Goal: Task Accomplishment & Management: Use online tool/utility

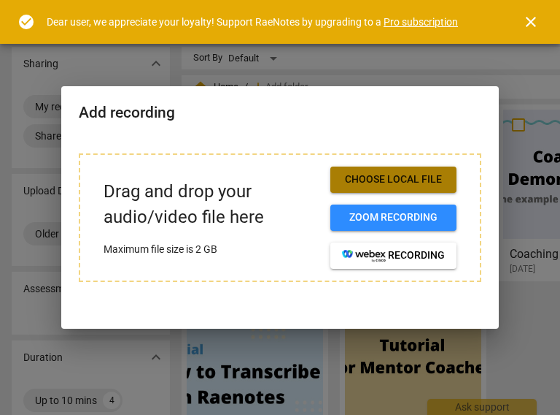
click at [403, 180] on span "Choose local file" at bounding box center [393, 179] width 103 height 15
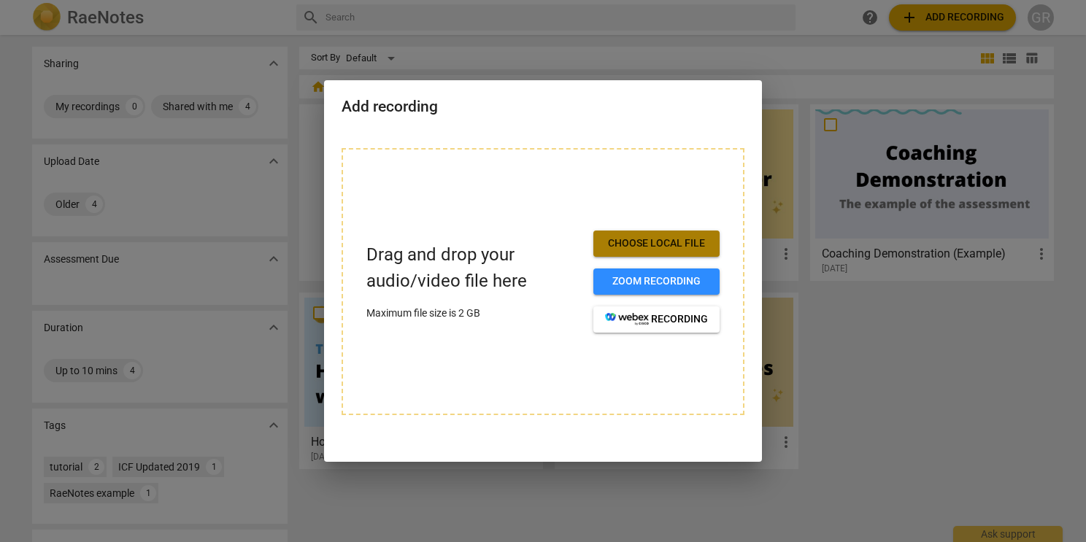
click at [560, 243] on span "Choose local file" at bounding box center [656, 243] width 103 height 15
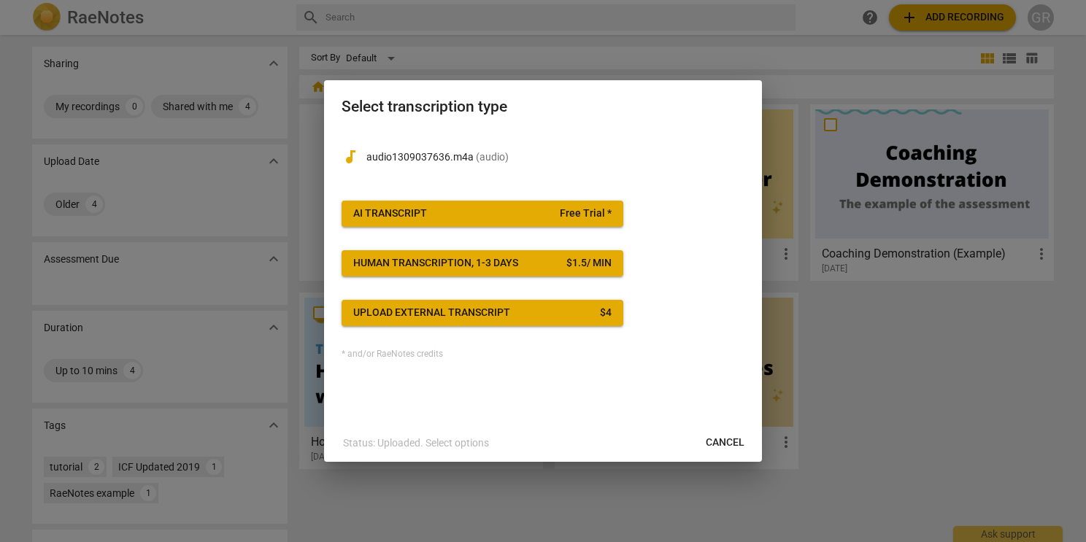
click at [384, 354] on div "* and/or RaeNotes credits" at bounding box center [543, 355] width 403 height 10
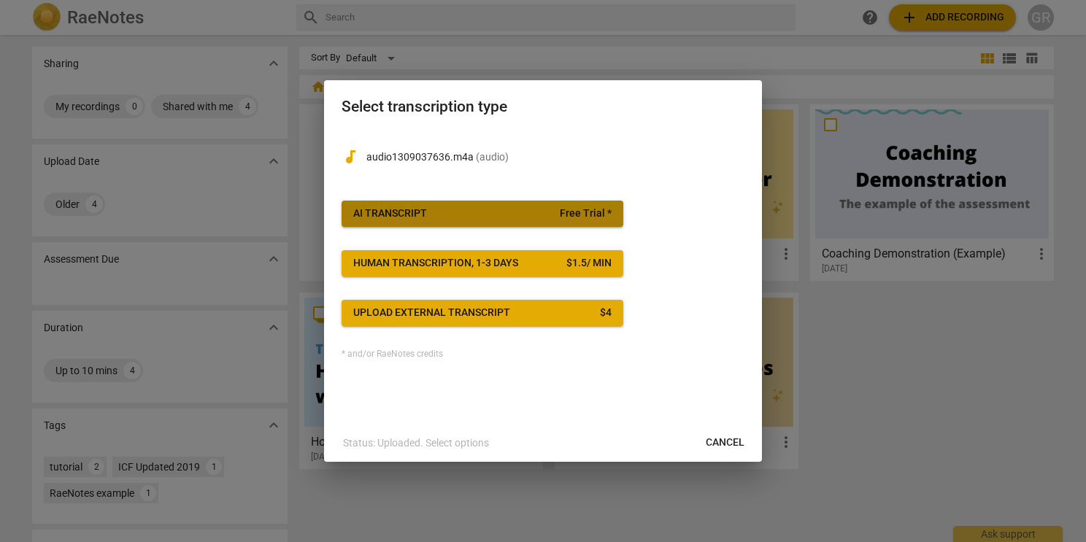
click at [560, 209] on span "Free Trial *" at bounding box center [586, 214] width 52 height 15
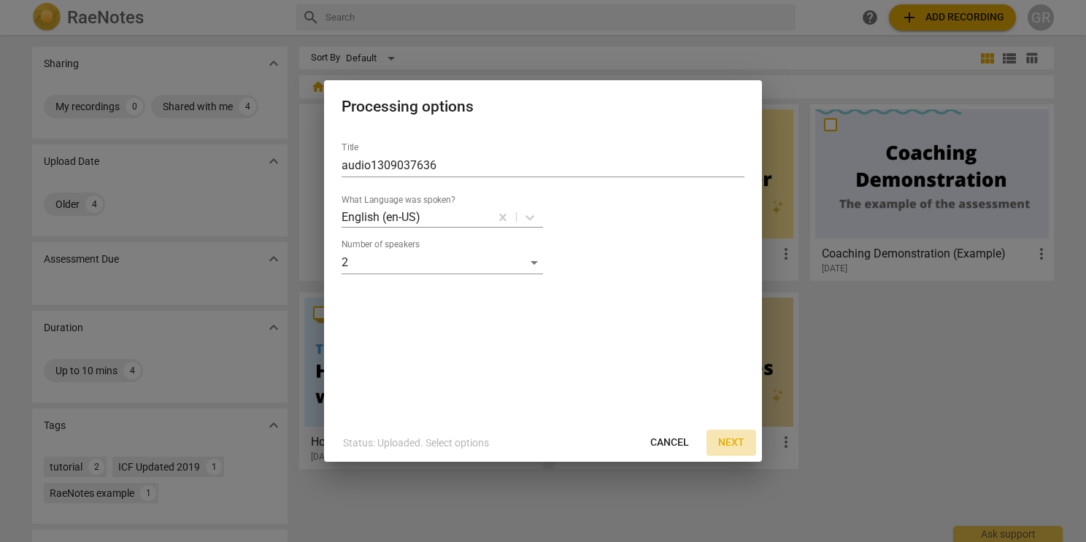
click at [560, 414] on span "Next" at bounding box center [731, 443] width 26 height 15
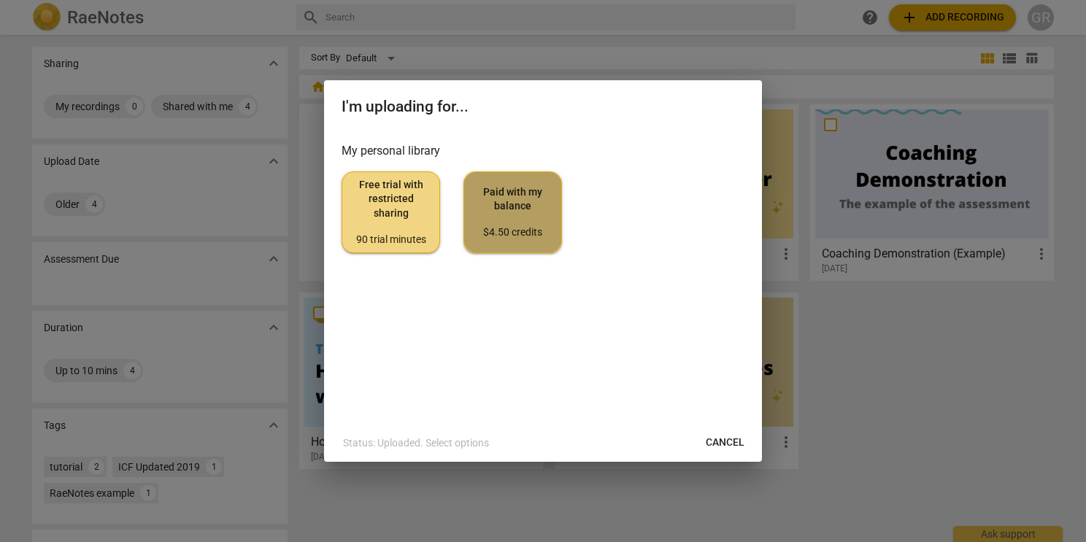
click at [509, 227] on div "$4.50 credits" at bounding box center [513, 232] width 74 height 15
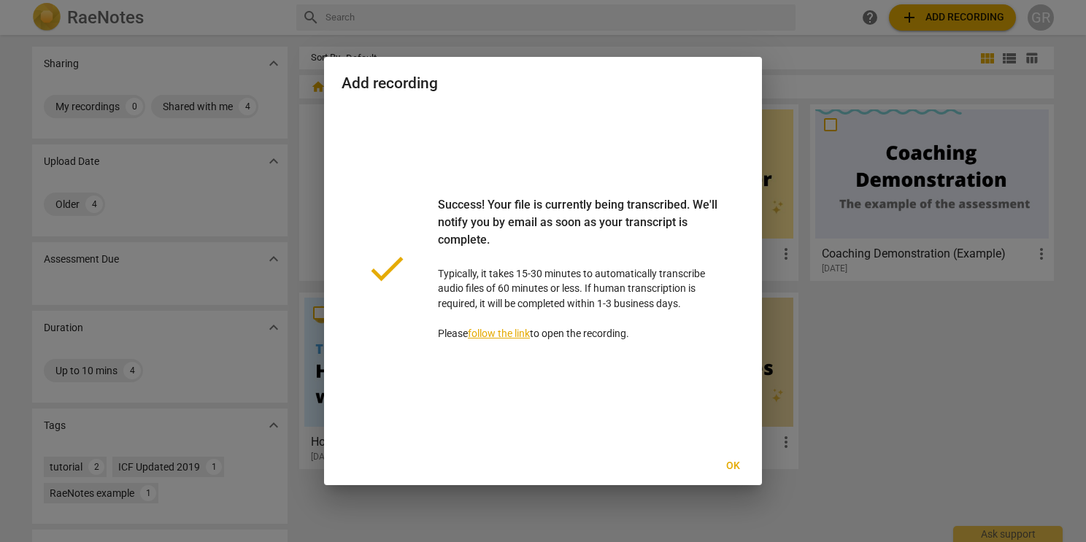
click at [493, 332] on link "follow the link" at bounding box center [499, 334] width 62 height 12
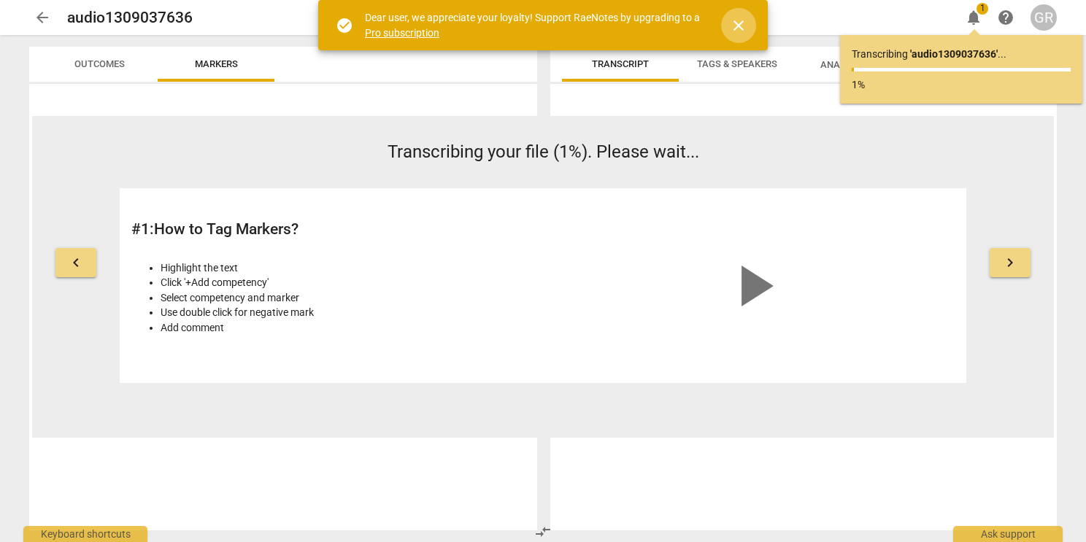
click at [742, 23] on span "close" at bounding box center [739, 26] width 18 height 18
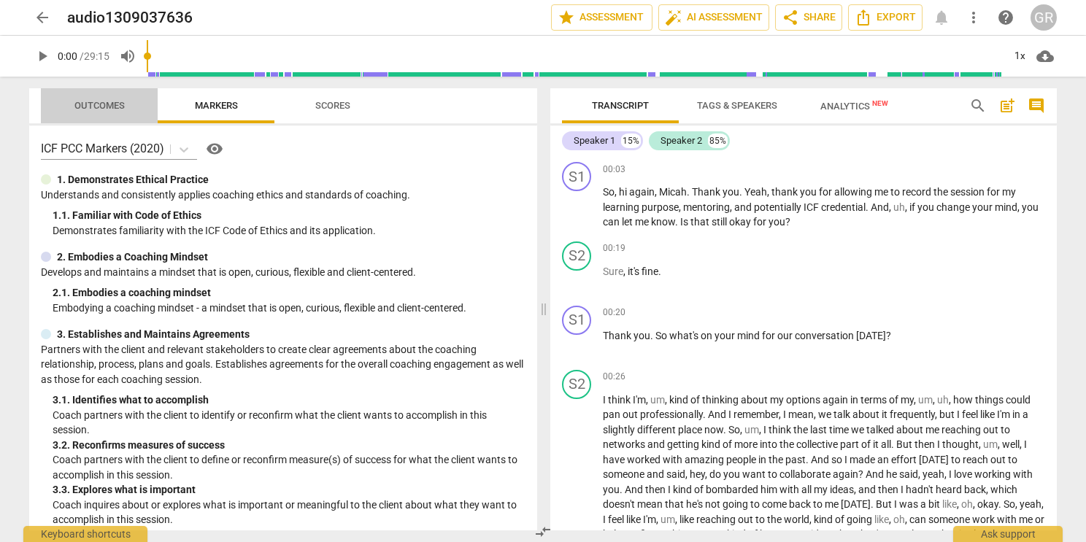
click at [90, 107] on span "Outcomes" at bounding box center [99, 105] width 50 height 11
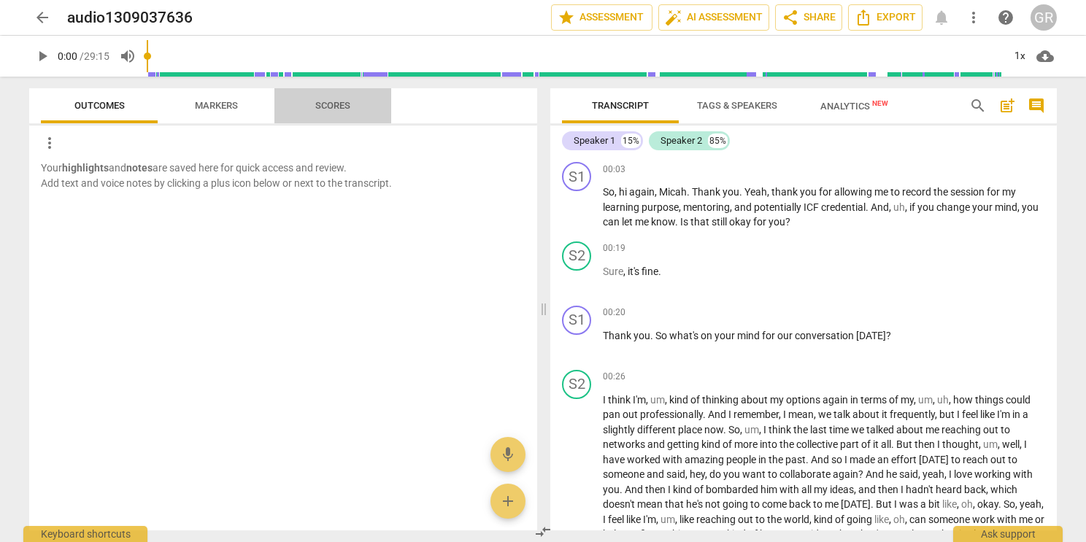
click at [344, 99] on span "Scores" at bounding box center [333, 106] width 70 height 20
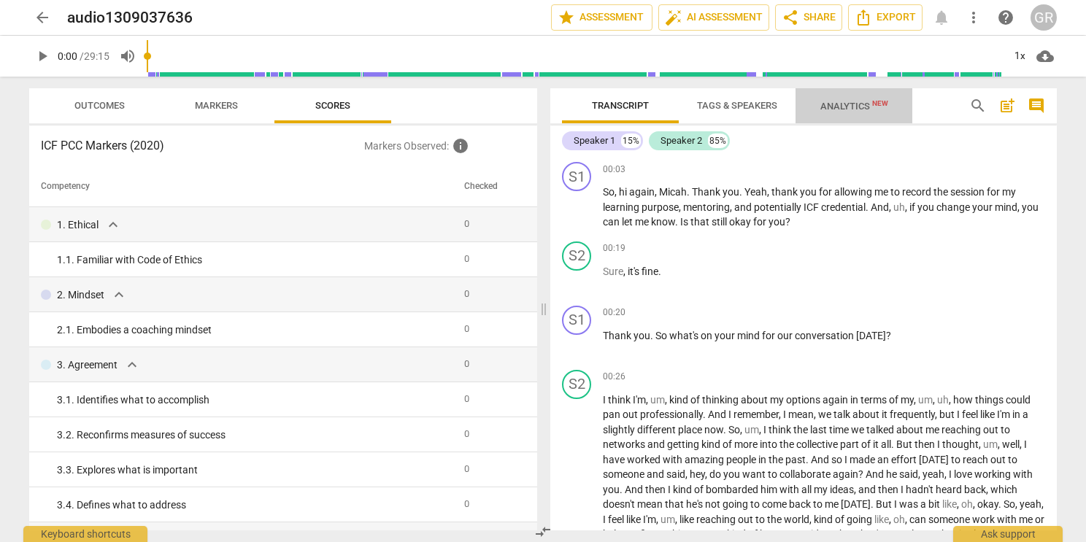
click at [849, 110] on span "Analytics New" at bounding box center [854, 106] width 68 height 11
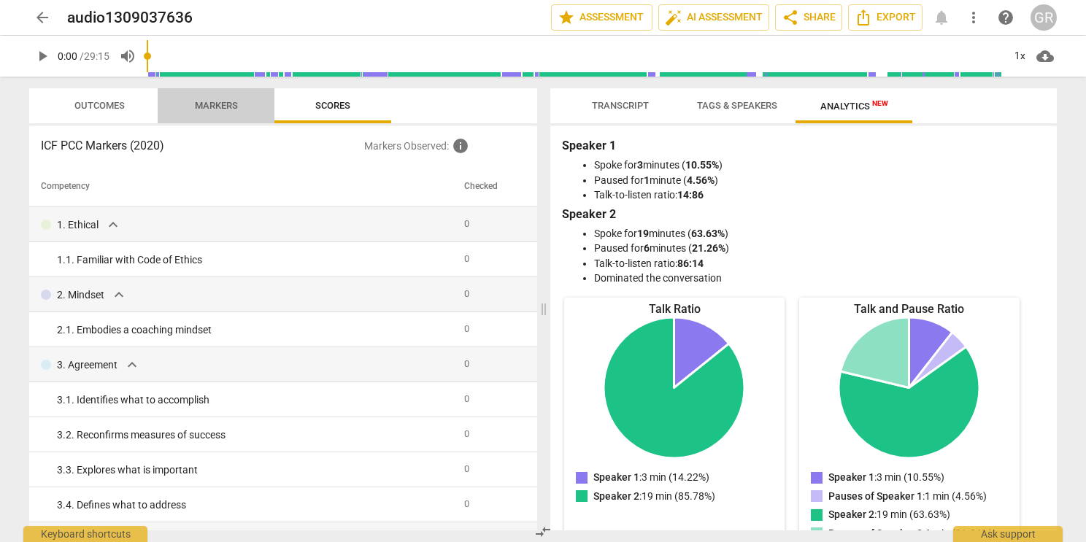
click at [220, 106] on span "Markers" at bounding box center [216, 105] width 43 height 11
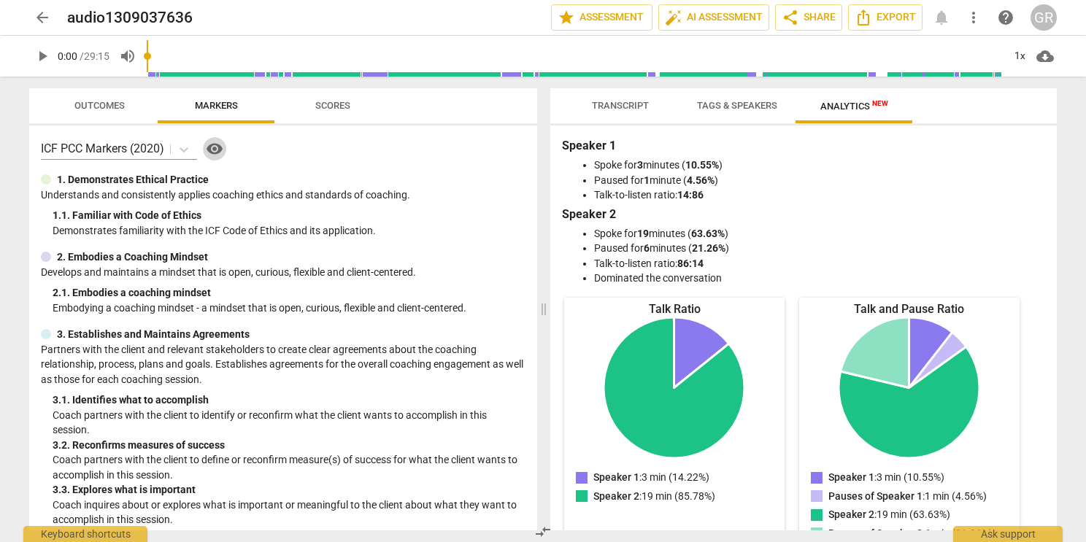
click at [214, 150] on span "visibility" at bounding box center [215, 149] width 18 height 18
click at [595, 21] on span "star Assessment" at bounding box center [602, 18] width 88 height 18
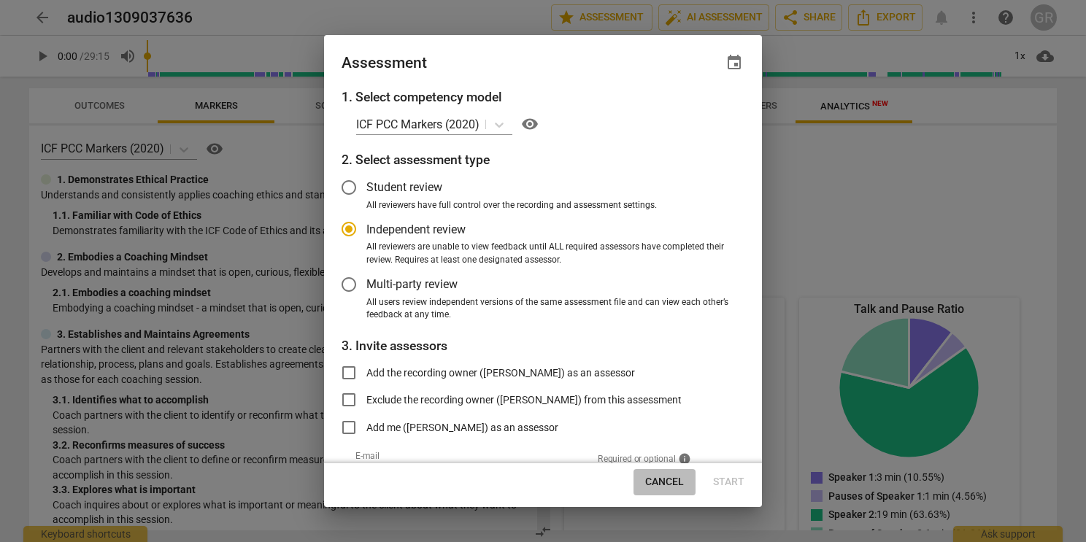
click at [664, 479] on span "Cancel" at bounding box center [664, 482] width 39 height 15
radio input "false"
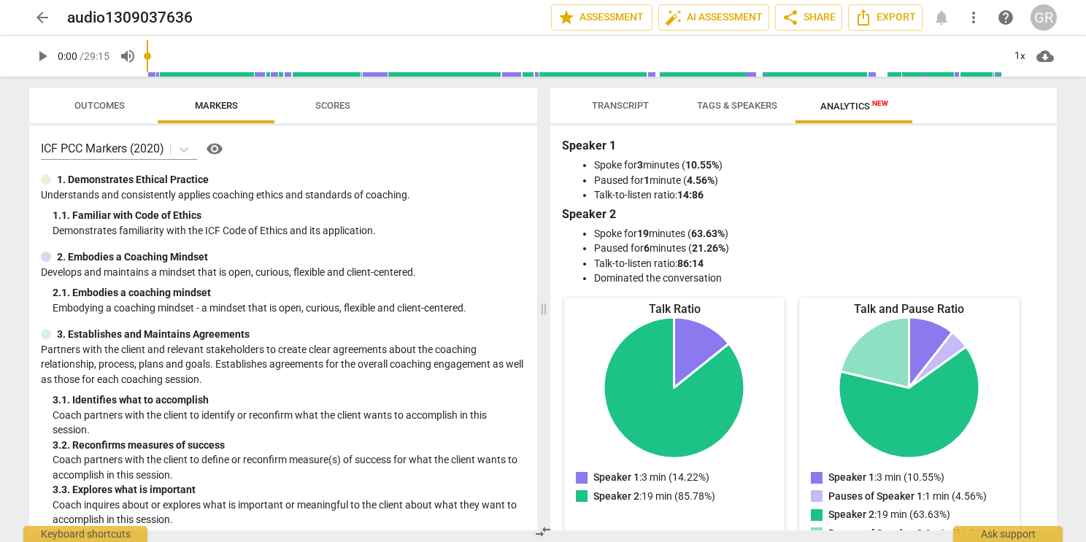
click at [712, 106] on span "Tags & Speakers" at bounding box center [737, 105] width 80 height 11
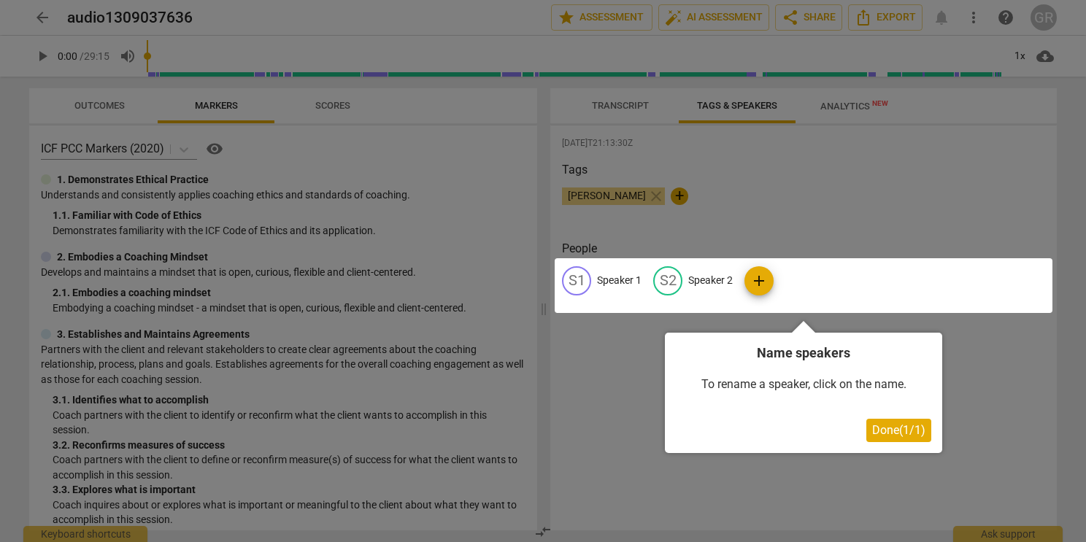
click at [631, 106] on div at bounding box center [543, 271] width 1086 height 542
click at [894, 431] on span "Done ( 1 / 1 )" at bounding box center [898, 430] width 53 height 14
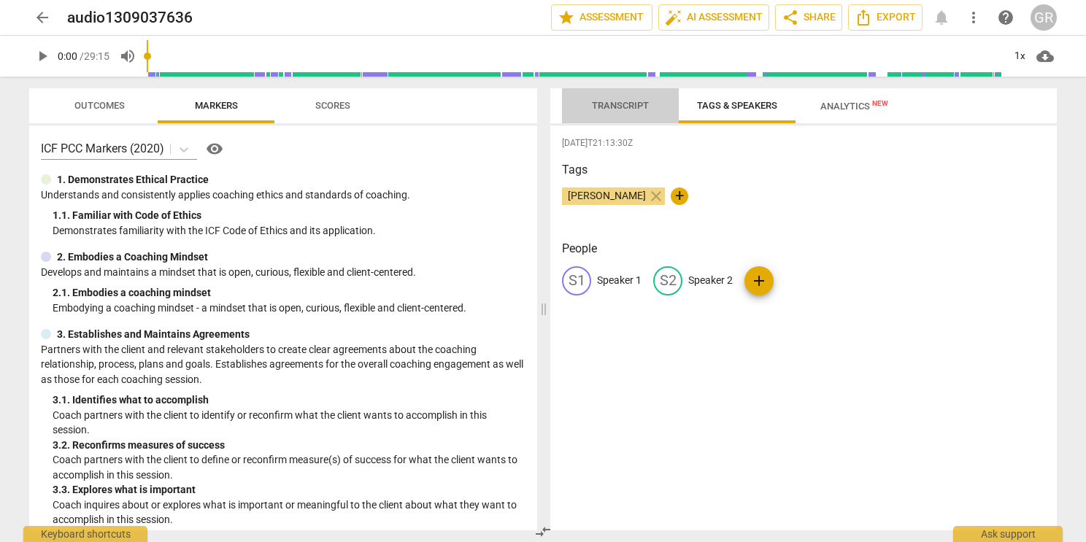
click at [610, 109] on span "Transcript" at bounding box center [620, 105] width 57 height 11
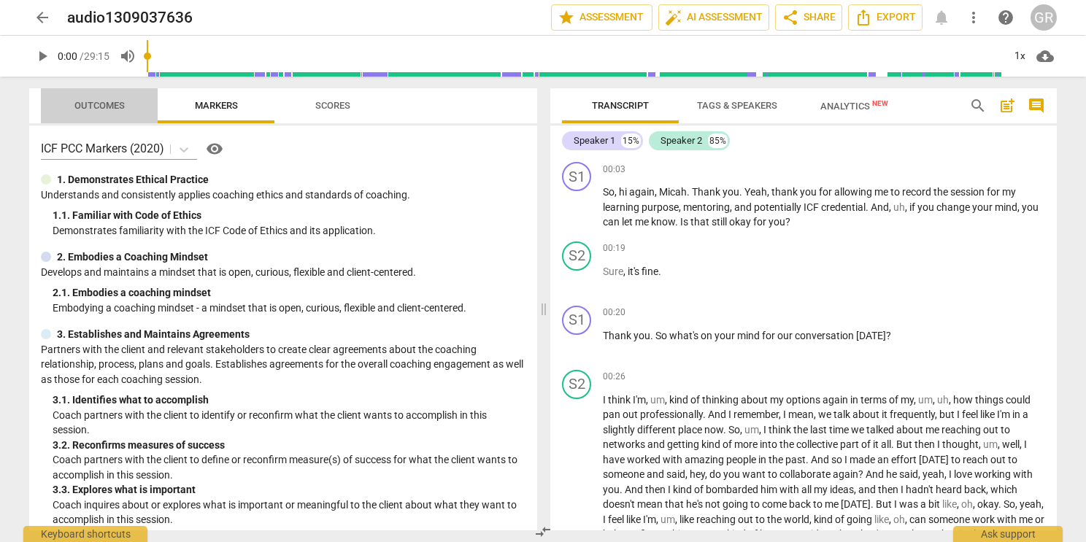
click at [93, 106] on span "Outcomes" at bounding box center [99, 105] width 50 height 11
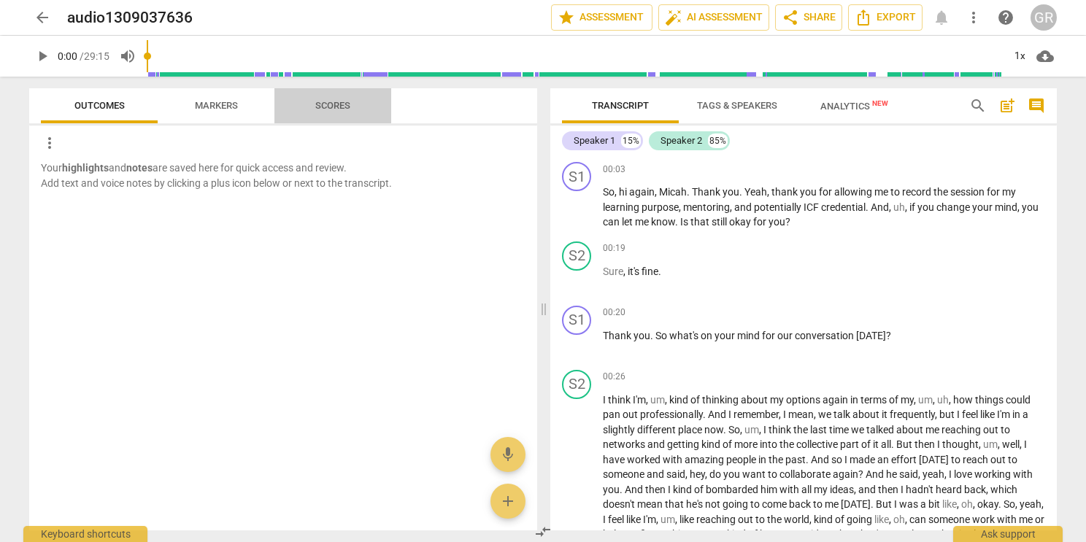
click at [333, 110] on span "Scores" at bounding box center [332, 105] width 35 height 11
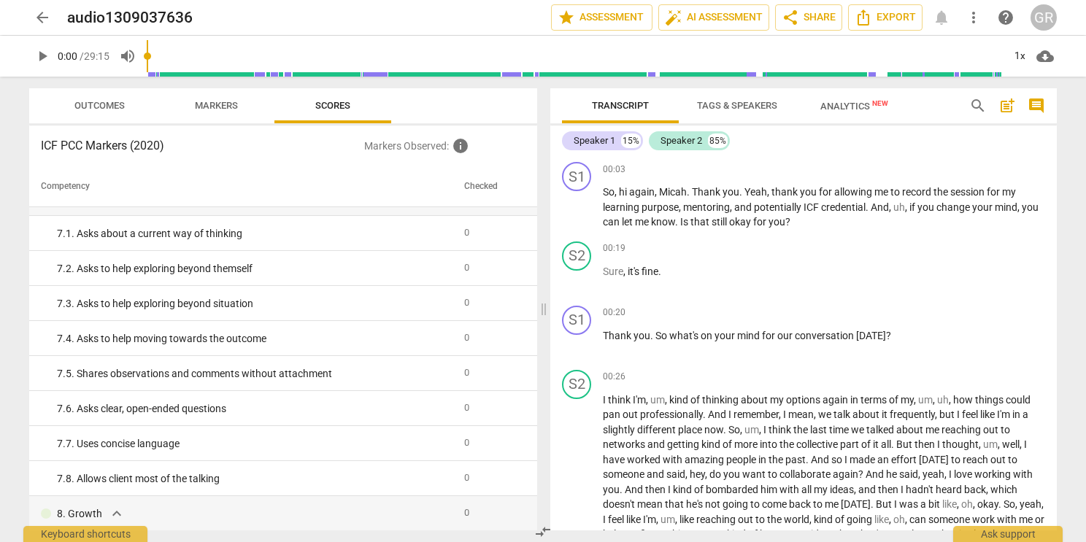
scroll to position [942, 0]
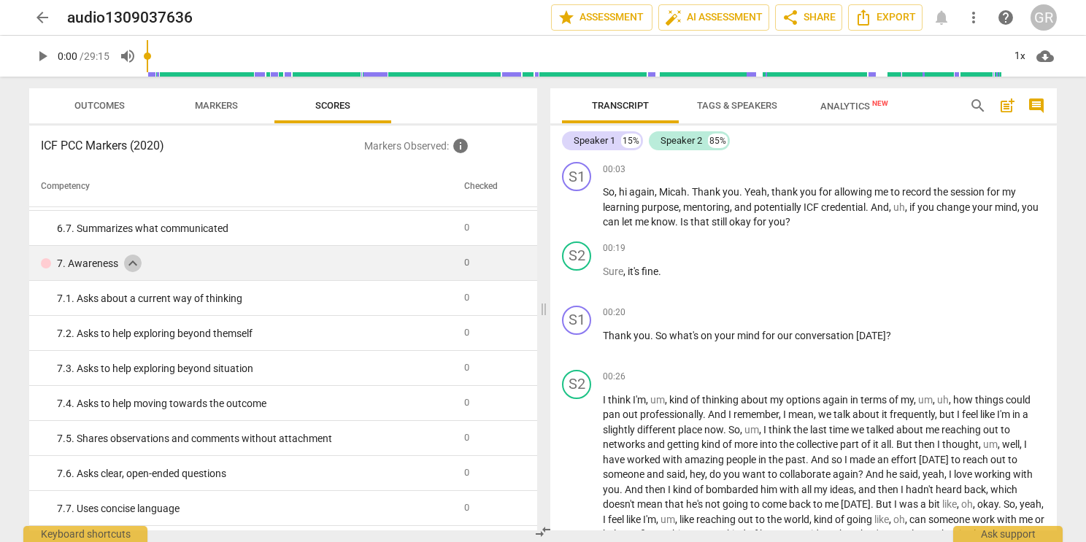
click at [132, 263] on span "expand_more" at bounding box center [133, 264] width 18 height 18
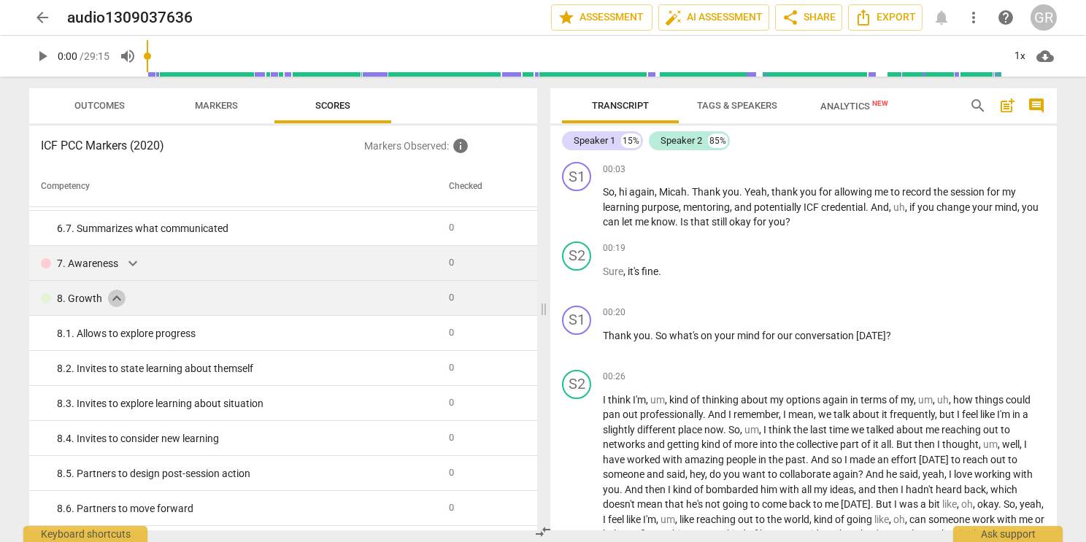
click at [114, 304] on span "expand_more" at bounding box center [117, 299] width 18 height 18
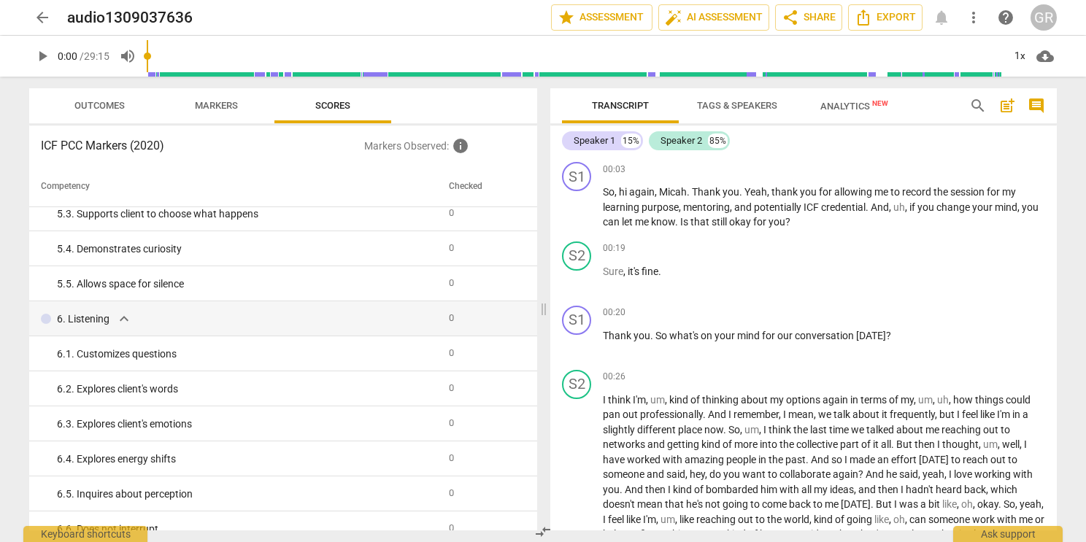
scroll to position [600, 0]
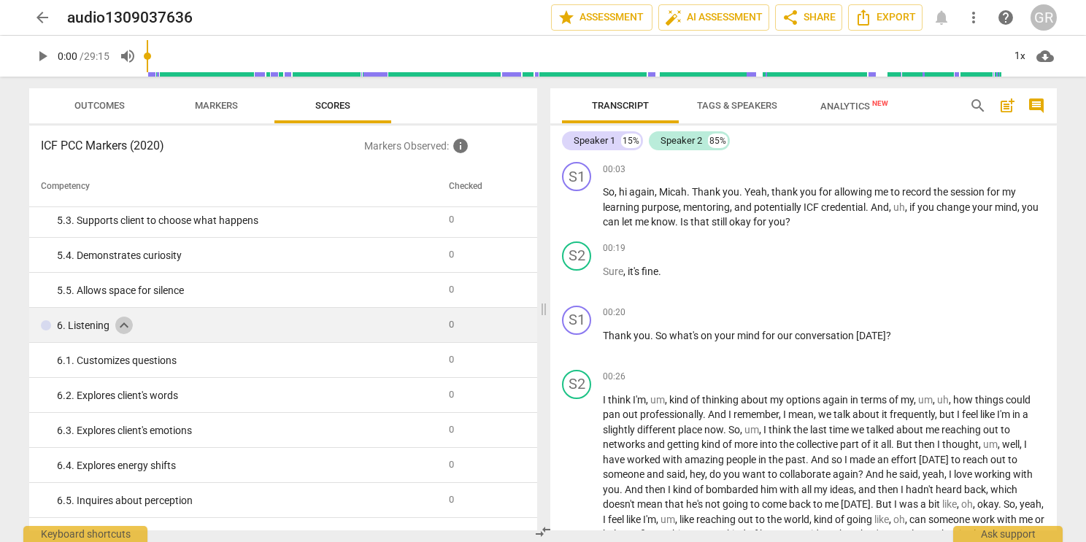
click at [128, 327] on span "expand_more" at bounding box center [124, 326] width 18 height 18
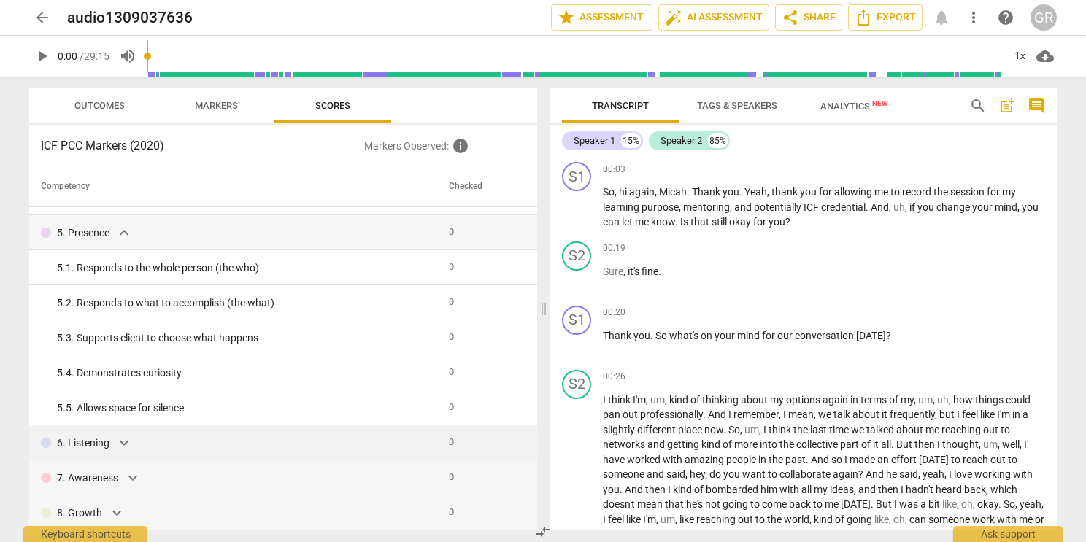
scroll to position [482, 0]
click at [124, 228] on span "expand_more" at bounding box center [124, 233] width 18 height 18
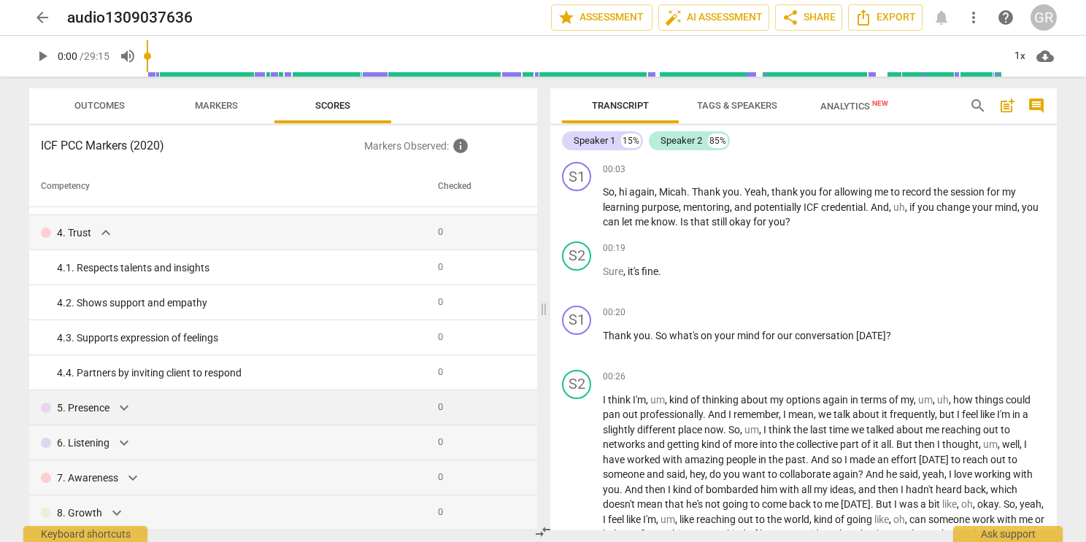
scroll to position [307, 0]
click at [106, 231] on span "expand_more" at bounding box center [106, 233] width 18 height 18
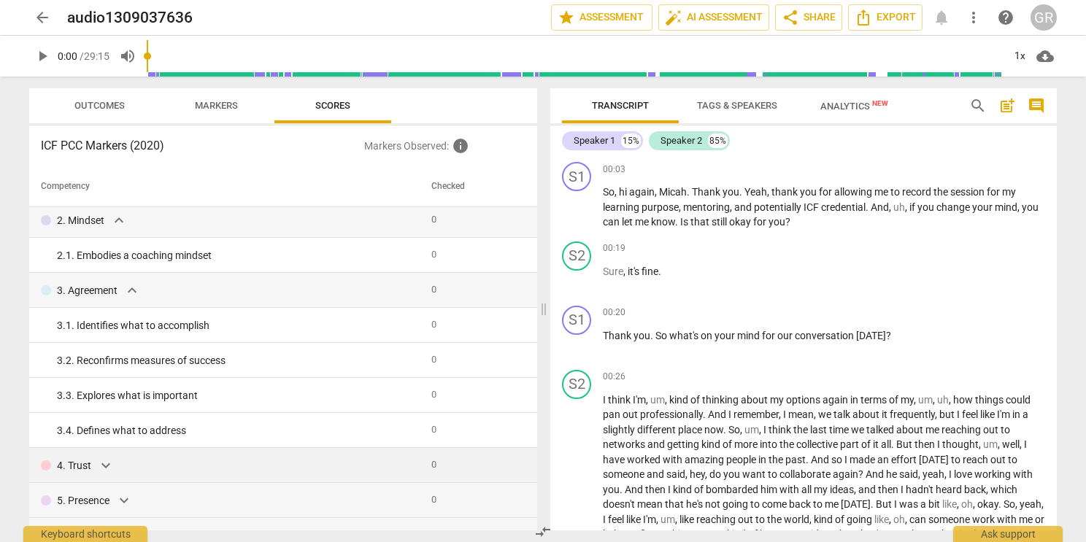
scroll to position [23, 0]
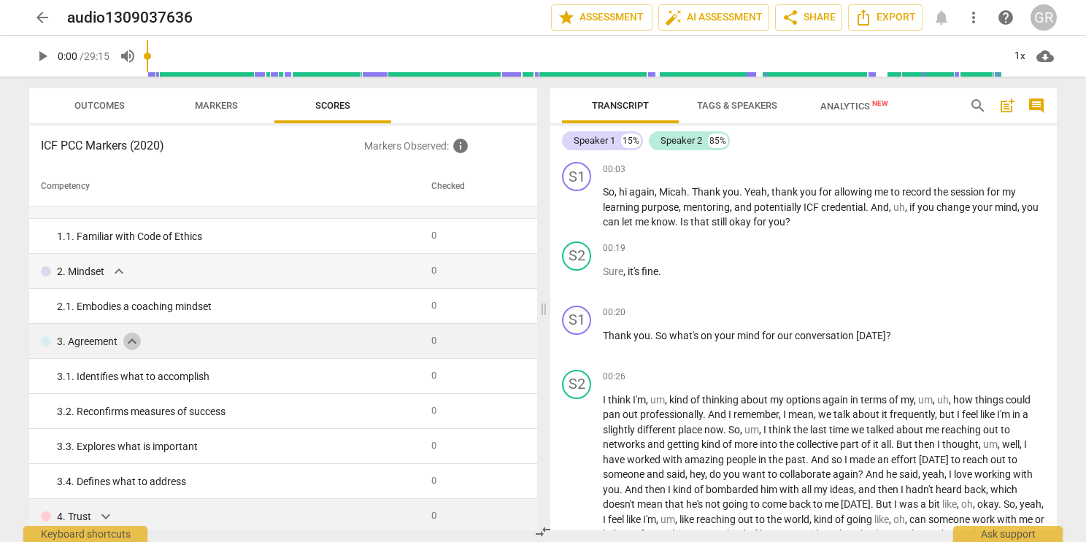
click at [134, 340] on span "expand_more" at bounding box center [132, 342] width 18 height 18
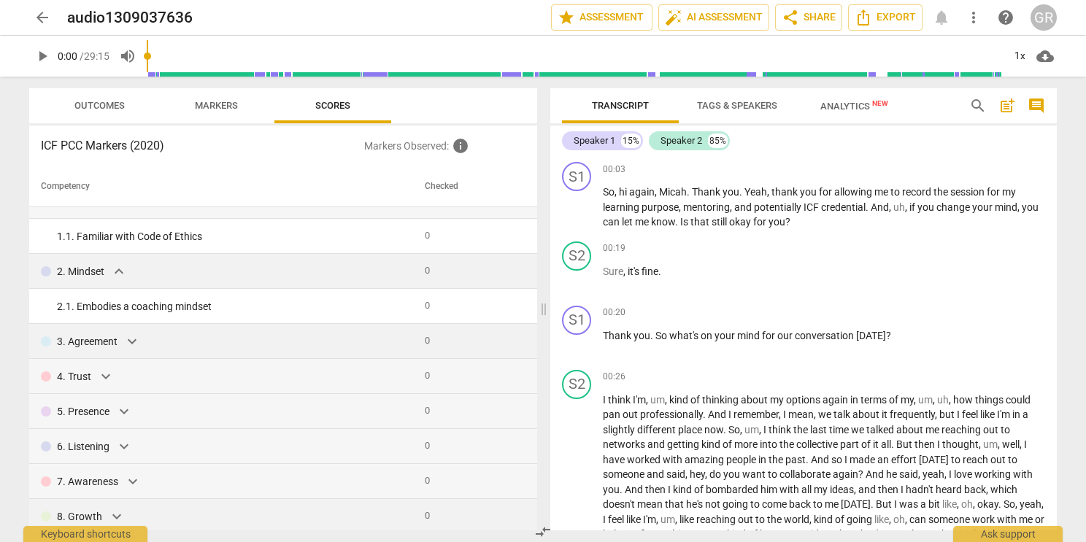
click at [112, 269] on span "expand_more" at bounding box center [119, 272] width 18 height 18
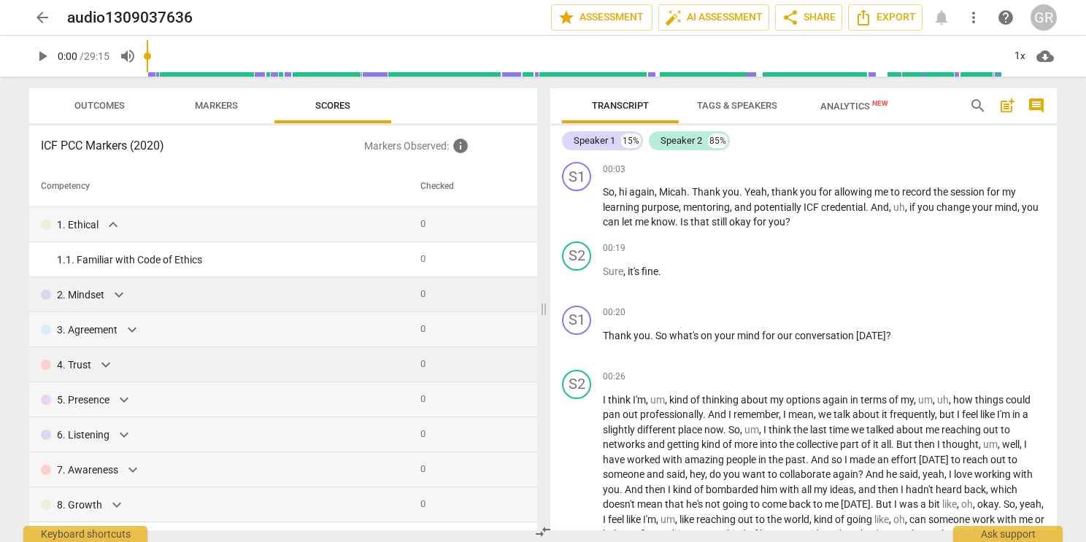
scroll to position [0, 0]
click at [113, 220] on span "expand_more" at bounding box center [113, 225] width 18 height 18
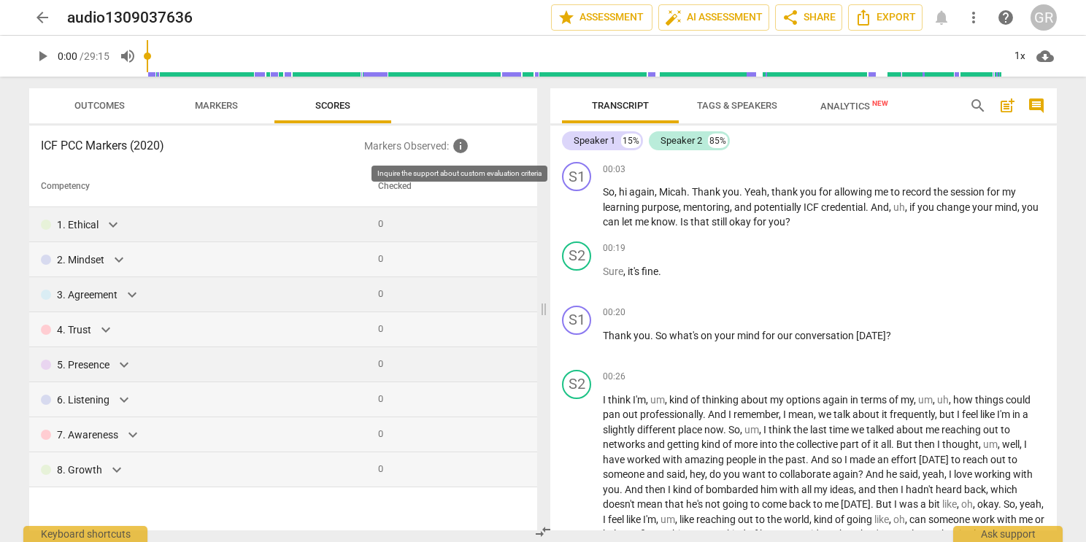
click at [461, 147] on span "info" at bounding box center [461, 146] width 18 height 18
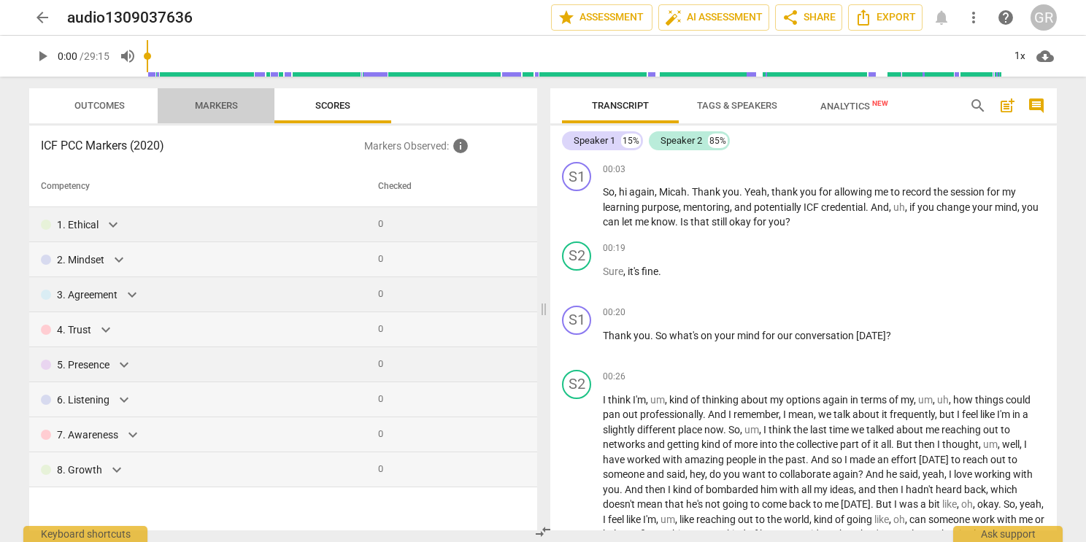
click at [231, 107] on span "Markers" at bounding box center [216, 105] width 43 height 11
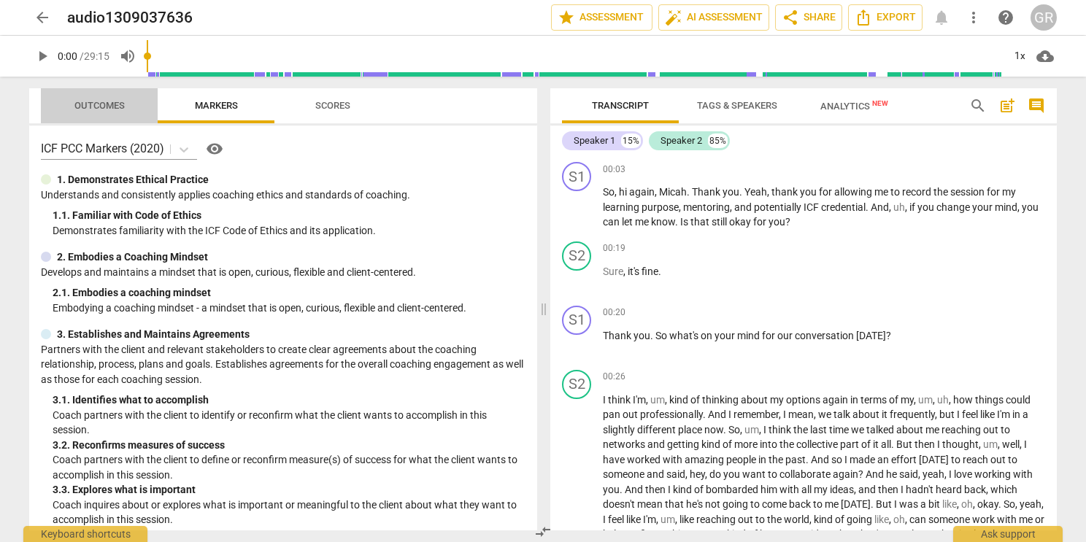
click at [112, 104] on span "Outcomes" at bounding box center [99, 105] width 50 height 11
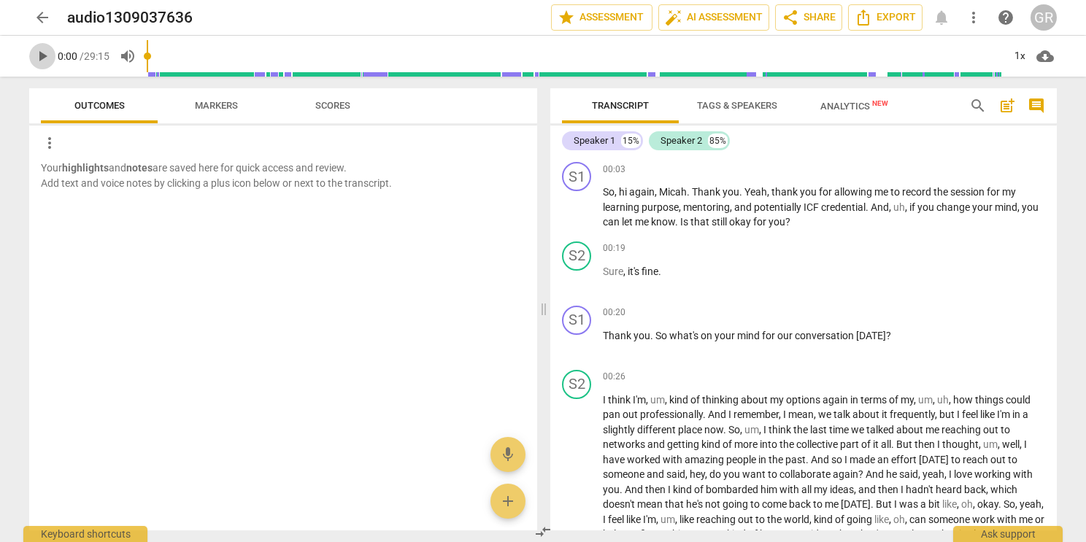
click at [42, 50] on span "play_arrow" at bounding box center [43, 56] width 18 height 18
click at [221, 112] on span "Markers" at bounding box center [216, 106] width 78 height 20
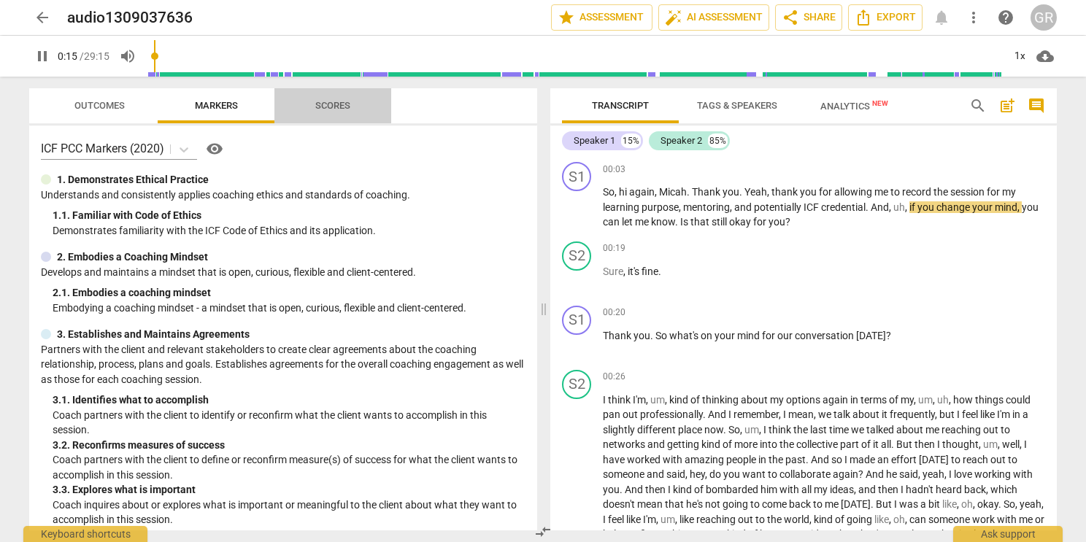
click at [342, 107] on span "Scores" at bounding box center [332, 105] width 35 height 11
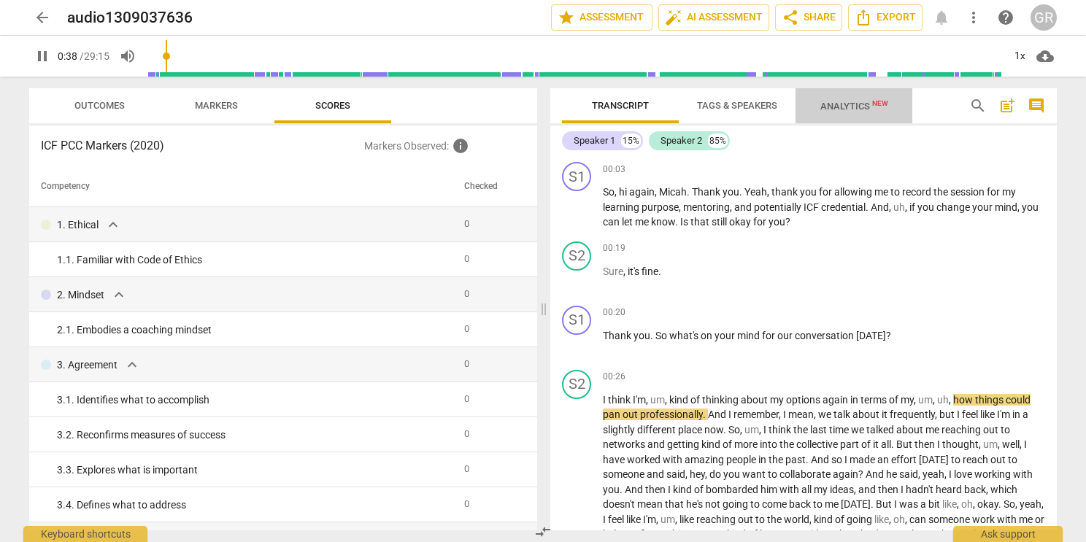
click at [879, 111] on span "Analytics New" at bounding box center [854, 106] width 68 height 11
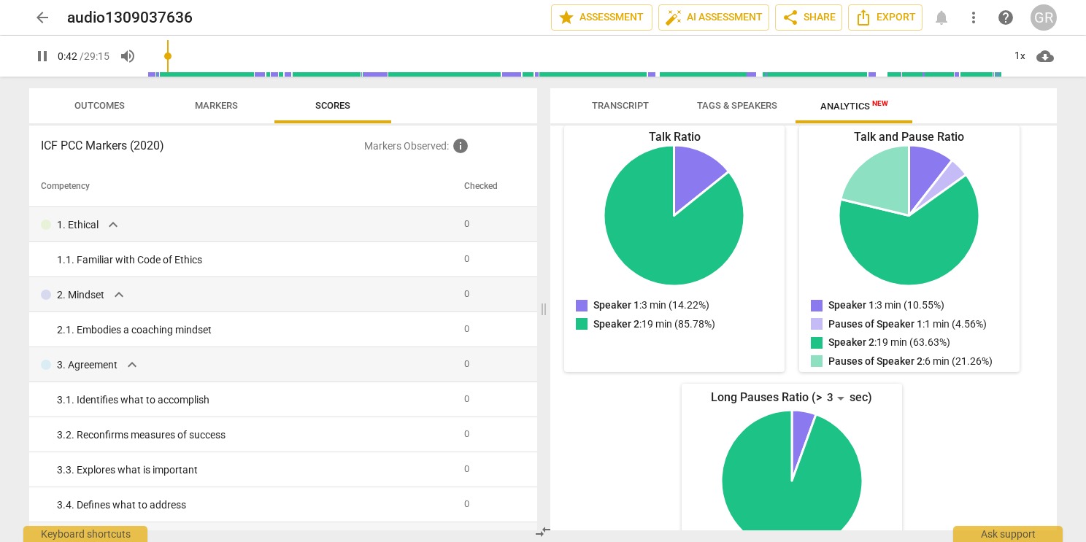
scroll to position [255, 0]
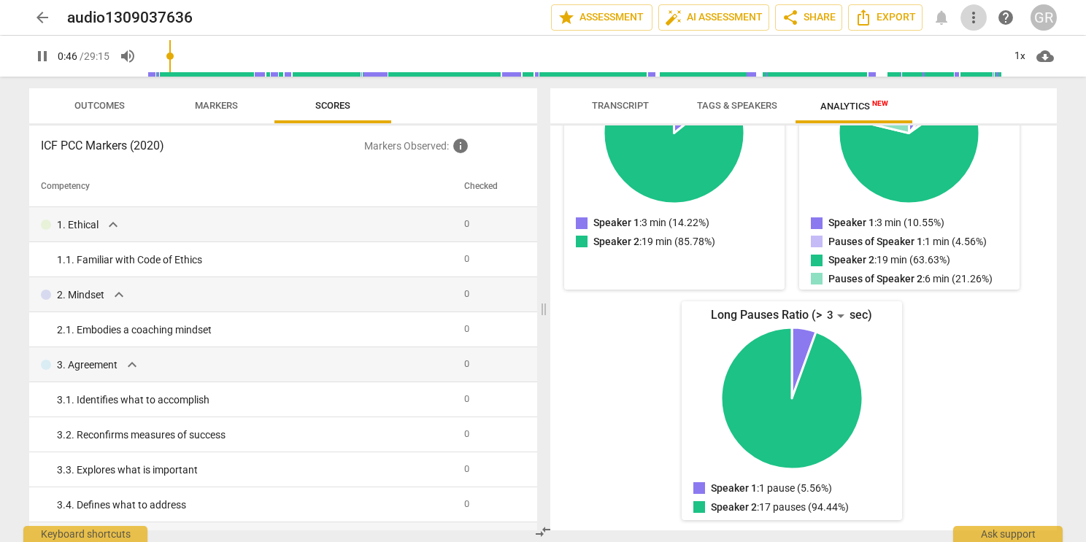
click at [971, 15] on span "more_vert" at bounding box center [974, 18] width 18 height 18
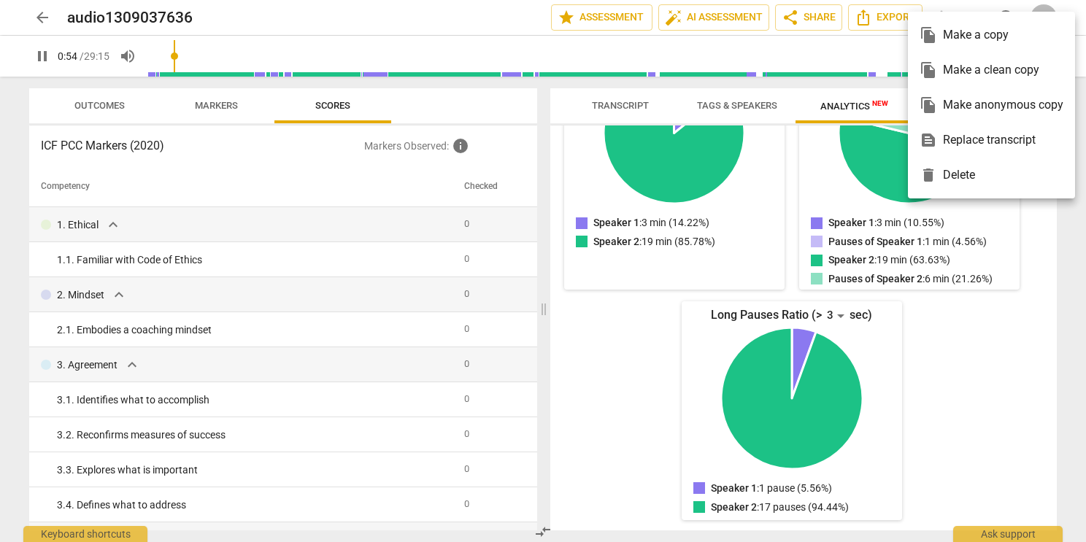
click at [616, 18] on div at bounding box center [543, 271] width 1086 height 542
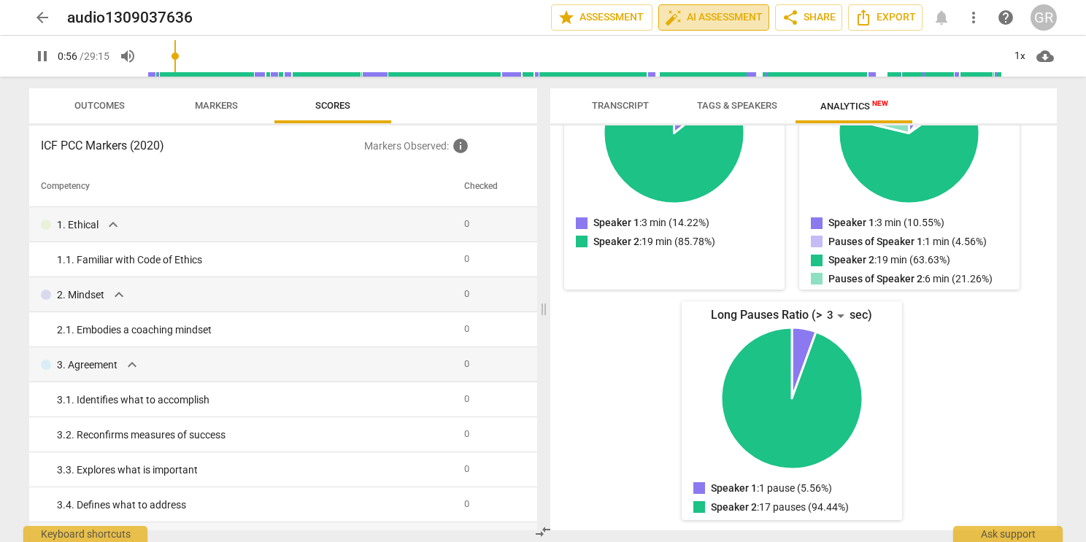
click at [725, 11] on span "auto_fix_high AI Assessment" at bounding box center [714, 18] width 98 height 18
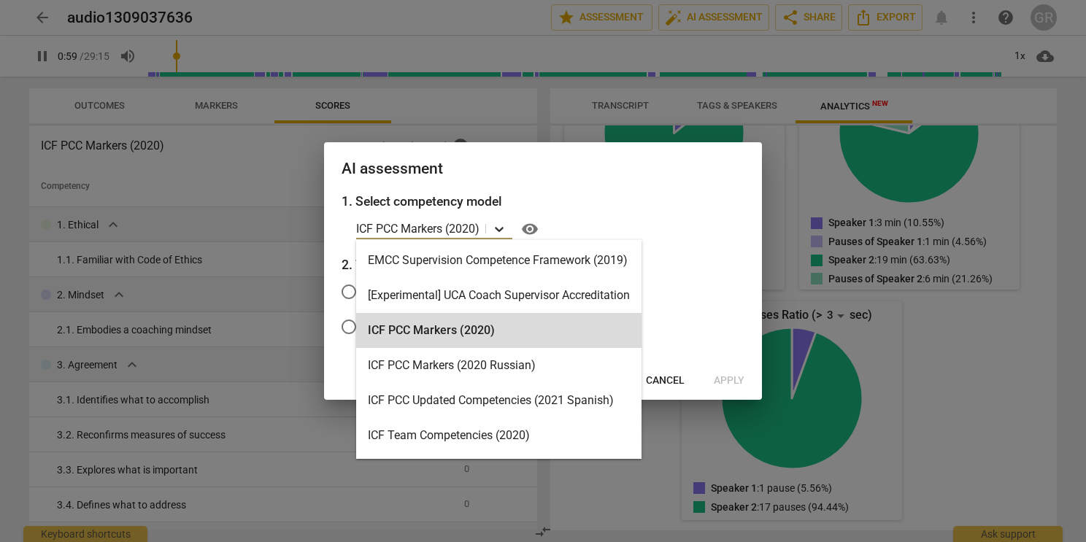
click at [502, 228] on icon at bounding box center [499, 229] width 15 height 15
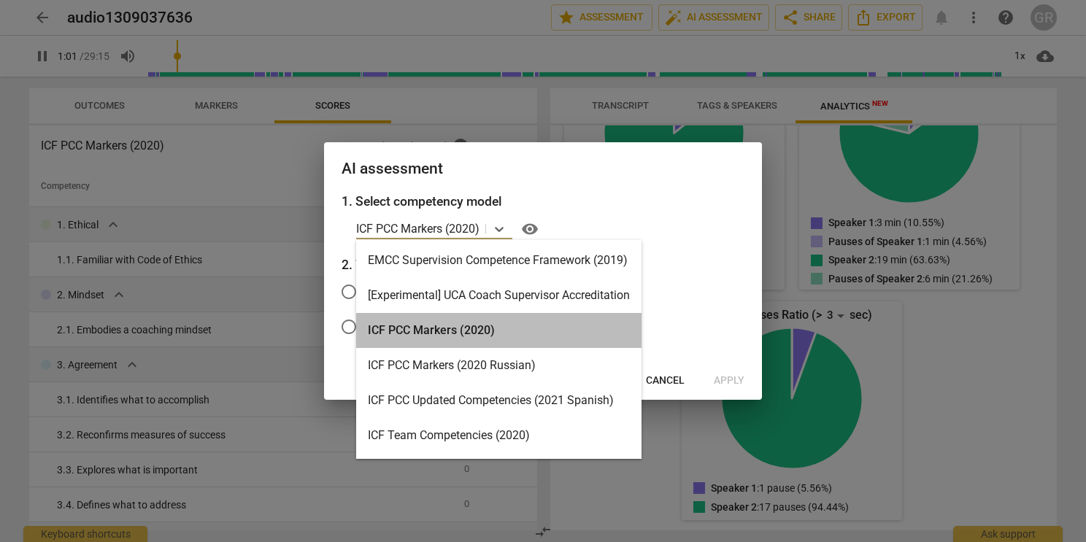
click at [453, 327] on div "ICF PCC Markers (2020)" at bounding box center [498, 330] width 285 height 35
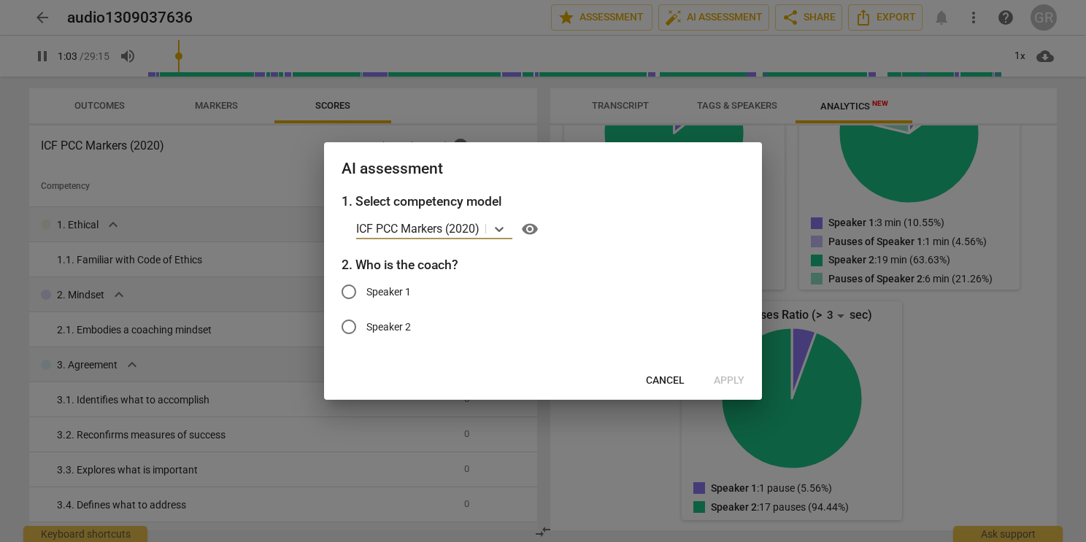
type input "64"
click at [351, 292] on input "Speaker 1" at bounding box center [348, 291] width 35 height 35
radio input "true"
click at [728, 383] on span "Apply" at bounding box center [729, 381] width 31 height 15
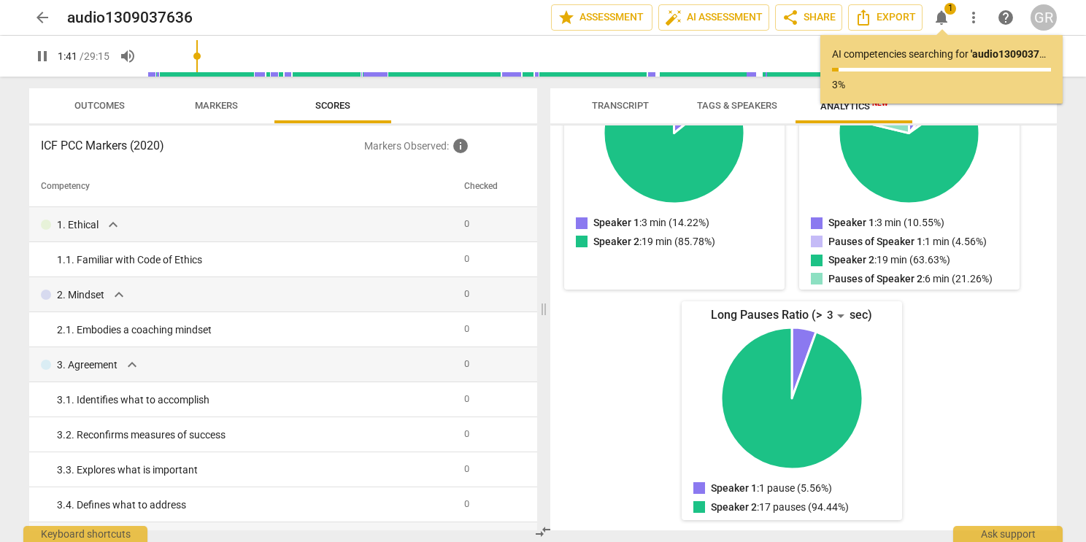
click at [622, 107] on span "Transcript" at bounding box center [620, 105] width 57 height 11
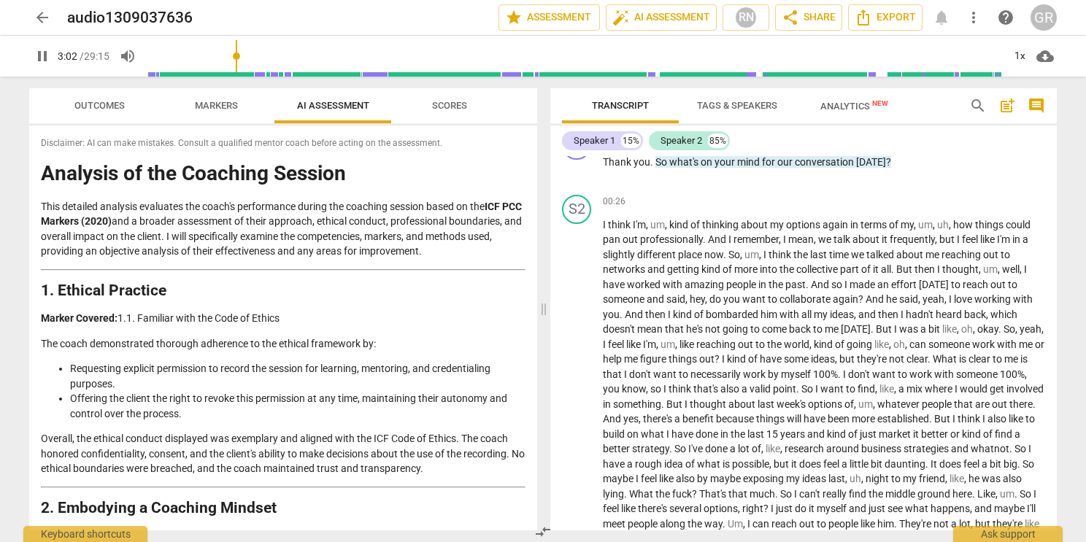
scroll to position [153, 0]
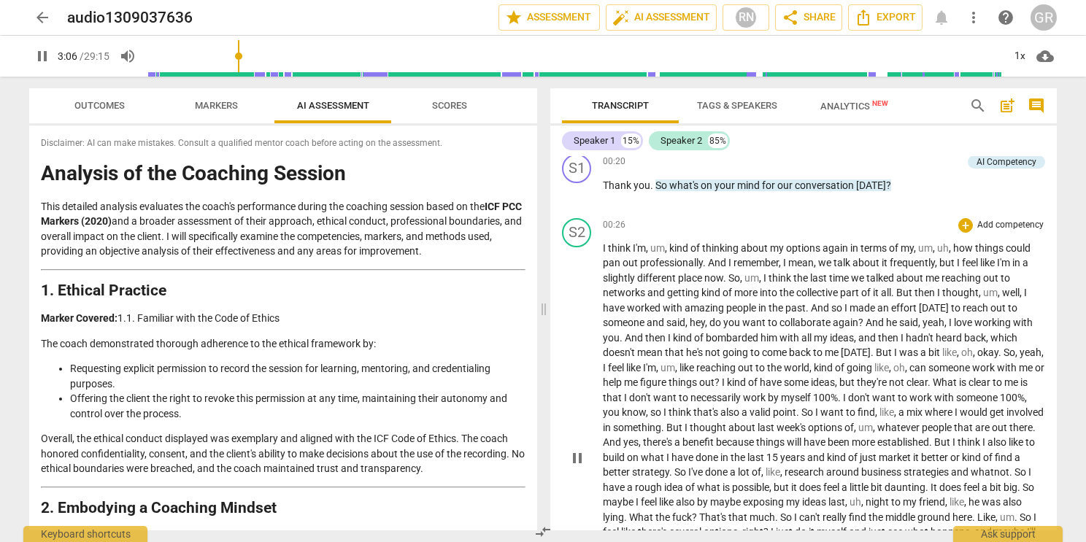
click at [787, 249] on span "options" at bounding box center [804, 248] width 36 height 12
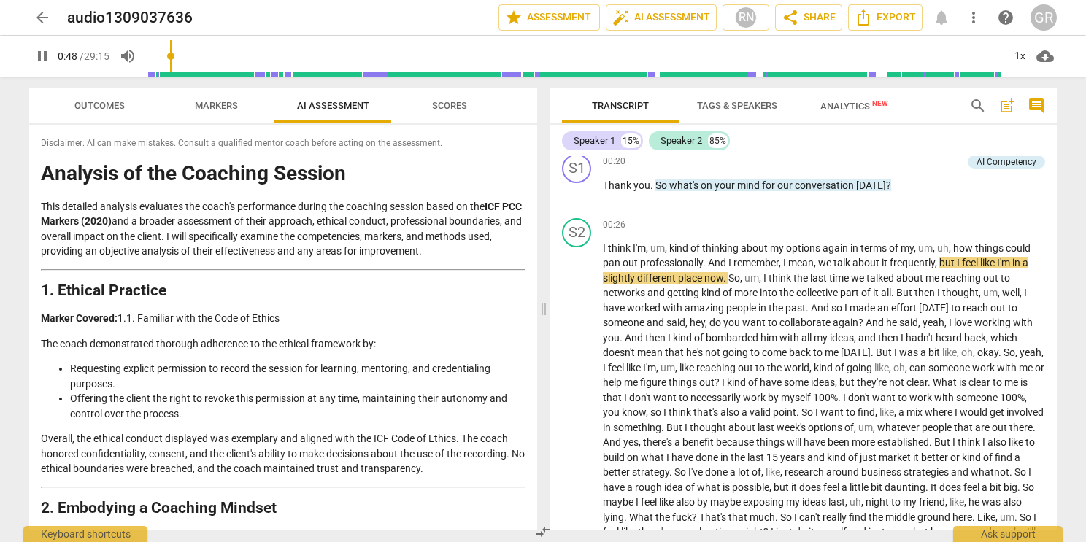
click at [173, 63] on input "range" at bounding box center [575, 56] width 856 height 47
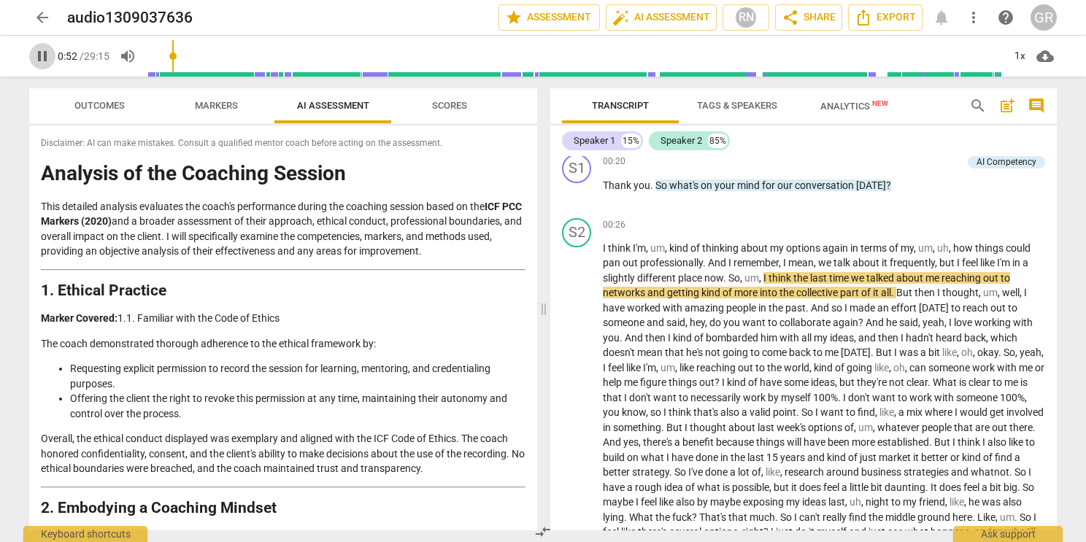
click at [39, 58] on span "pause" at bounding box center [43, 56] width 18 height 18
type input "53"
click at [101, 111] on span "Outcomes" at bounding box center [99, 106] width 85 height 20
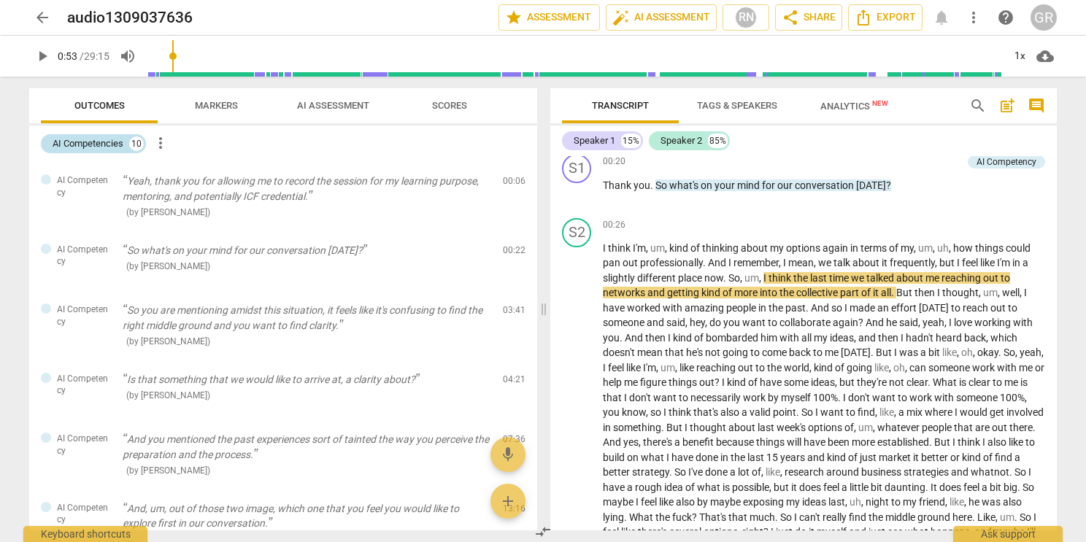
click at [134, 145] on div "10" at bounding box center [136, 143] width 15 height 15
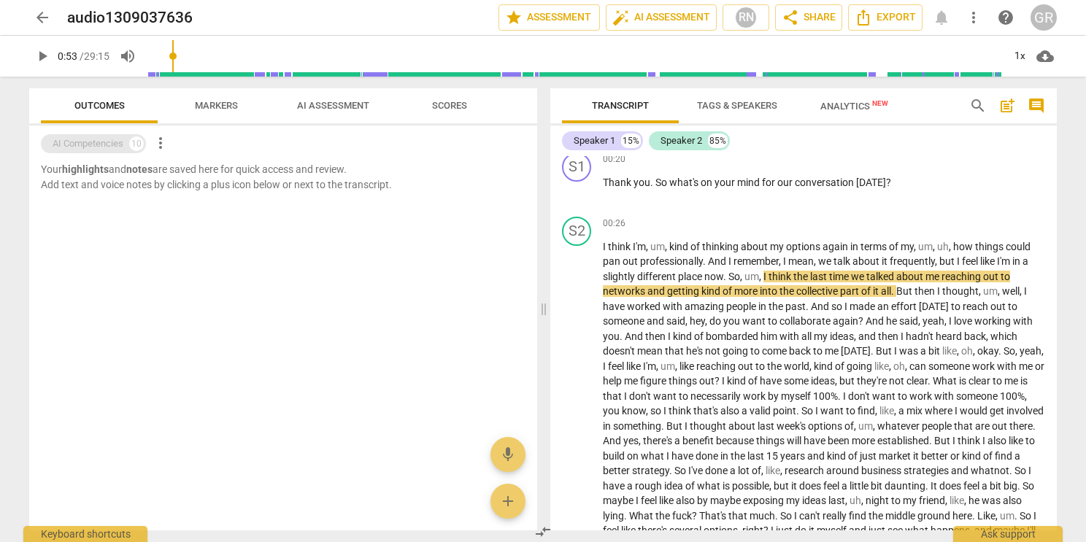
scroll to position [152, 0]
click at [134, 145] on div "10" at bounding box center [136, 143] width 15 height 15
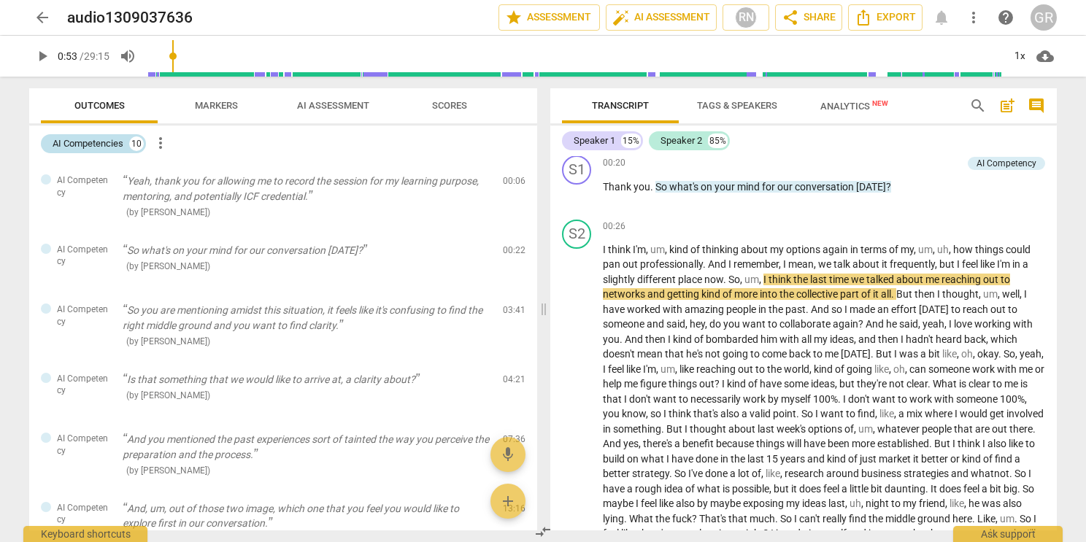
scroll to position [153, 0]
click at [158, 142] on span "more_vert" at bounding box center [161, 143] width 18 height 18
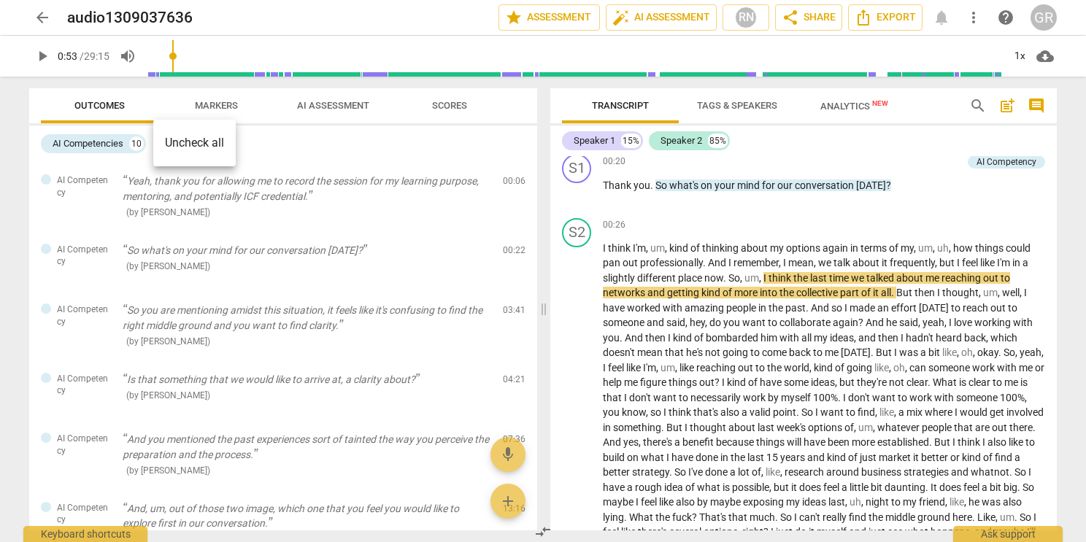
drag, startPoint x: 536, startPoint y: 226, endPoint x: 536, endPoint y: 263, distance: 37.2
click at [536, 263] on div at bounding box center [543, 271] width 1086 height 542
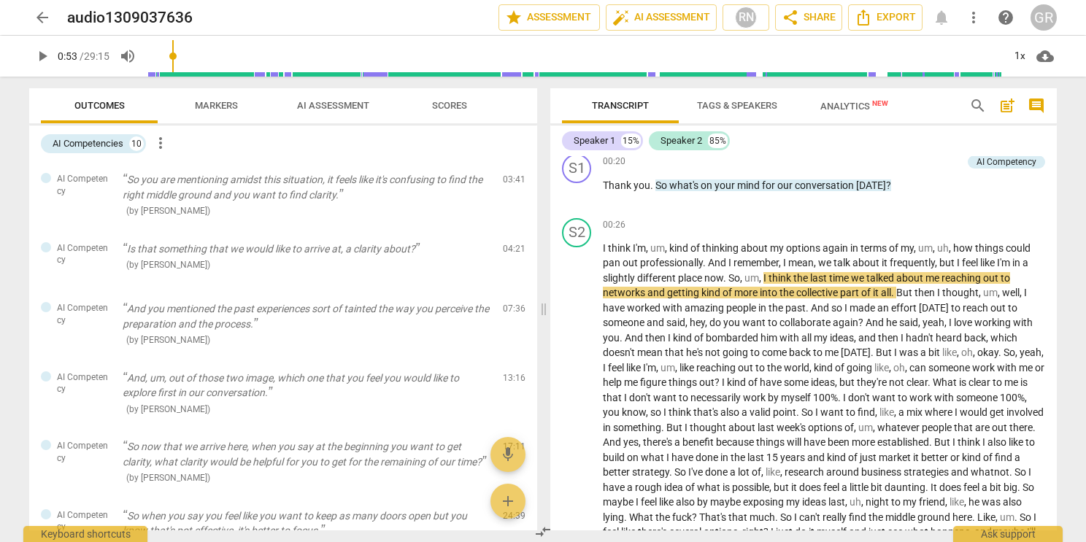
scroll to position [168, 0]
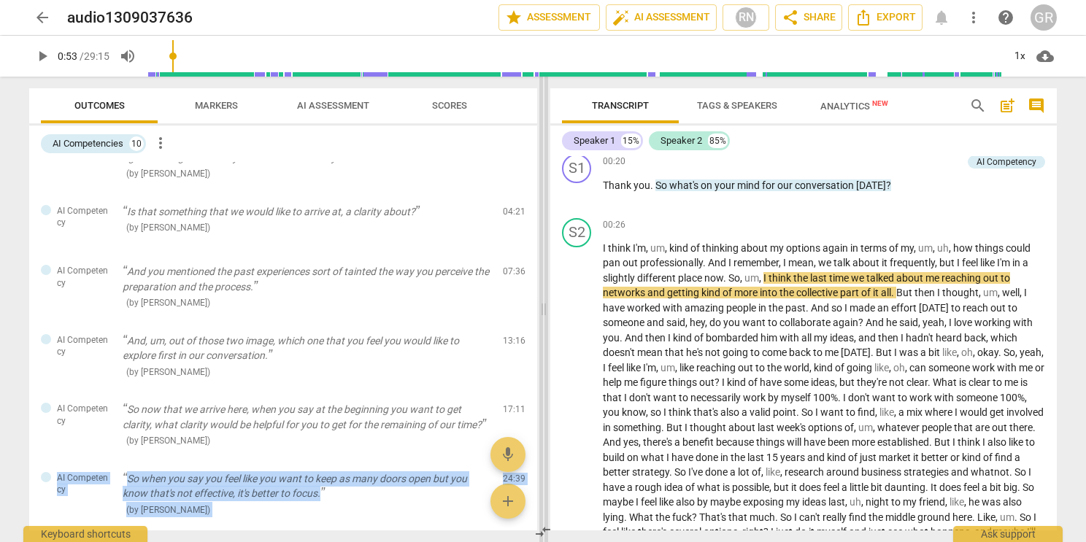
drag, startPoint x: 538, startPoint y: 423, endPoint x: 539, endPoint y: 495, distance: 71.5
click at [539, 495] on div "Outcomes Markers AI Assessment Scores AI Competencies 10 more_vert AI Competenc…" at bounding box center [543, 310] width 1051 height 466
click at [335, 110] on span "AI Assessment" at bounding box center [333, 105] width 72 height 11
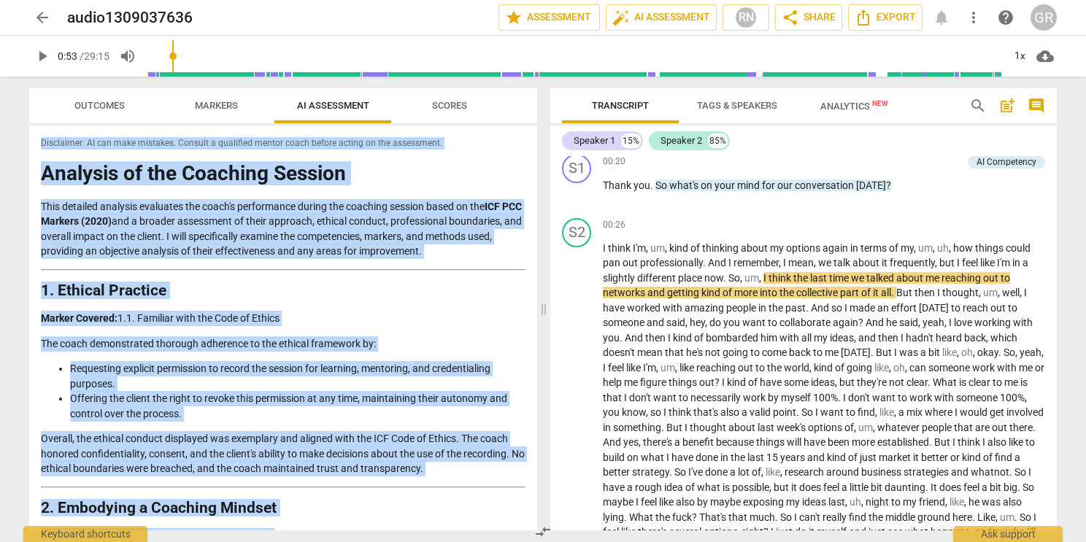
click at [334, 287] on h2 "1. Ethical Practice" at bounding box center [283, 290] width 485 height 15
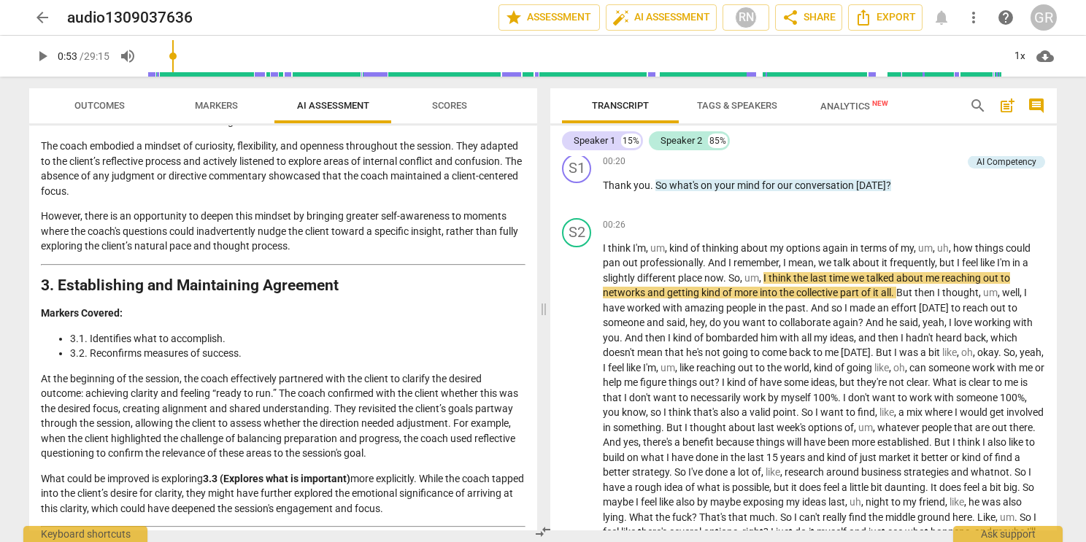
scroll to position [419, 0]
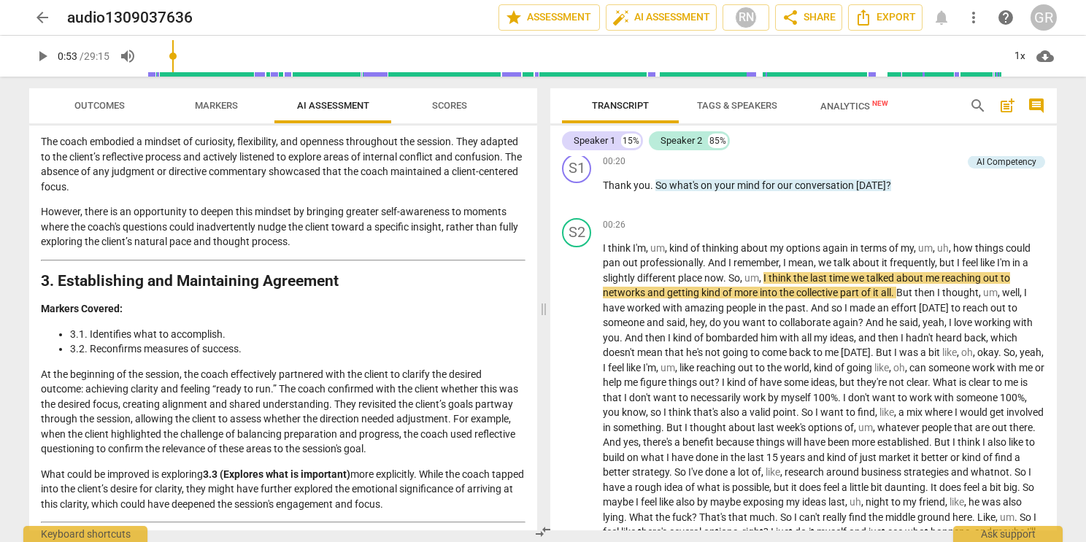
click at [42, 213] on p "However, there is an opportunity to deepen this mindset by bringing greater sel…" at bounding box center [283, 226] width 485 height 45
drag, startPoint x: 42, startPoint y: 213, endPoint x: 321, endPoint y: 250, distance: 282.0
copy p "However, there is an opportunity to deepen this mindset by bringing greater sel…"
click at [98, 96] on span "Outcomes" at bounding box center [99, 106] width 85 height 20
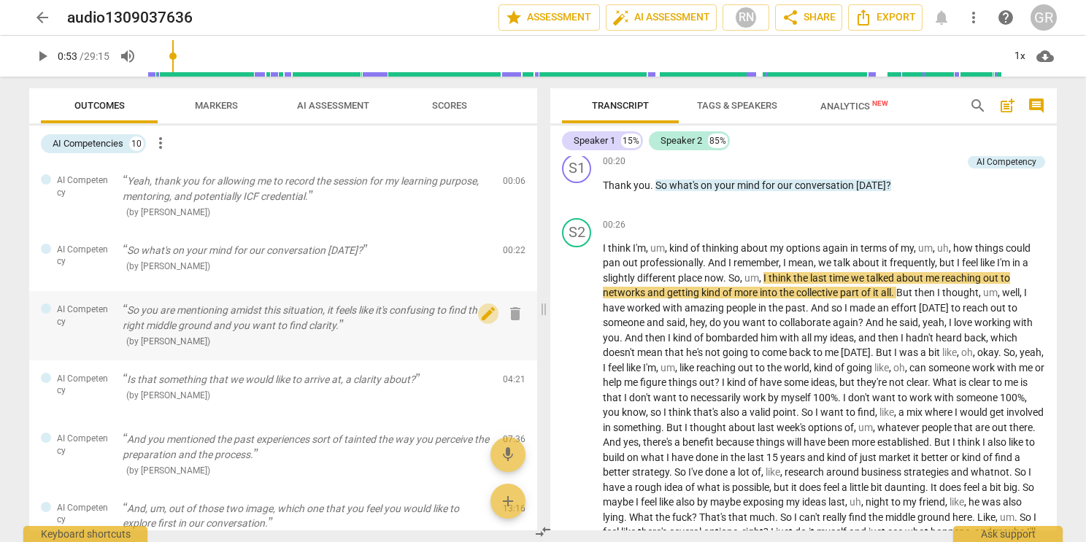
click at [486, 315] on span "edit" at bounding box center [488, 314] width 18 height 18
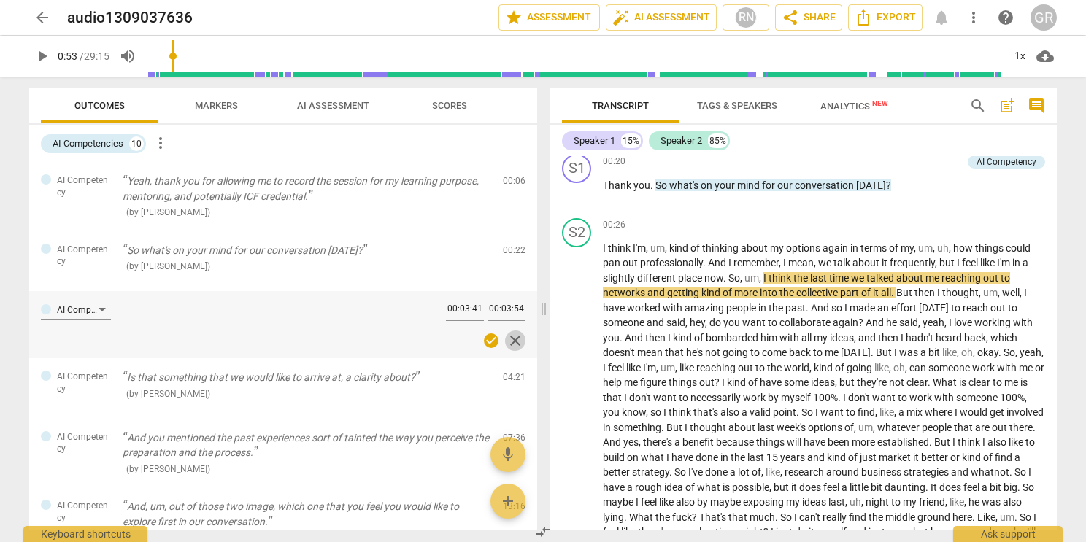
click at [515, 341] on span "close" at bounding box center [515, 341] width 18 height 18
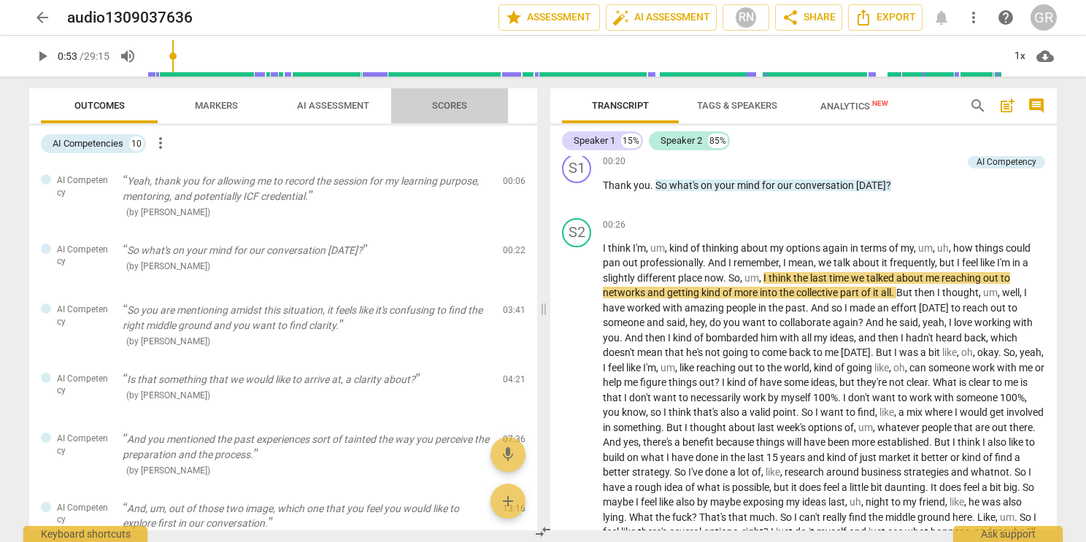
click at [447, 112] on span "Scores" at bounding box center [450, 106] width 70 height 20
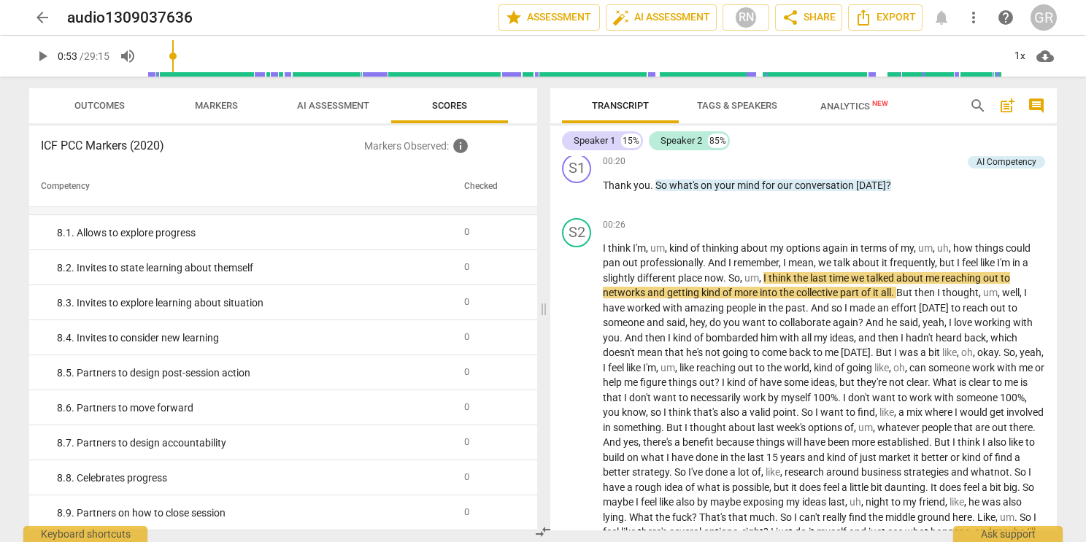
scroll to position [0, 0]
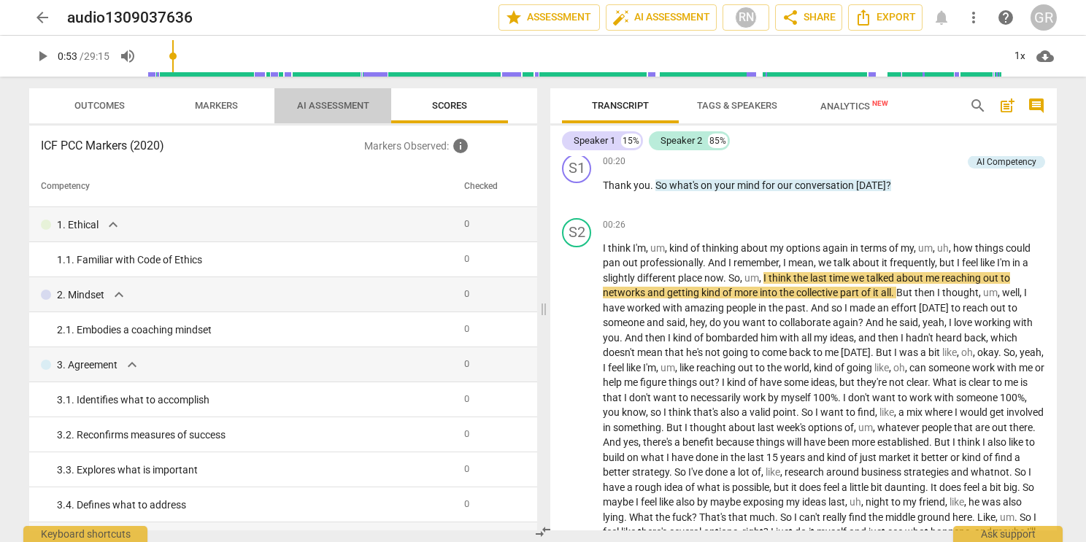
click at [325, 101] on span "AI Assessment" at bounding box center [333, 105] width 72 height 11
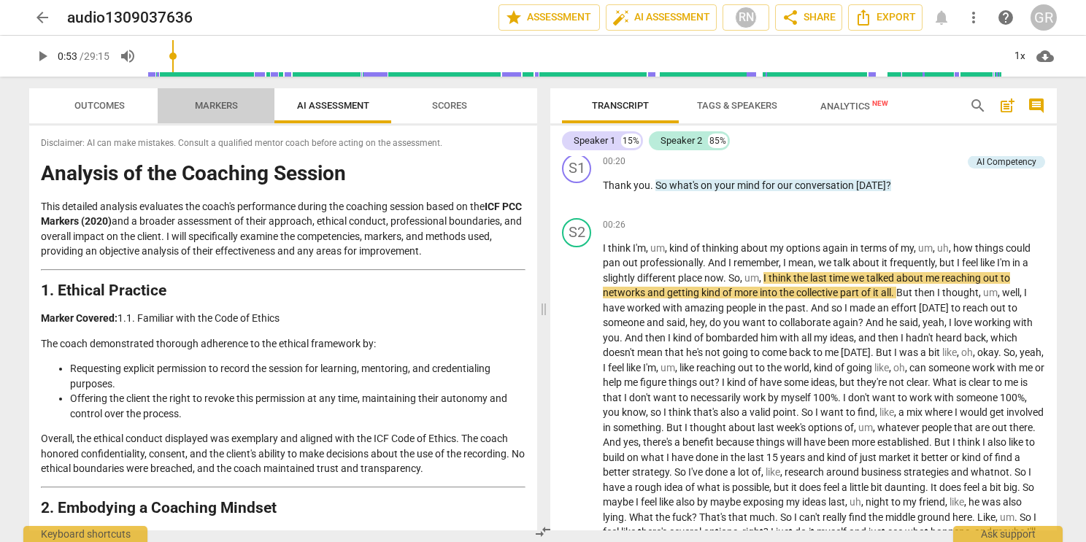
click at [225, 114] on span "Markers" at bounding box center [216, 106] width 78 height 20
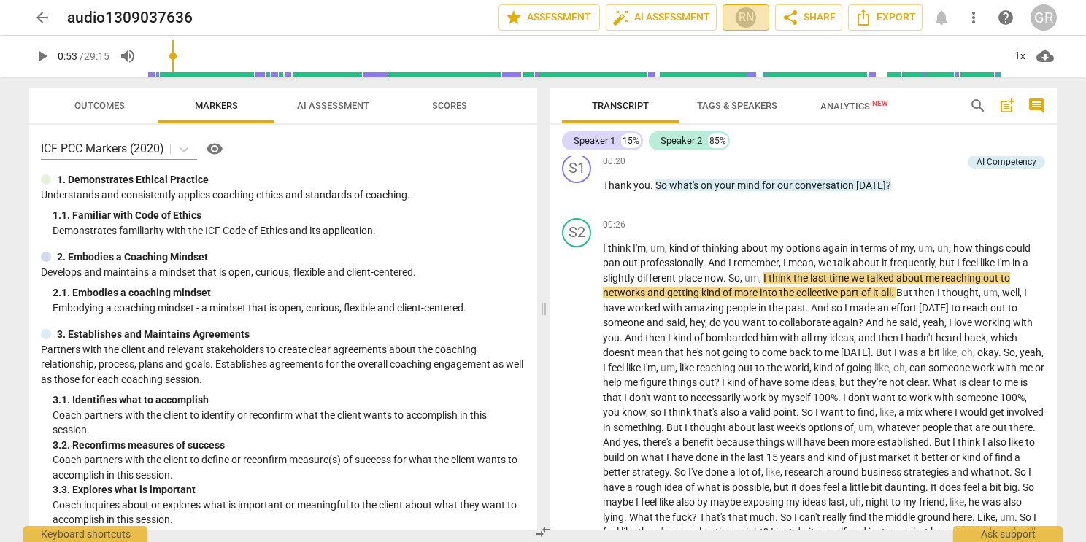
click at [747, 12] on div "RN" at bounding box center [746, 18] width 22 height 22
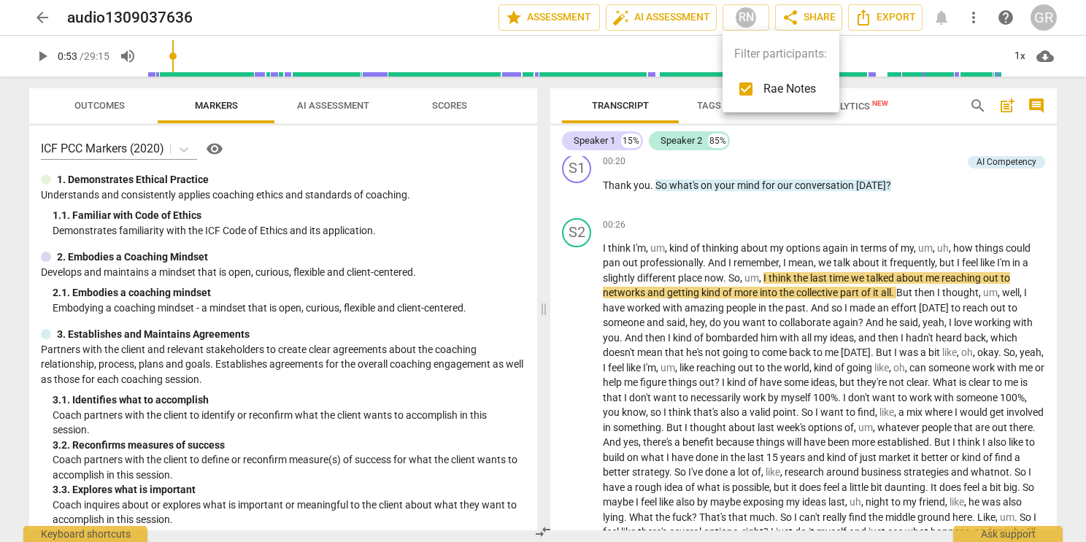
click at [555, 12] on div at bounding box center [543, 271] width 1086 height 542
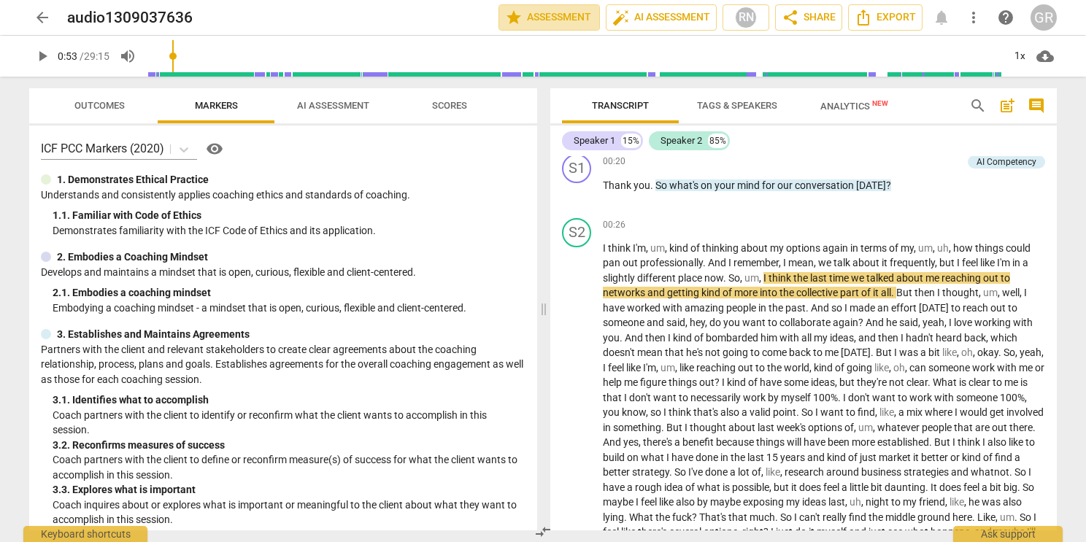
click at [555, 12] on span "star Assessment" at bounding box center [549, 18] width 88 height 18
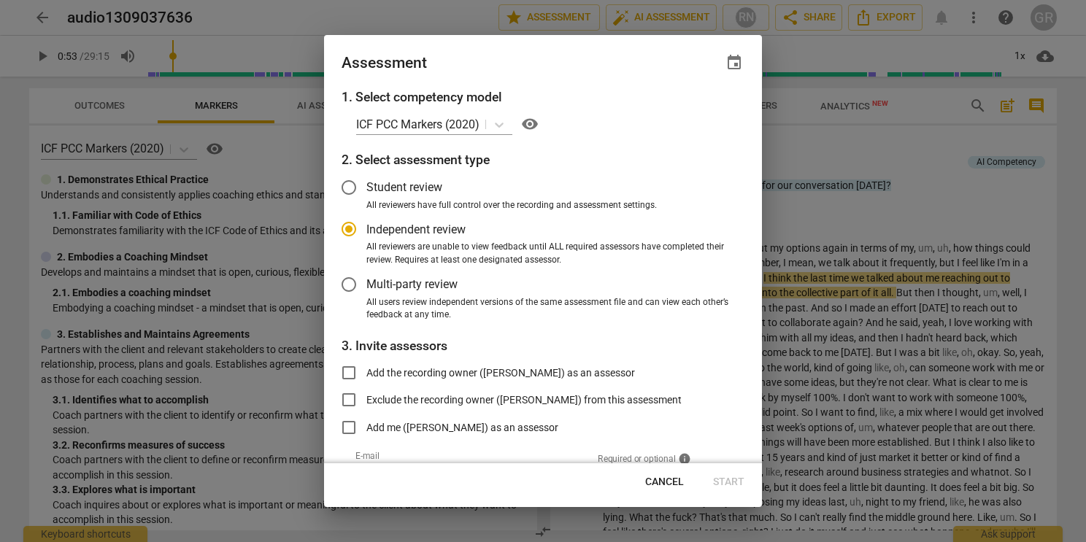
radio input "false"
click at [352, 285] on input "Multi-party review" at bounding box center [348, 284] width 35 height 35
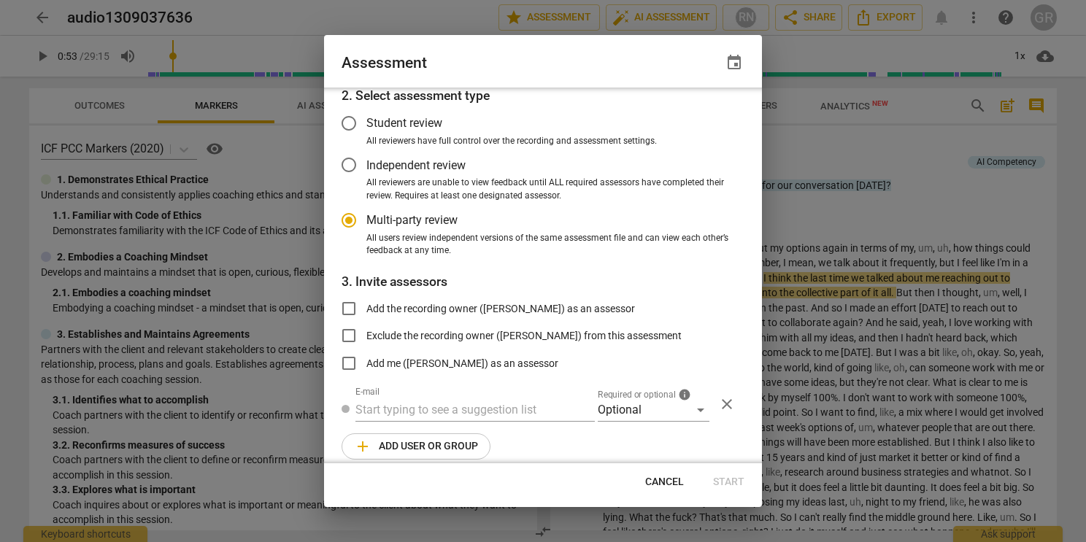
scroll to position [77, 0]
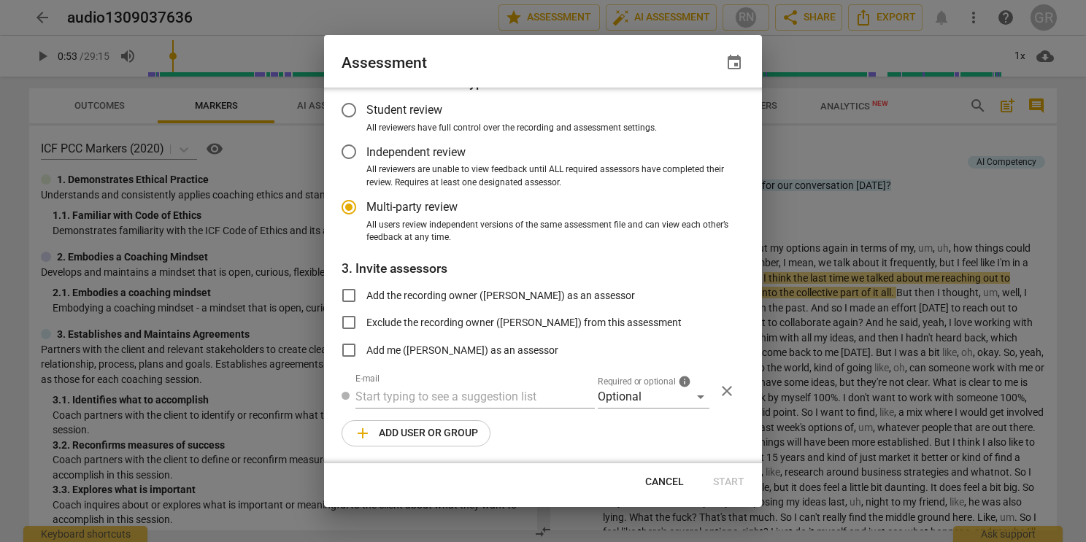
radio input "false"
click at [347, 293] on input "Add the recording owner ([PERSON_NAME]) as an assessor" at bounding box center [348, 295] width 35 height 35
checkbox input "true"
radio input "false"
click at [383, 396] on input "text" at bounding box center [474, 396] width 239 height 23
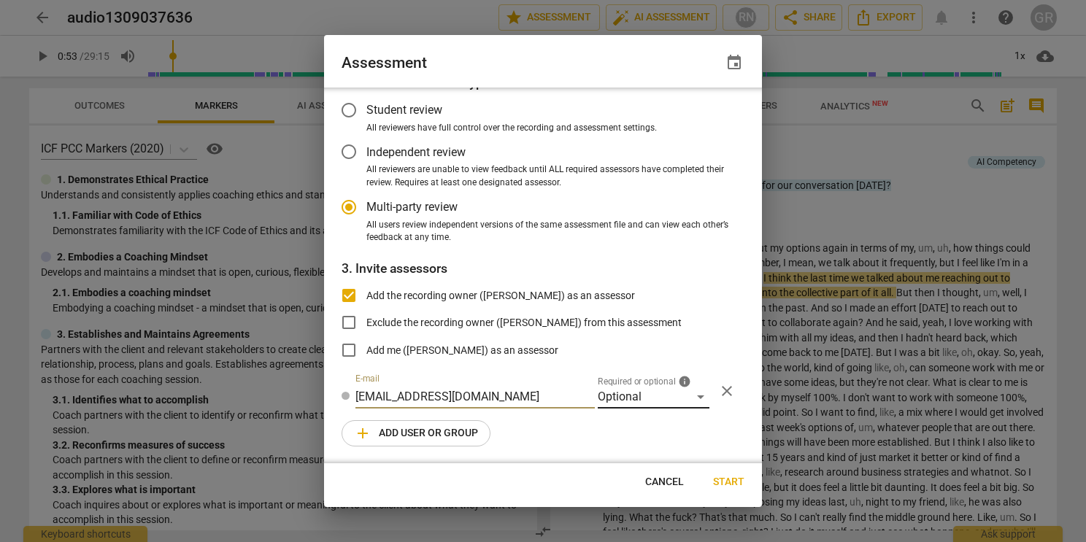
type input "[EMAIL_ADDRESS][DOMAIN_NAME]"
click at [698, 398] on div "Optional" at bounding box center [654, 396] width 112 height 23
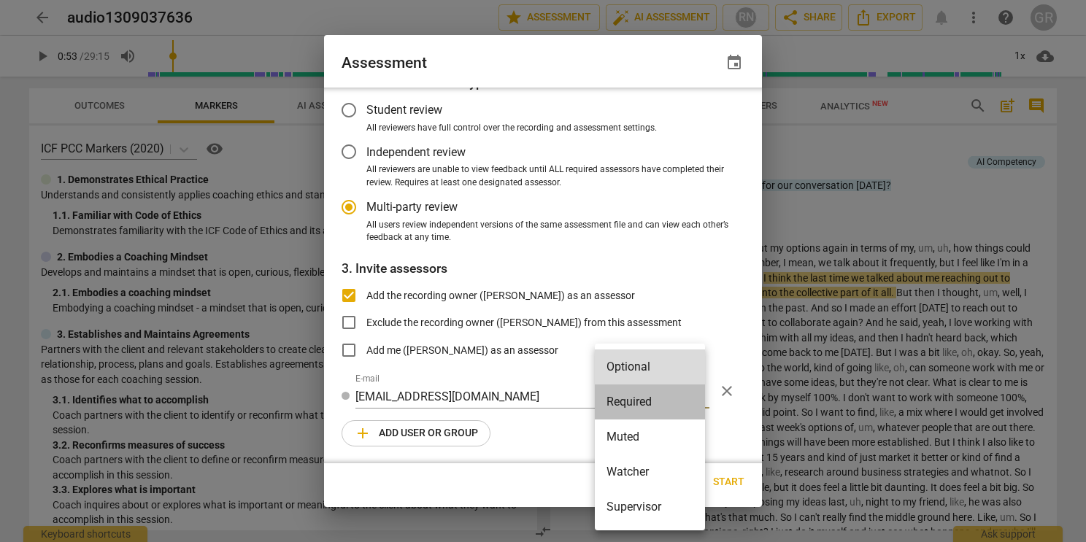
click at [652, 406] on li "Required" at bounding box center [650, 402] width 110 height 35
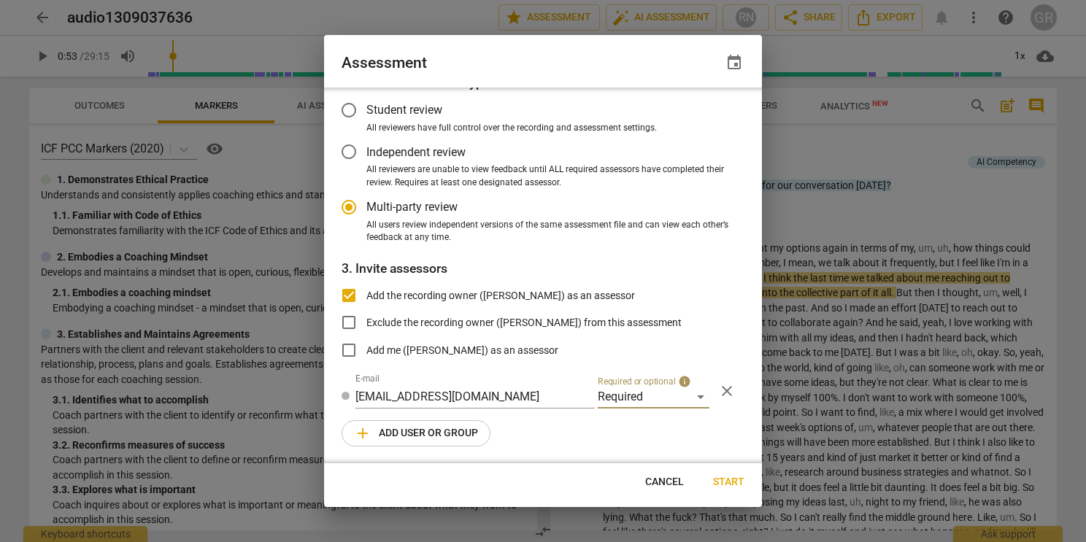
radio input "false"
click at [353, 151] on input "Independent review" at bounding box center [348, 151] width 35 height 35
radio input "false"
click at [354, 201] on input "Multi-party review" at bounding box center [348, 207] width 35 height 35
radio input "false"
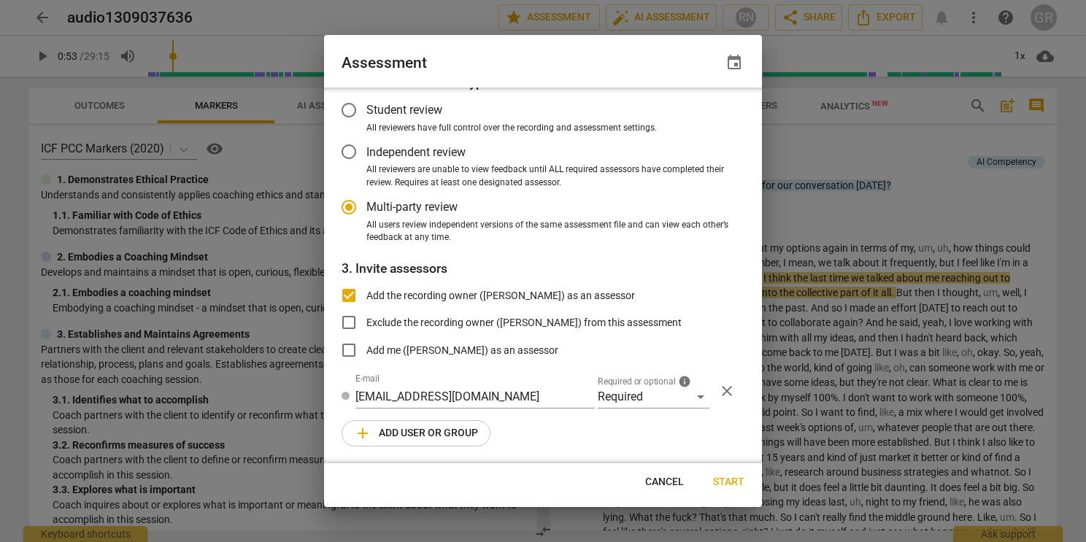
click at [353, 150] on input "Independent review" at bounding box center [348, 151] width 35 height 35
radio input "false"
click at [347, 99] on input "Student review" at bounding box center [348, 110] width 35 height 35
click at [727, 475] on span "Start" at bounding box center [728, 482] width 31 height 15
radio input "false"
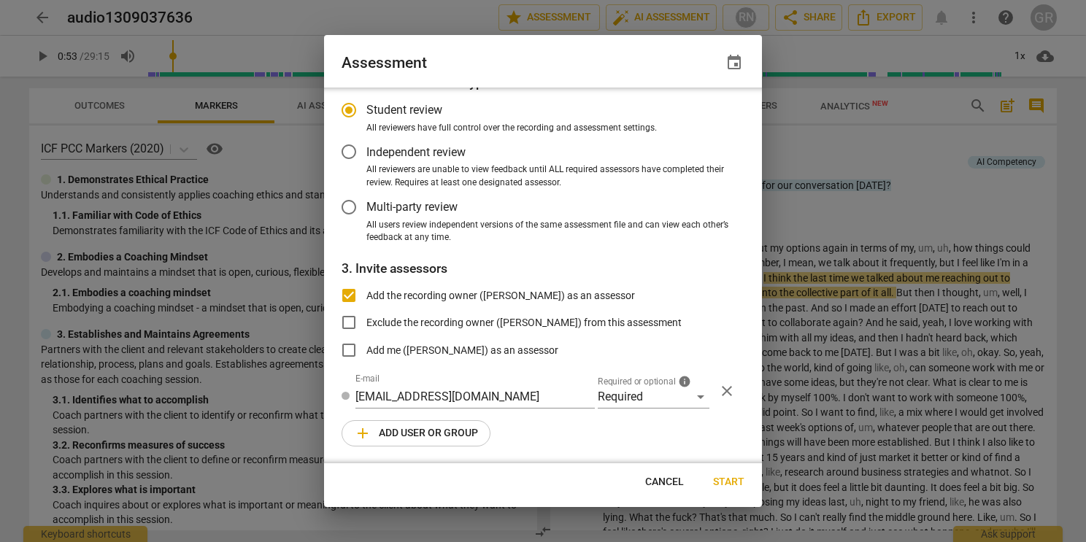
type input "[PERSON_NAME] <[PERSON_NAME][EMAIL_ADDRESS][DOMAIN_NAME]>"
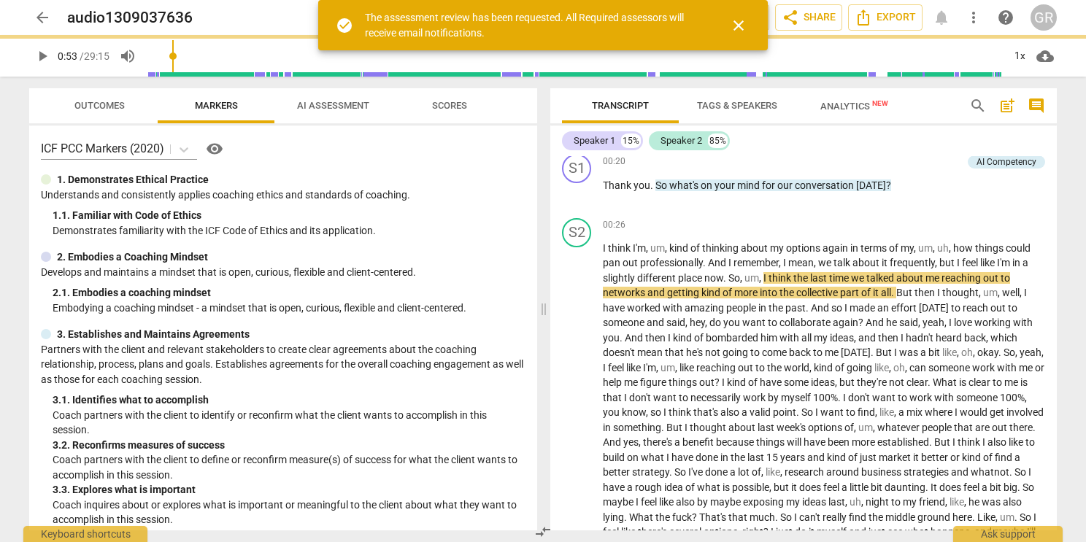
scroll to position [0, 0]
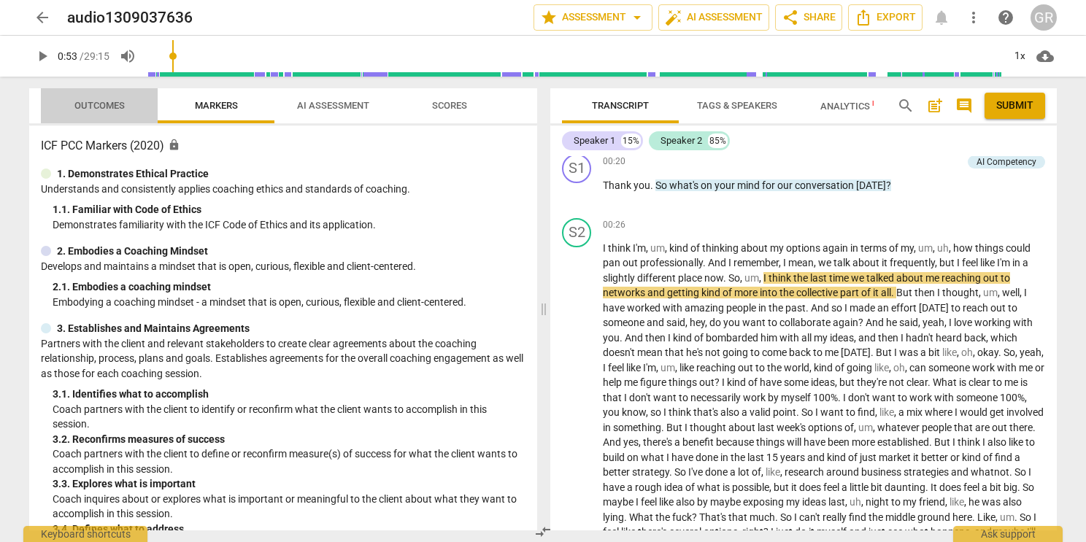
click at [93, 116] on button "Outcomes" at bounding box center [99, 105] width 117 height 35
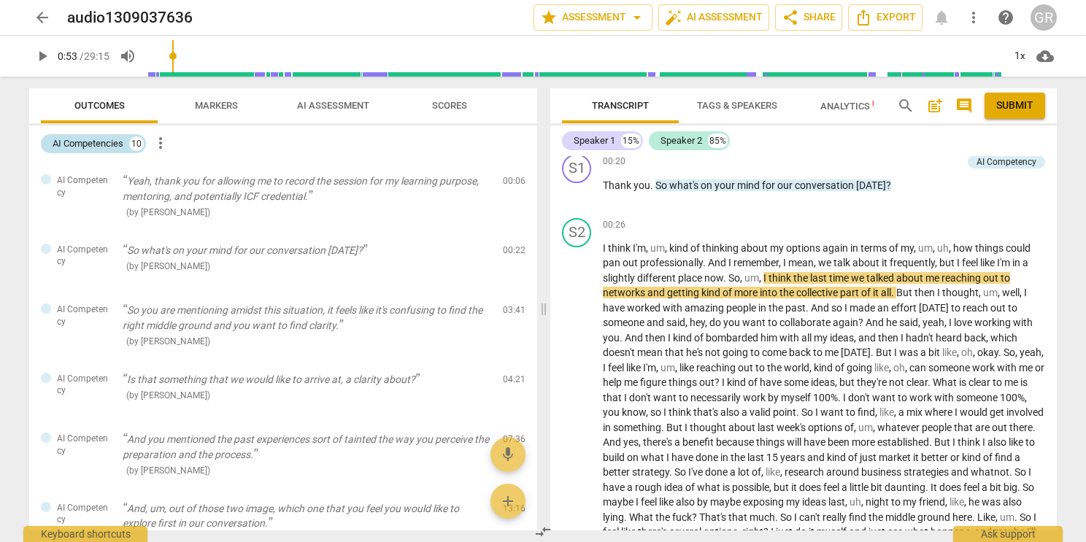
click at [77, 144] on div "AI Competencies" at bounding box center [88, 143] width 71 height 15
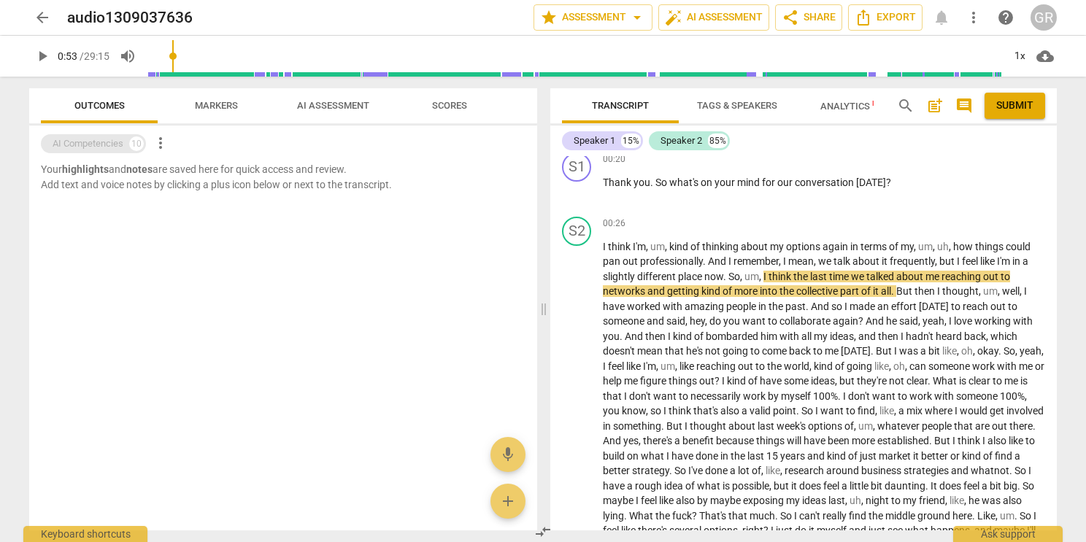
scroll to position [152, 0]
click at [128, 141] on div "AI Competencies 10" at bounding box center [93, 143] width 105 height 19
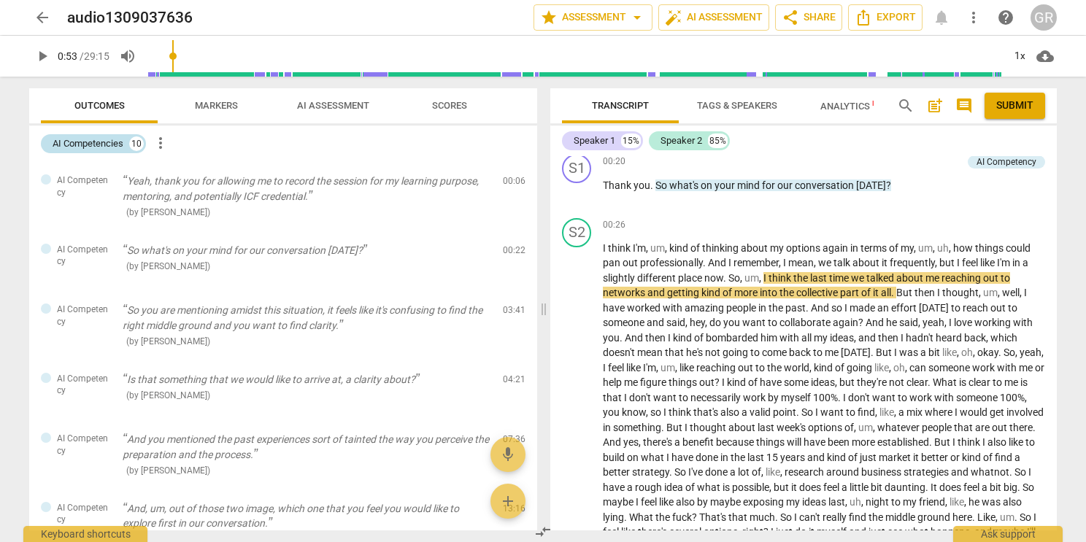
click at [128, 141] on div "AI Competencies 10" at bounding box center [93, 143] width 105 height 19
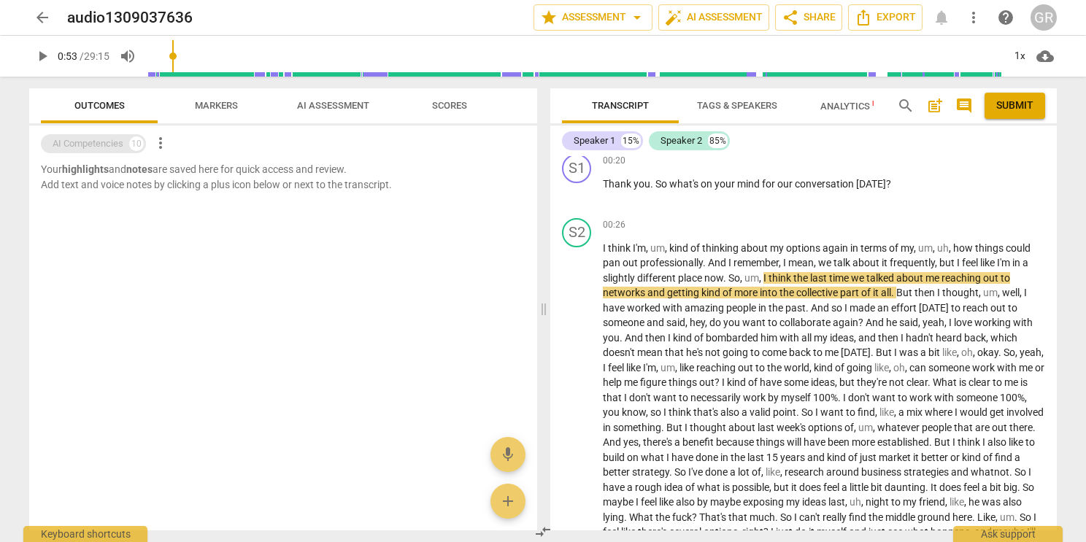
click at [128, 141] on div "AI Competencies 10" at bounding box center [93, 143] width 105 height 19
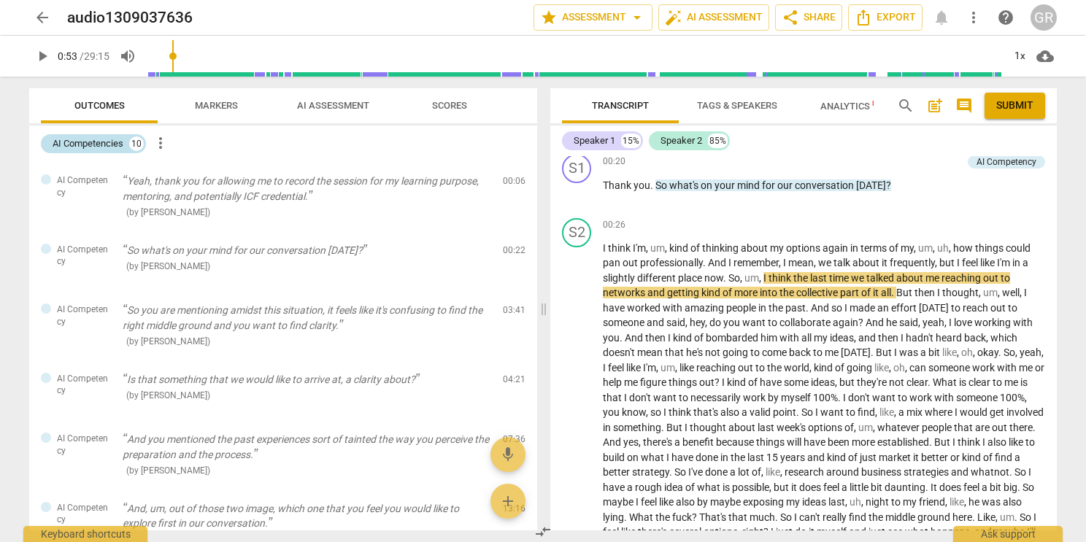
click at [128, 141] on div "AI Competencies 10" at bounding box center [93, 143] width 105 height 19
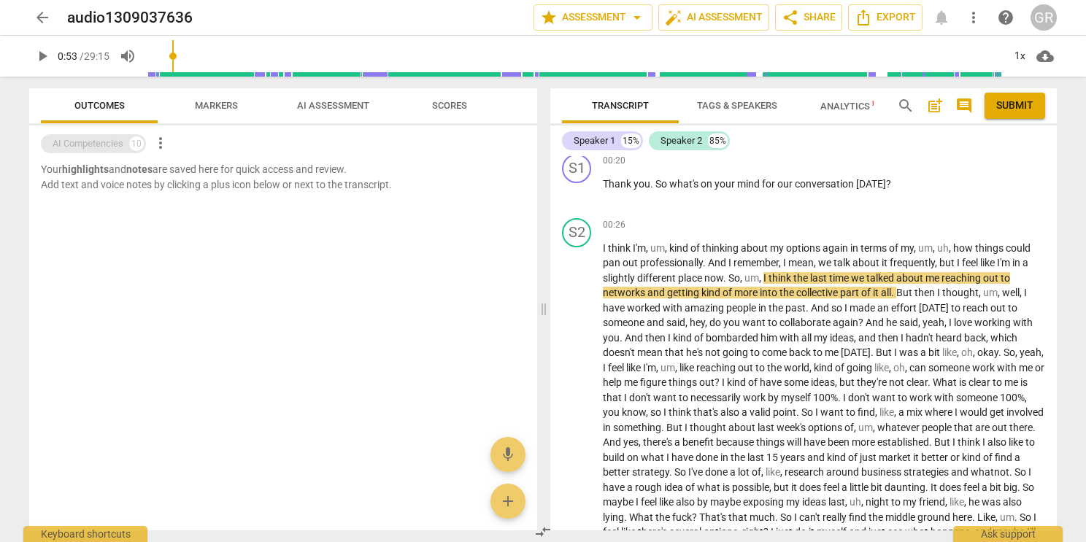
click at [134, 142] on div "10" at bounding box center [136, 143] width 15 height 15
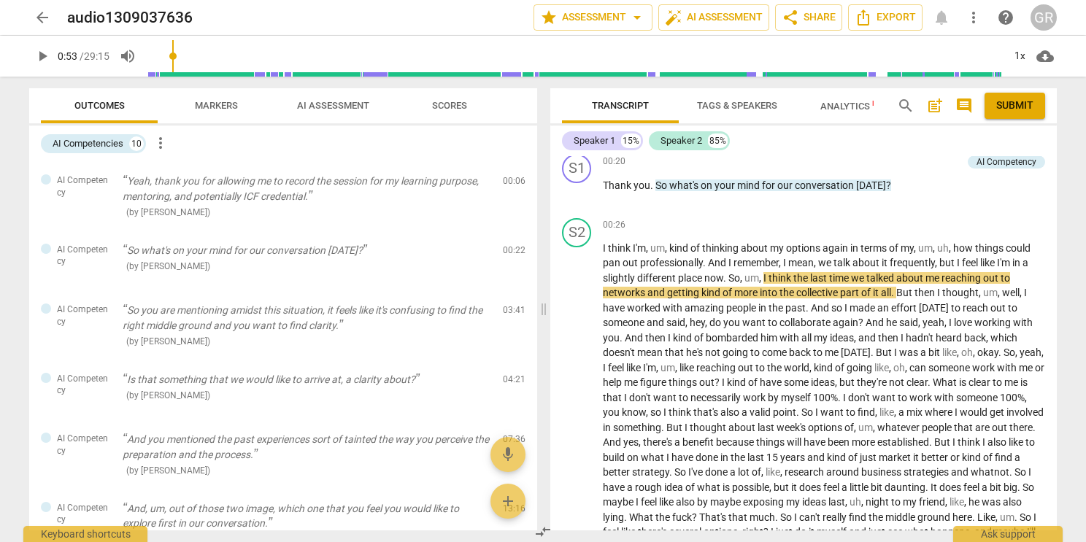
click at [163, 143] on span "more_vert" at bounding box center [161, 143] width 18 height 18
click at [212, 144] on li "Uncheck all" at bounding box center [194, 143] width 82 height 35
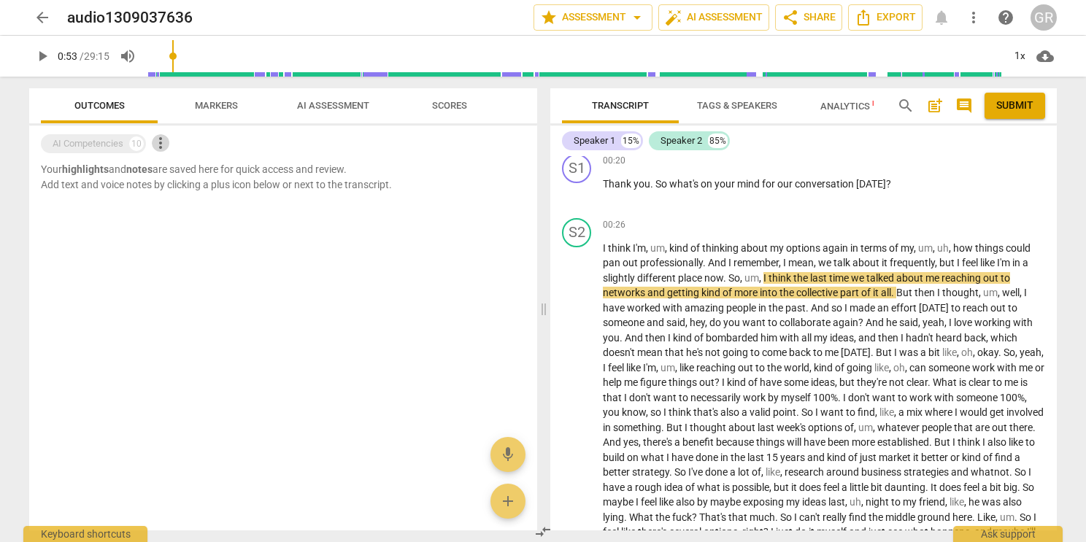
click at [158, 141] on span "more_vert" at bounding box center [161, 143] width 18 height 18
click at [190, 144] on li "Uncheck all" at bounding box center [194, 143] width 82 height 35
click at [109, 140] on div "AI Competencies" at bounding box center [88, 143] width 71 height 15
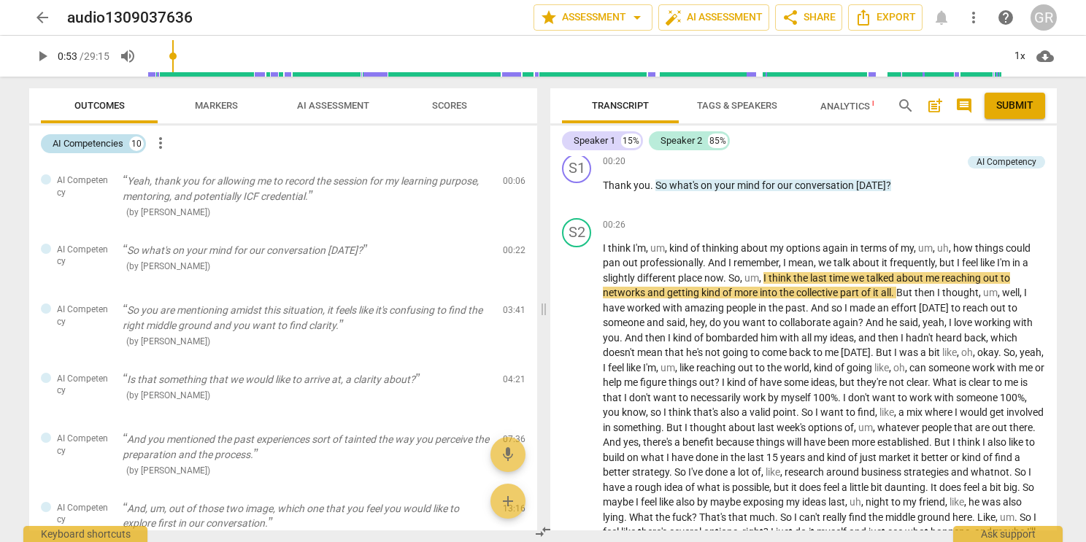
click at [109, 140] on div "AI Competencies" at bounding box center [88, 143] width 71 height 15
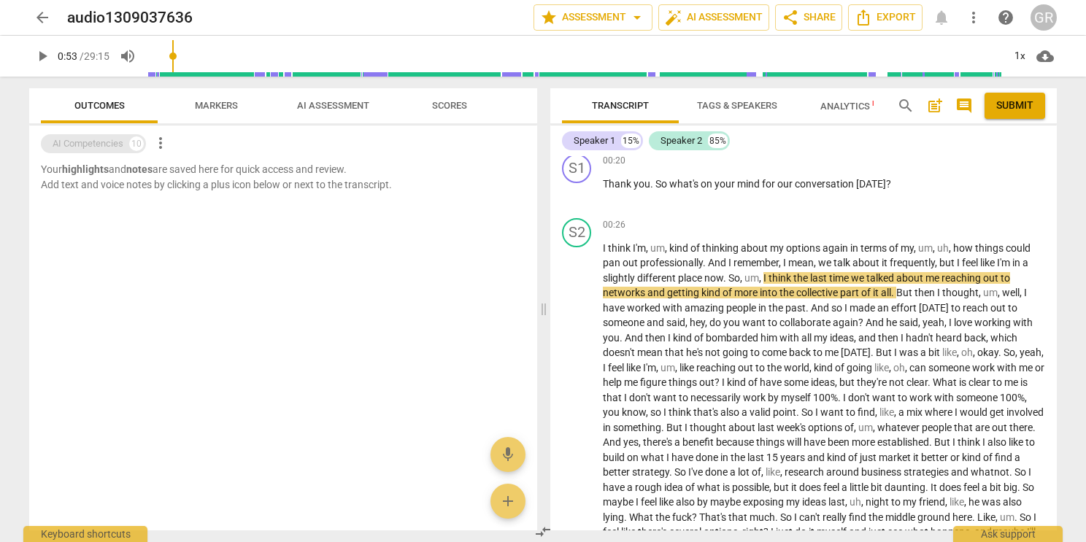
click at [109, 140] on div "AI Competencies" at bounding box center [88, 143] width 71 height 15
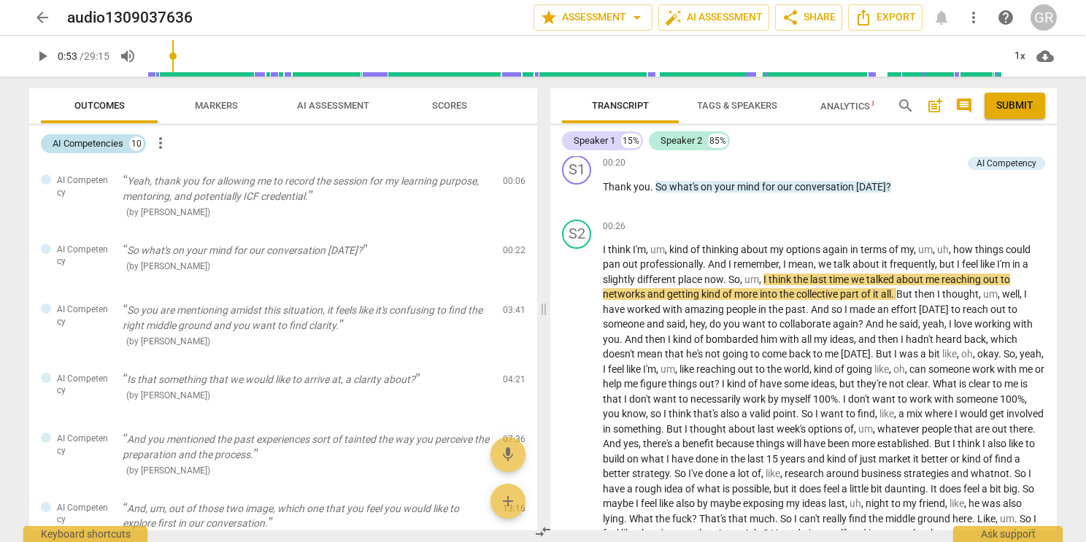
scroll to position [153, 0]
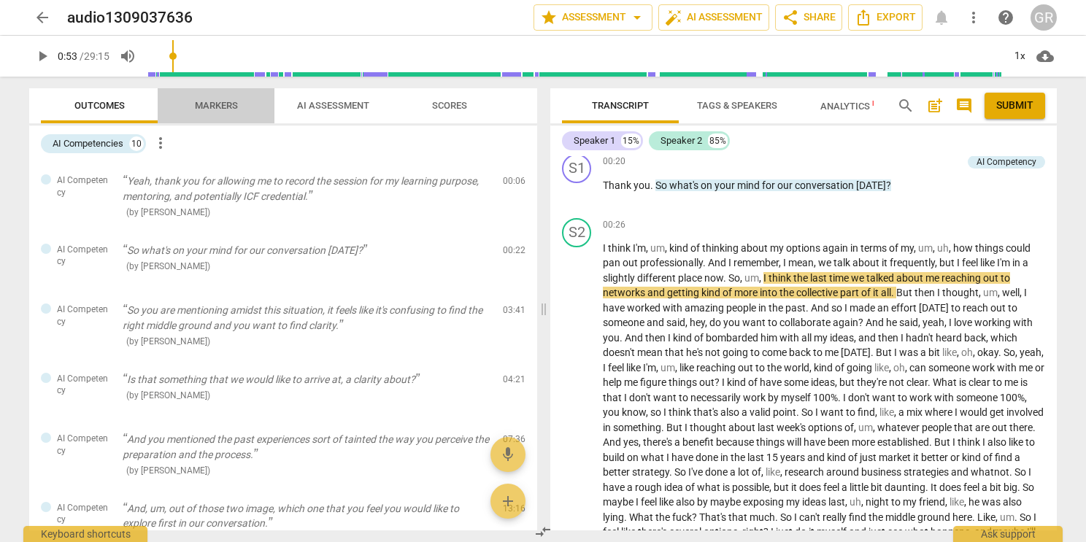
click at [239, 102] on span "Markers" at bounding box center [216, 106] width 78 height 20
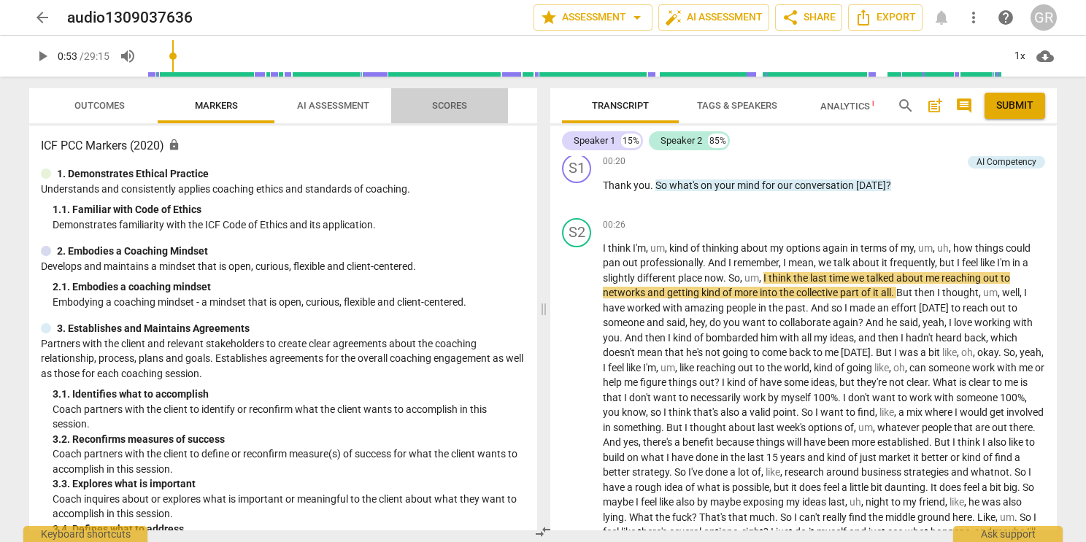
click at [442, 104] on span "Scores" at bounding box center [449, 105] width 35 height 11
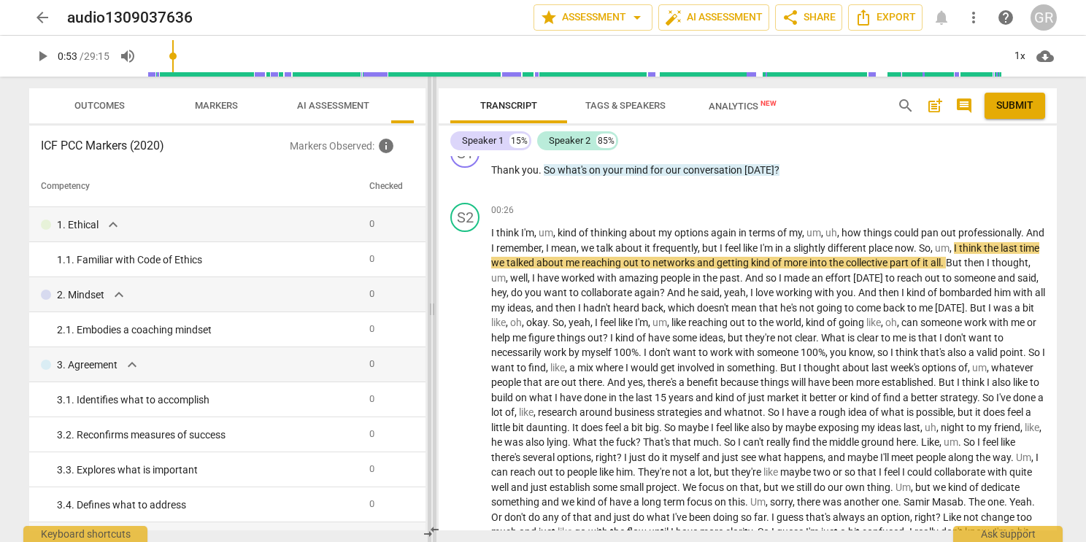
scroll to position [139, 0]
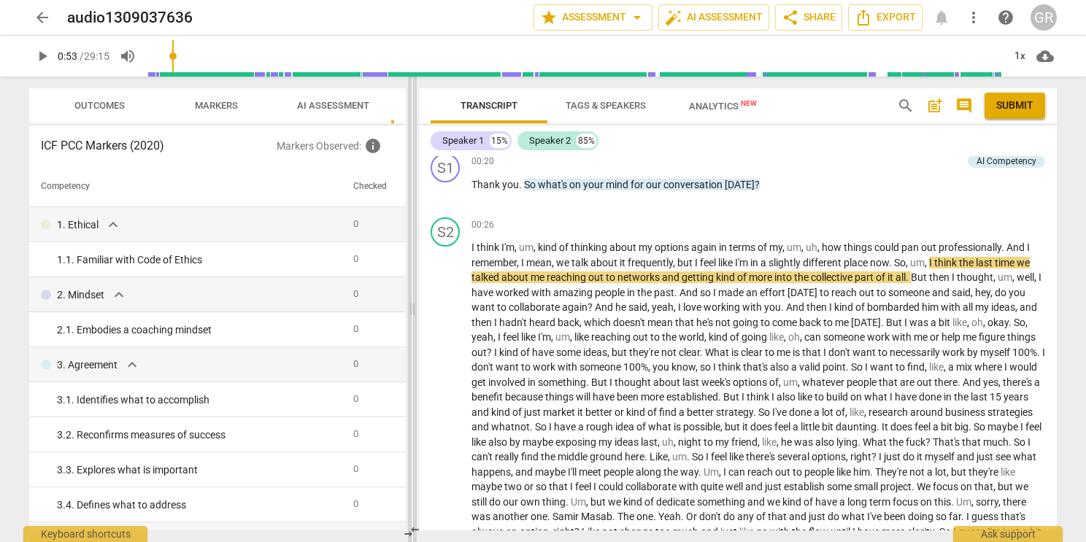
drag, startPoint x: 541, startPoint y: 306, endPoint x: 409, endPoint y: 292, distance: 132.1
click at [409, 292] on span at bounding box center [412, 310] width 9 height 466
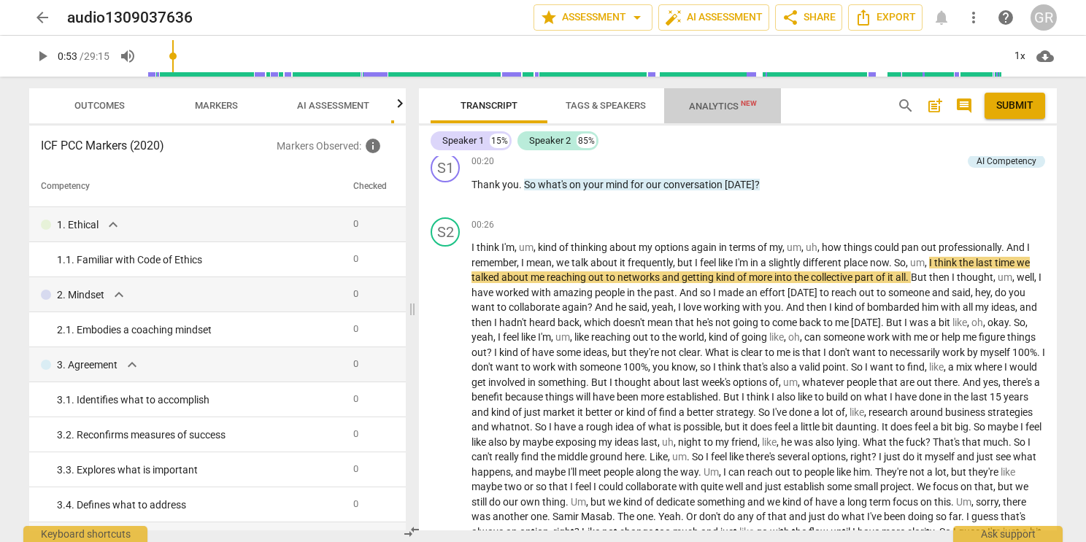
click at [736, 107] on span "Analytics New" at bounding box center [723, 106] width 68 height 11
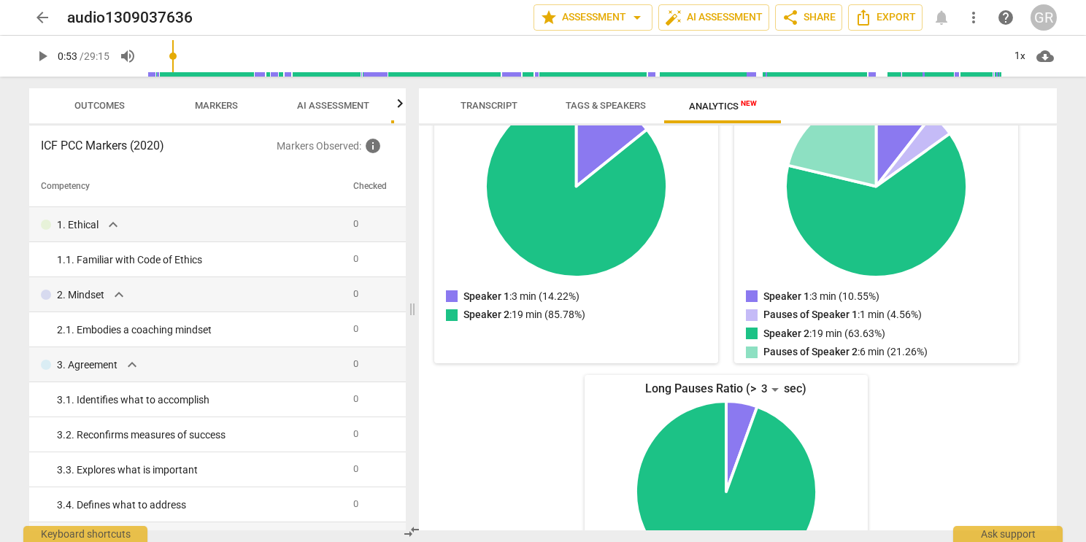
scroll to position [0, 0]
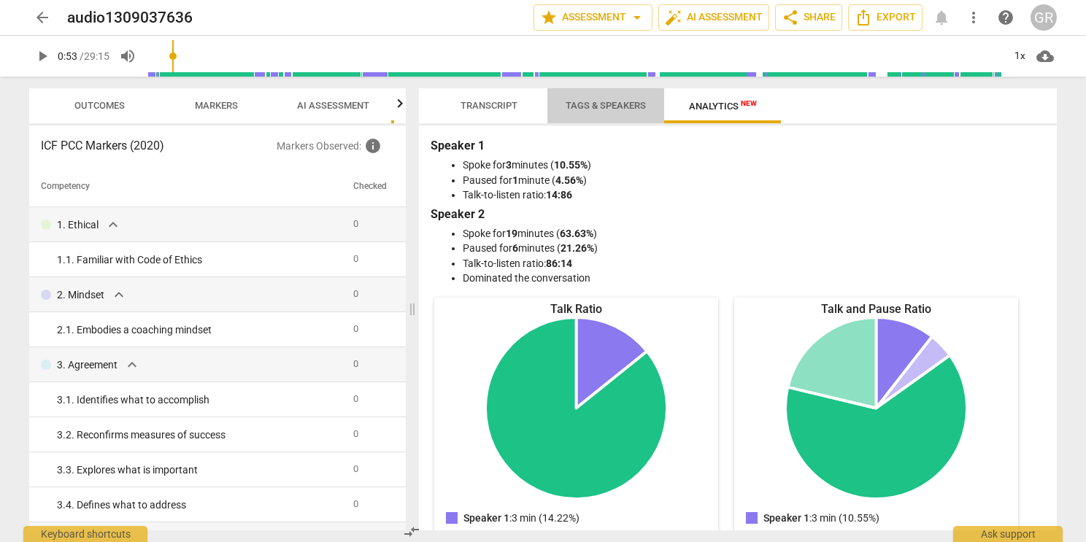
drag, startPoint x: 660, startPoint y: 112, endPoint x: 633, endPoint y: 114, distance: 26.4
click at [633, 114] on span "Tags & Speakers" at bounding box center [605, 106] width 115 height 20
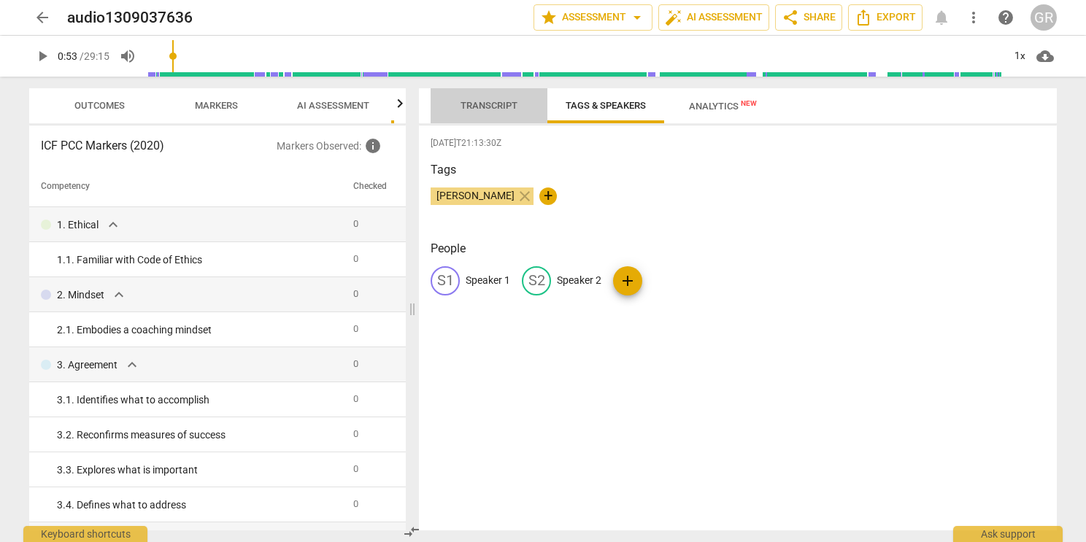
click at [490, 90] on button "Transcript" at bounding box center [489, 105] width 117 height 35
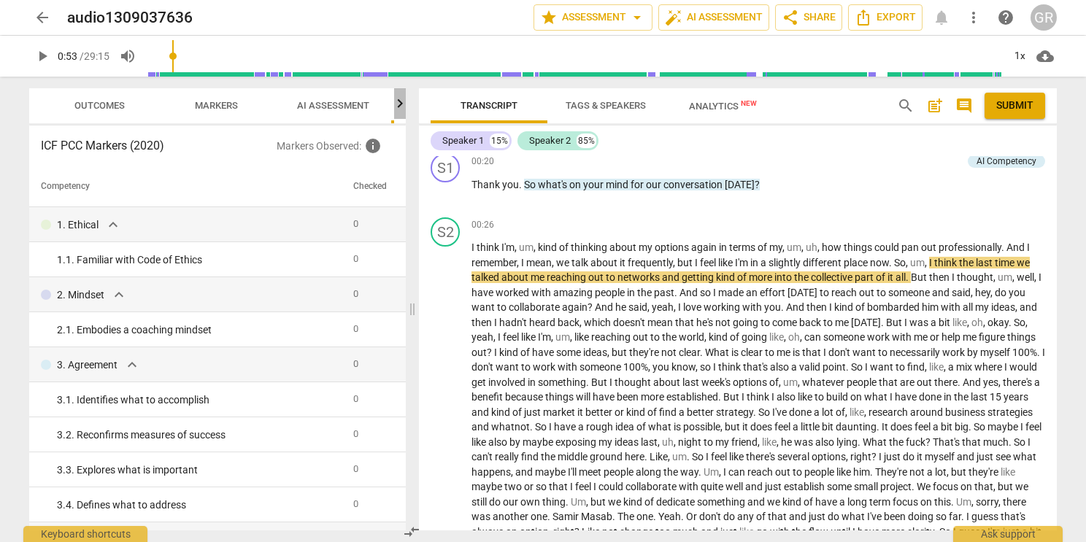
click at [401, 107] on icon "button" at bounding box center [400, 103] width 5 height 9
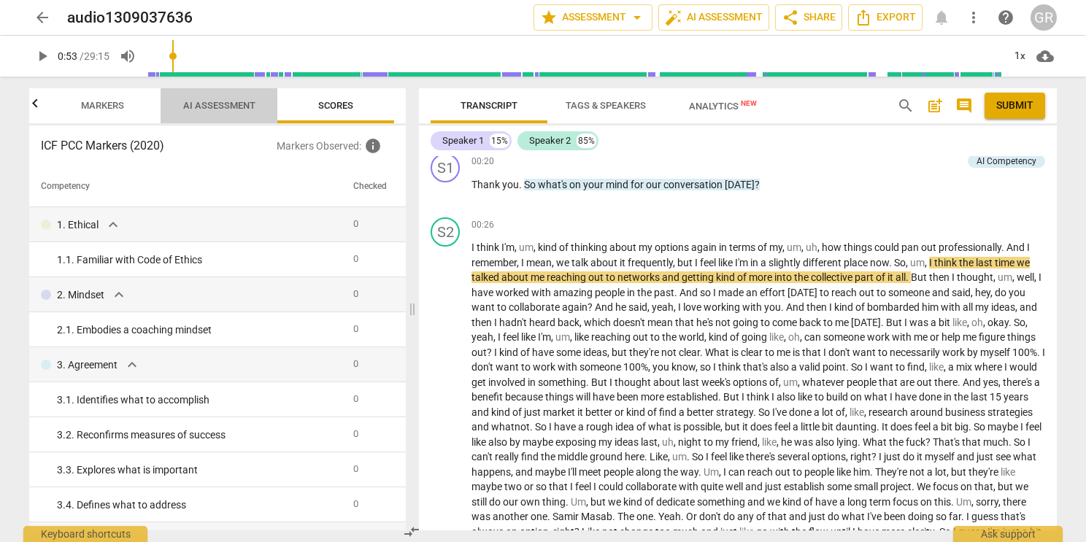
click at [238, 109] on span "AI Assessment" at bounding box center [219, 105] width 72 height 11
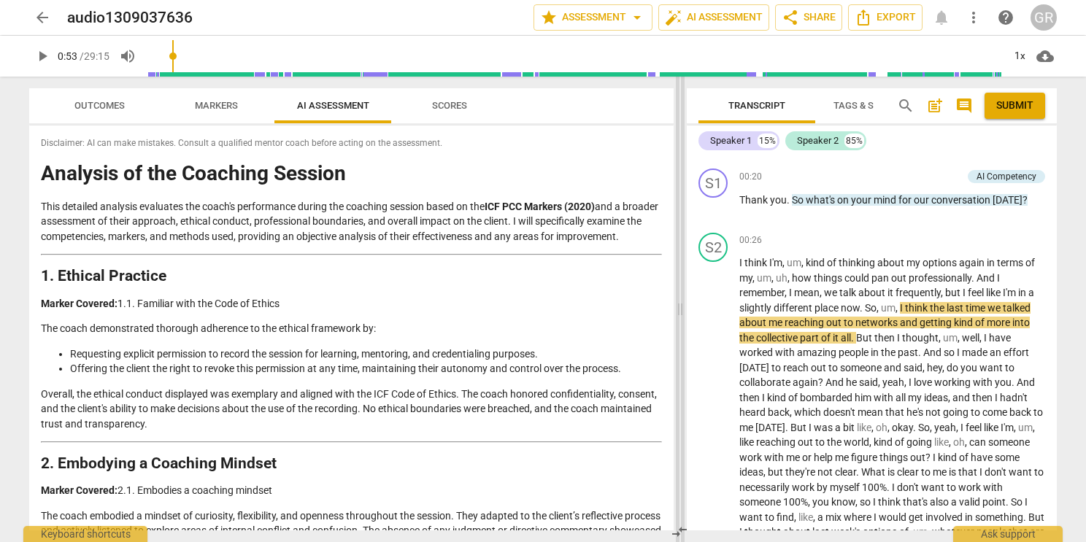
scroll to position [169, 0]
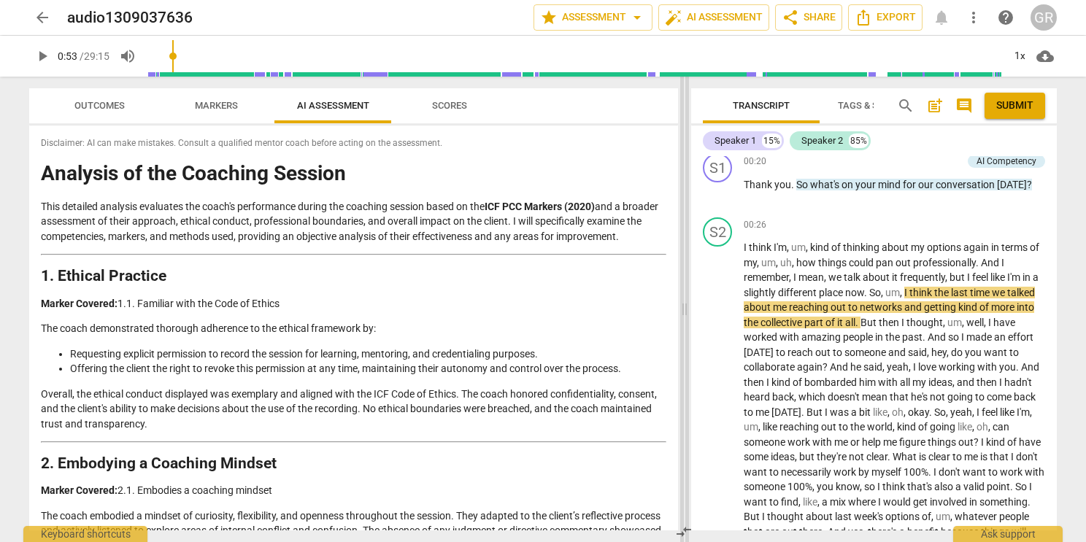
drag, startPoint x: 415, startPoint y: 312, endPoint x: 687, endPoint y: 344, distance: 274.0
click at [687, 344] on span at bounding box center [684, 310] width 9 height 466
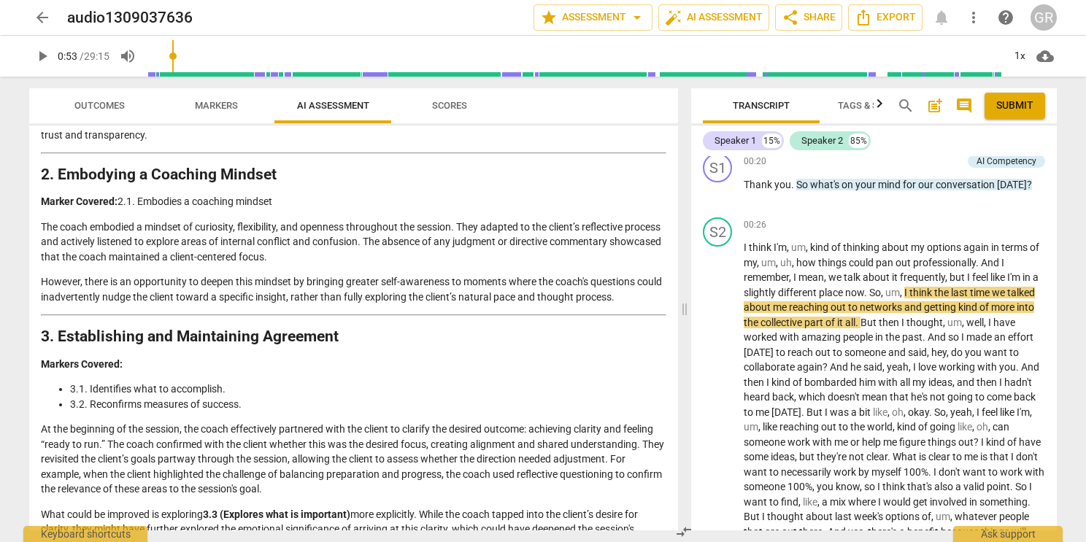
scroll to position [0, 0]
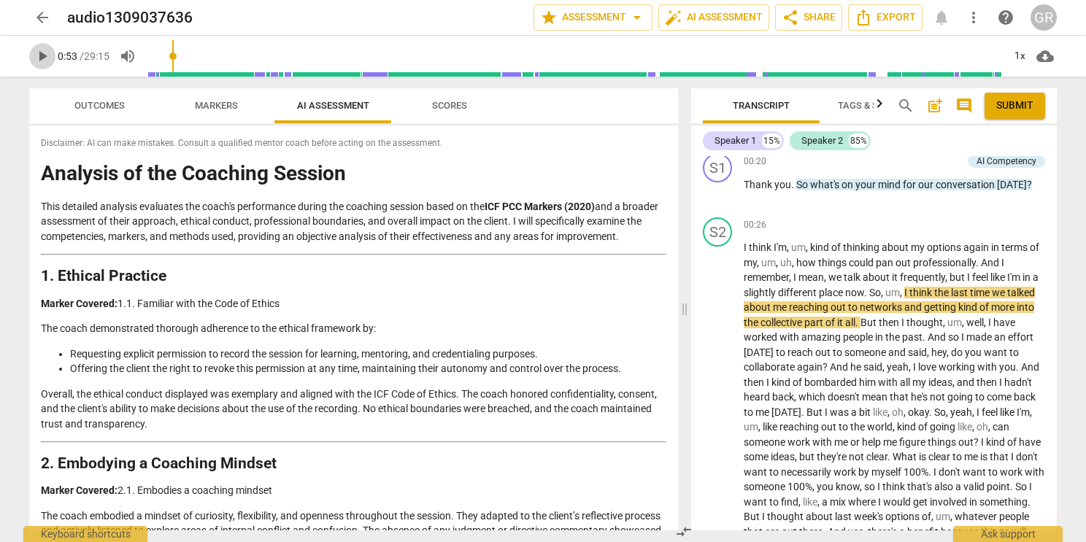
click at [42, 58] on span "play_arrow" at bounding box center [43, 56] width 18 height 18
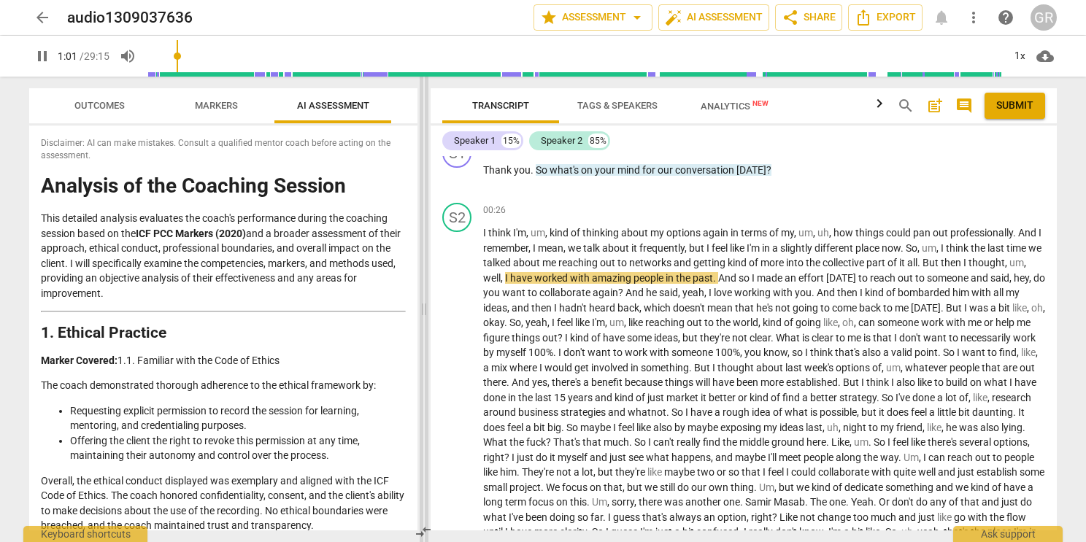
scroll to position [139, 0]
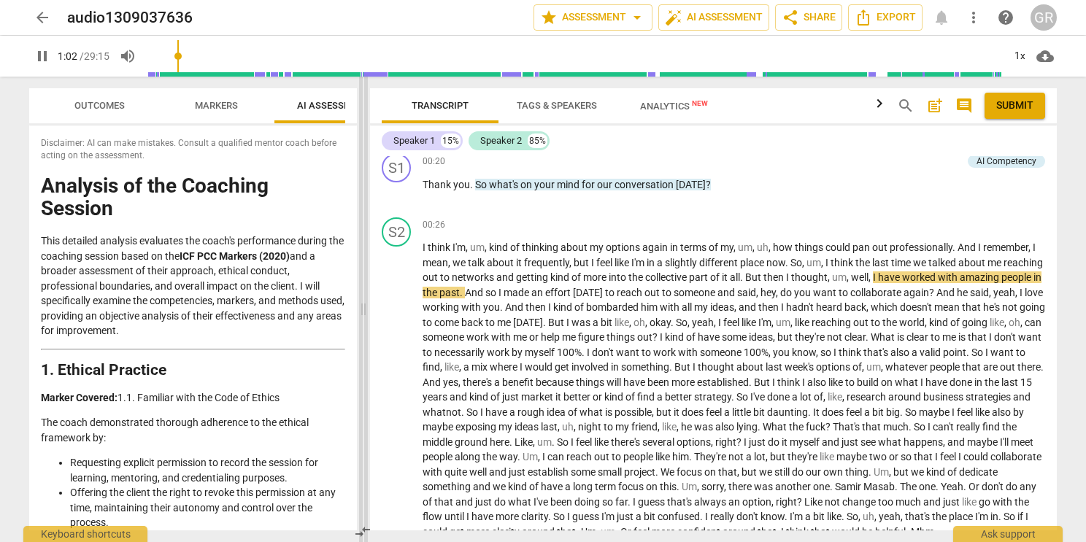
drag, startPoint x: 685, startPoint y: 308, endPoint x: 364, endPoint y: 329, distance: 321.8
click at [364, 329] on span at bounding box center [363, 310] width 9 height 466
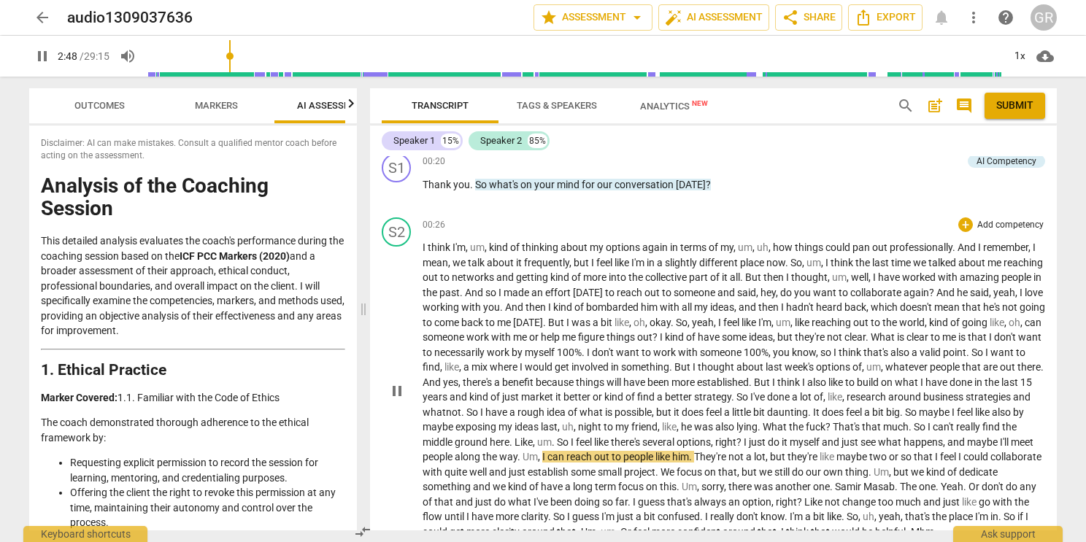
click at [694, 422] on span "he" at bounding box center [687, 427] width 13 height 12
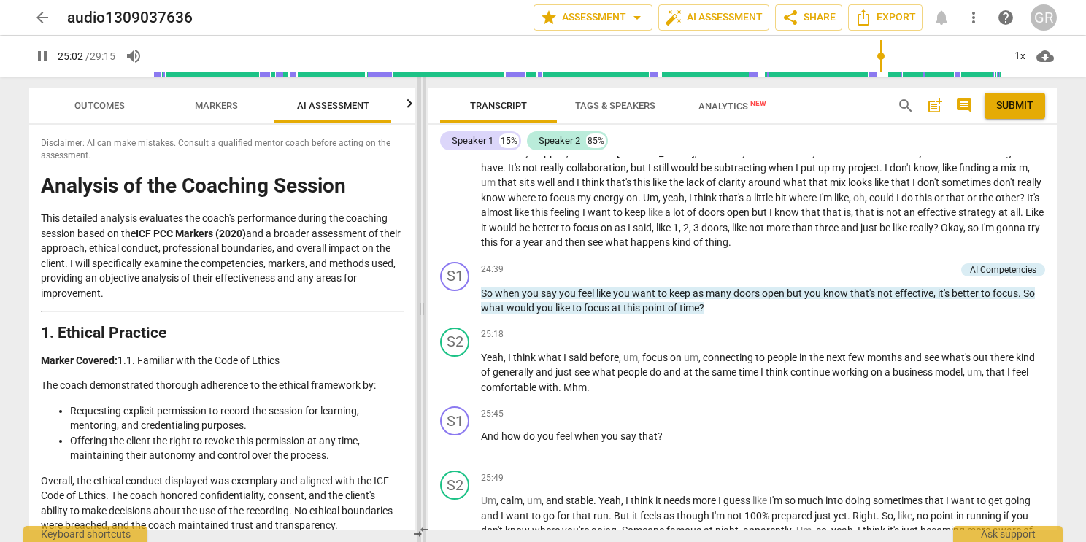
scroll to position [3140, 0]
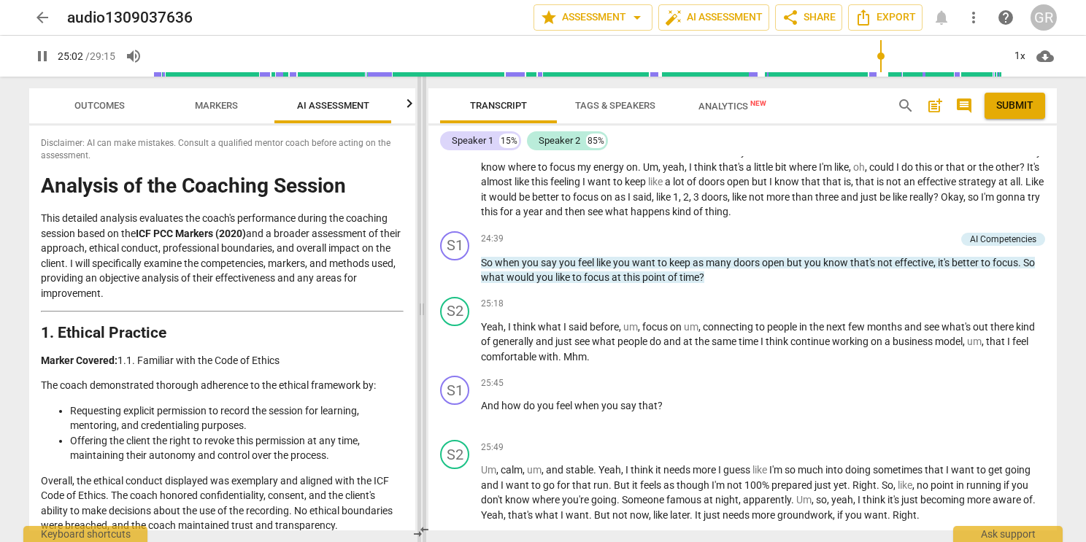
drag, startPoint x: 359, startPoint y: 208, endPoint x: 418, endPoint y: 230, distance: 63.0
click at [418, 230] on span at bounding box center [421, 310] width 9 height 466
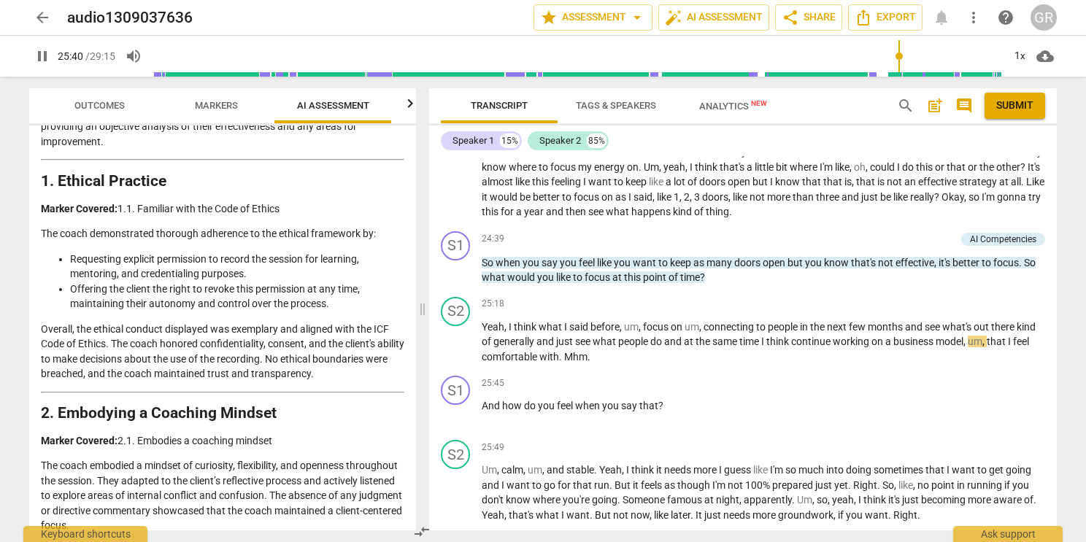
scroll to position [0, 0]
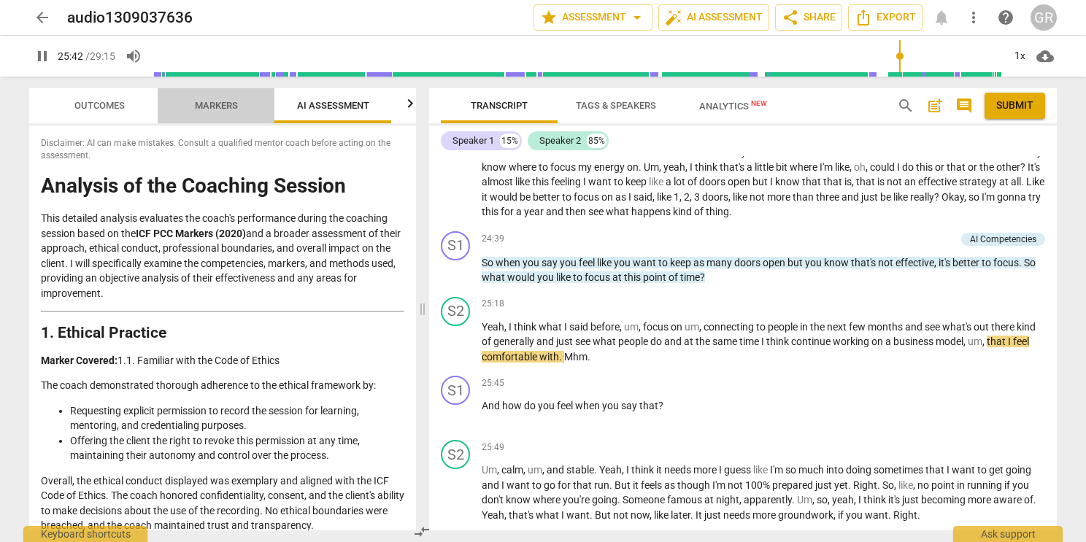
click at [205, 115] on span "Markers" at bounding box center [216, 106] width 78 height 20
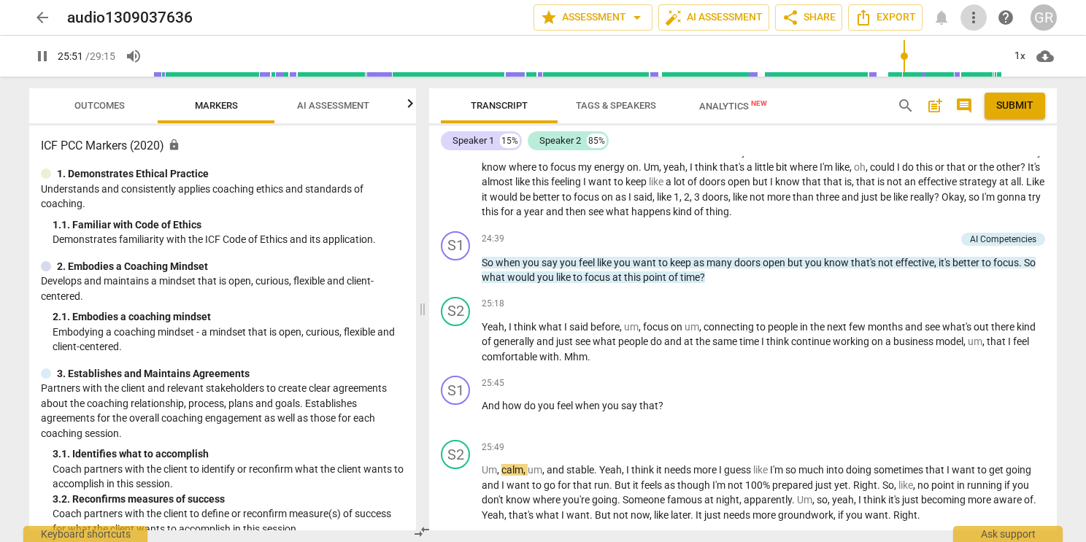
click at [977, 17] on span "more_vert" at bounding box center [974, 18] width 18 height 18
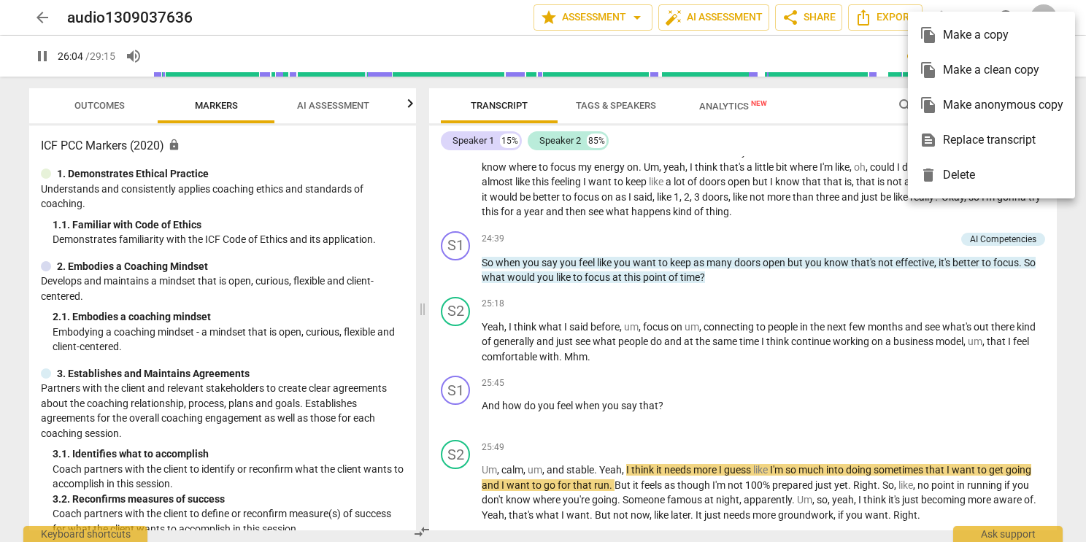
click at [105, 103] on div at bounding box center [543, 271] width 1086 height 542
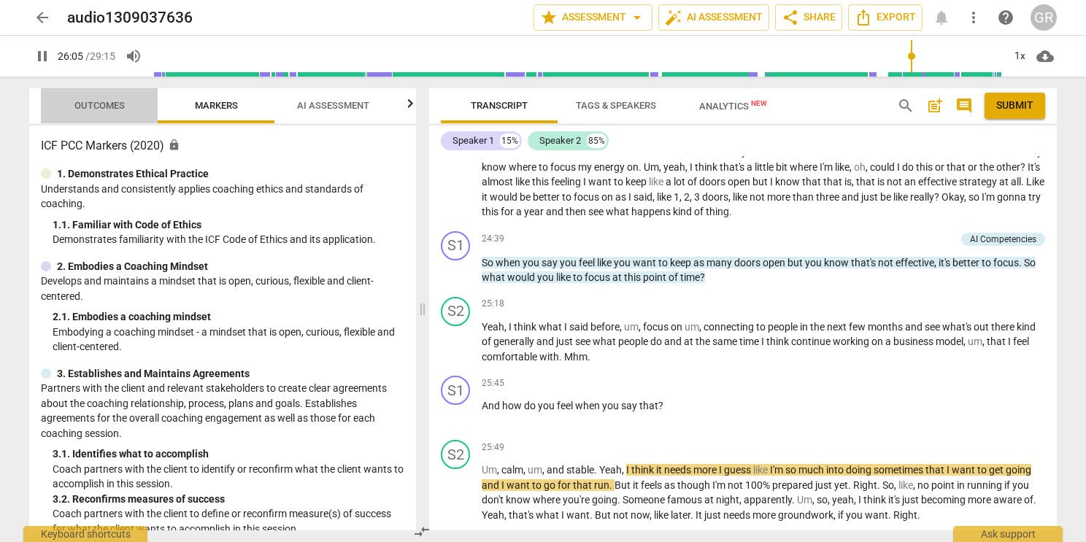
click at [105, 103] on span "Outcomes" at bounding box center [99, 105] width 50 height 11
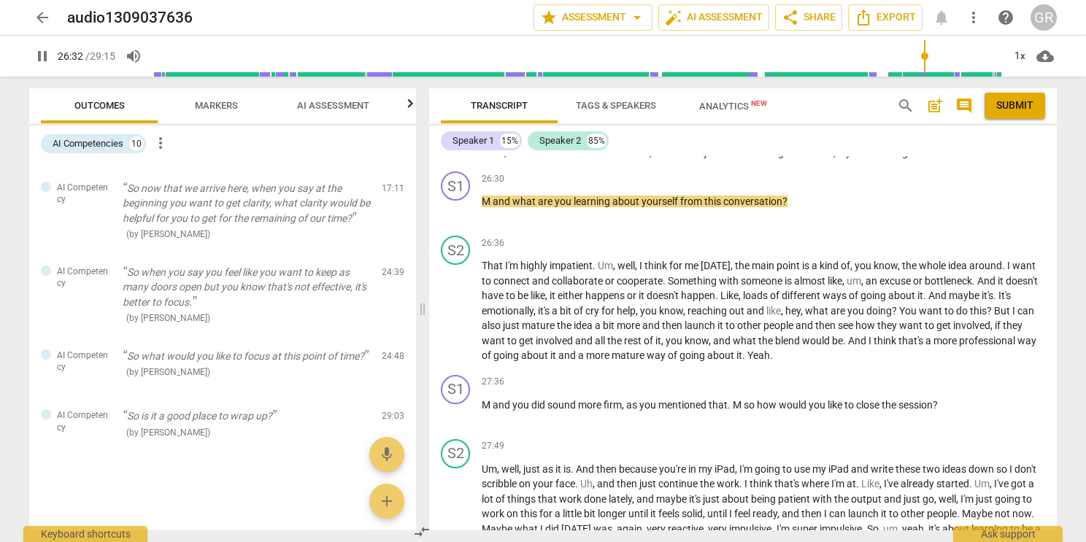
scroll to position [3474, 0]
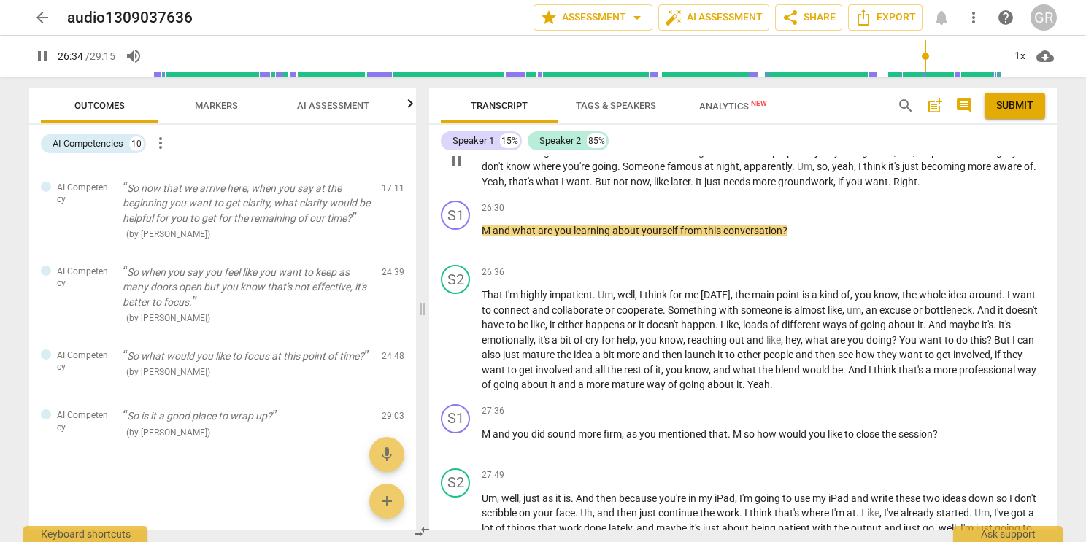
click at [567, 142] on span "stable" at bounding box center [580, 137] width 28 height 12
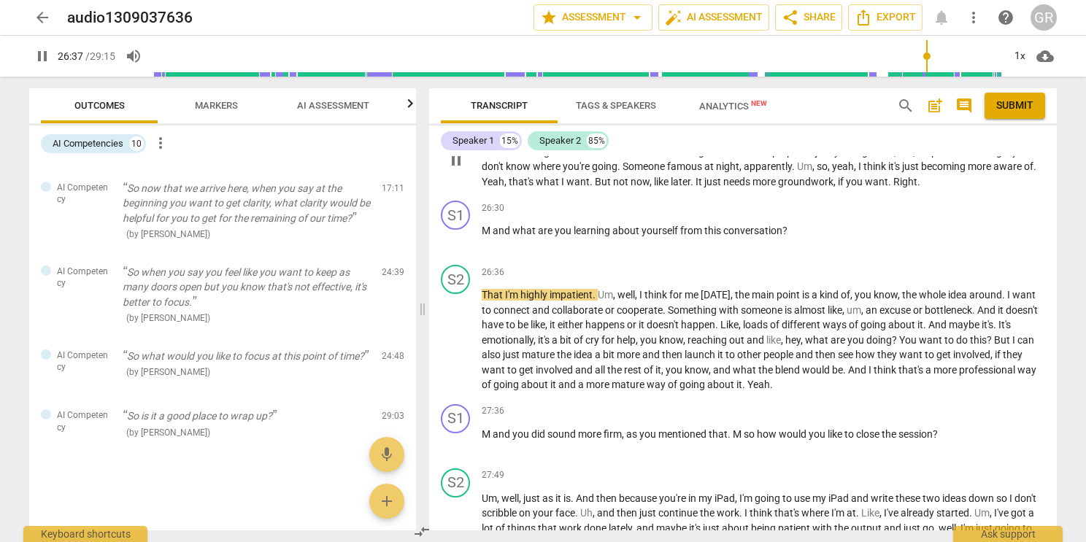
click at [568, 142] on span "stable" at bounding box center [580, 137] width 28 height 12
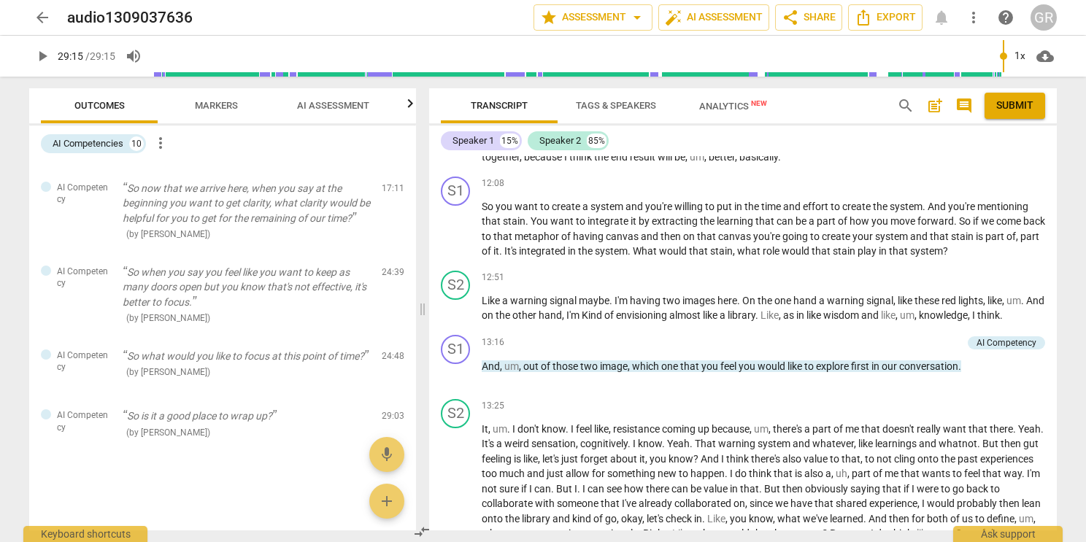
scroll to position [1662, 0]
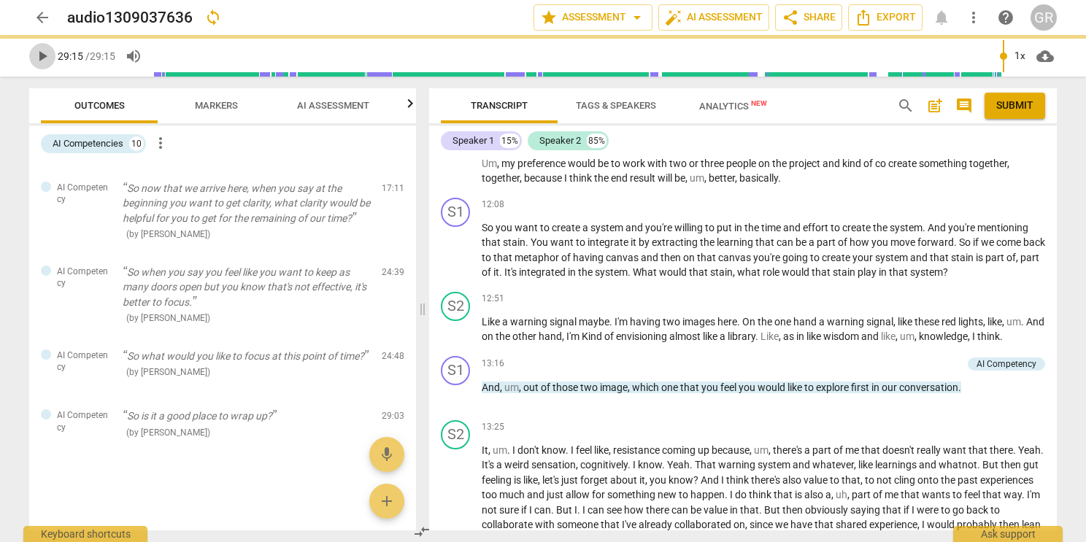
click at [46, 55] on span "play_arrow" at bounding box center [43, 56] width 18 height 18
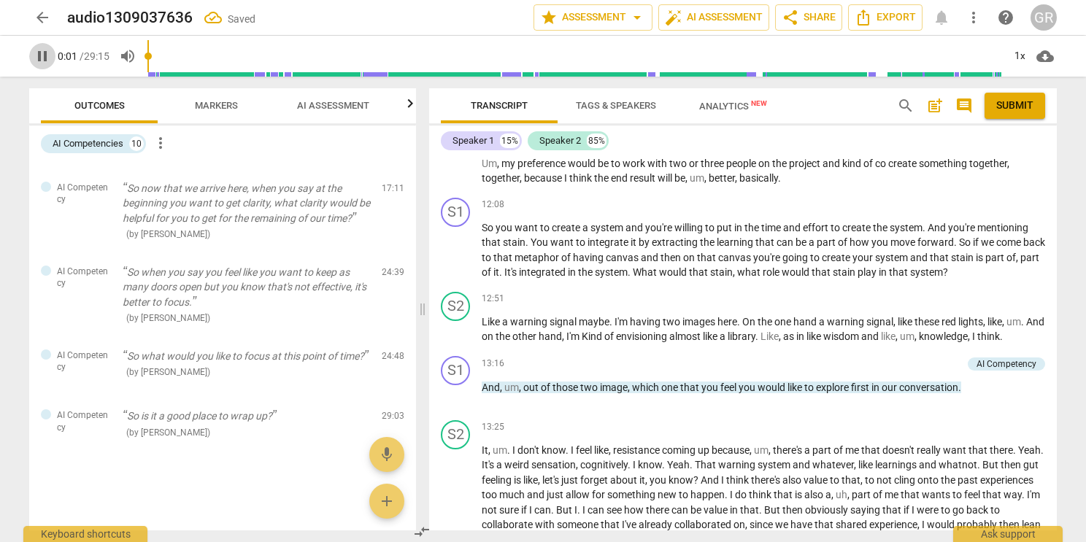
click at [46, 55] on span "pause" at bounding box center [43, 56] width 18 height 18
type input "2"
click at [41, 17] on span "arrow_back" at bounding box center [43, 18] width 18 height 18
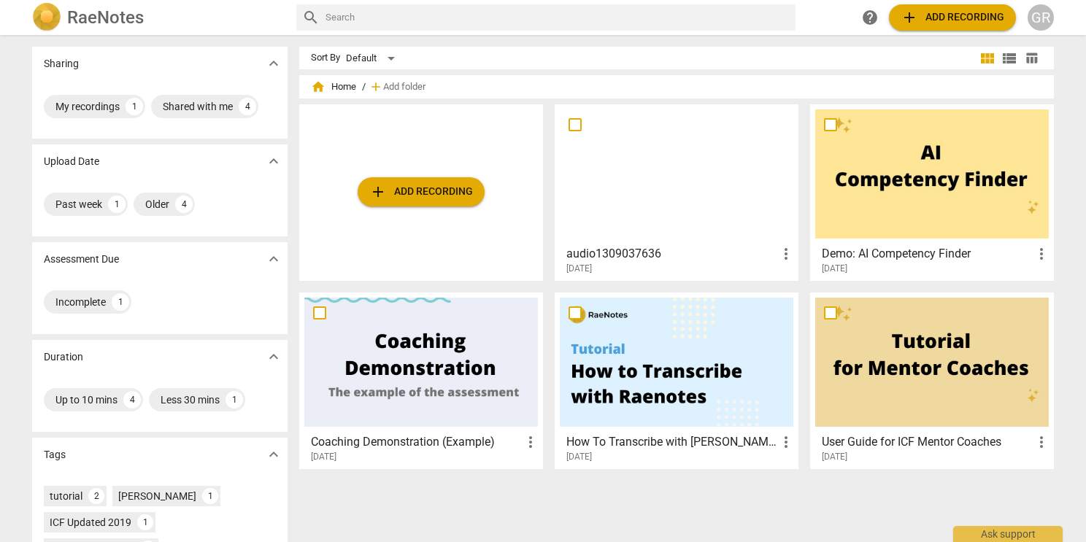
click at [925, 255] on h3 "Demo: AI Competency Finder" at bounding box center [927, 254] width 211 height 18
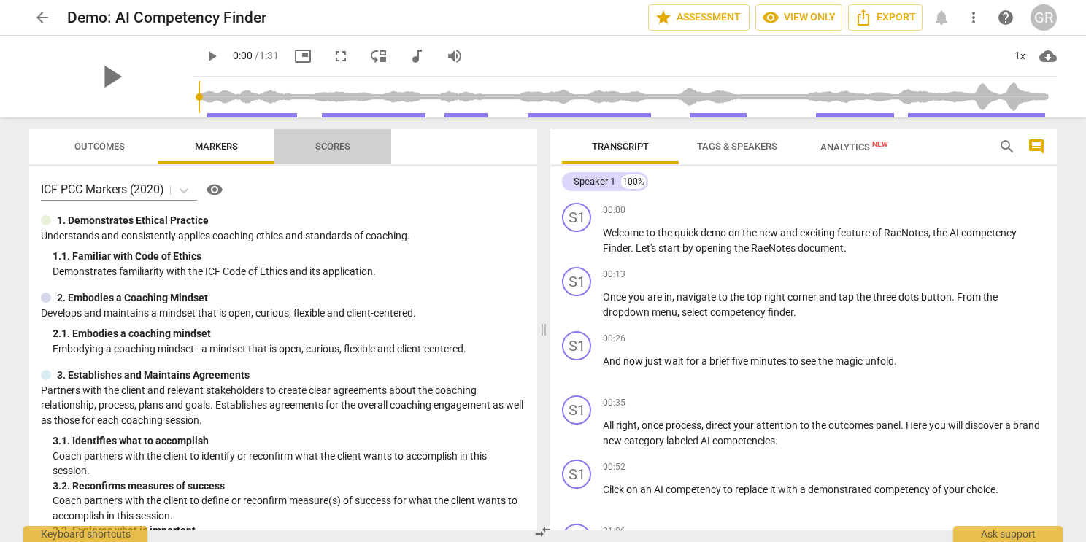
click at [330, 153] on span "Scores" at bounding box center [333, 147] width 70 height 20
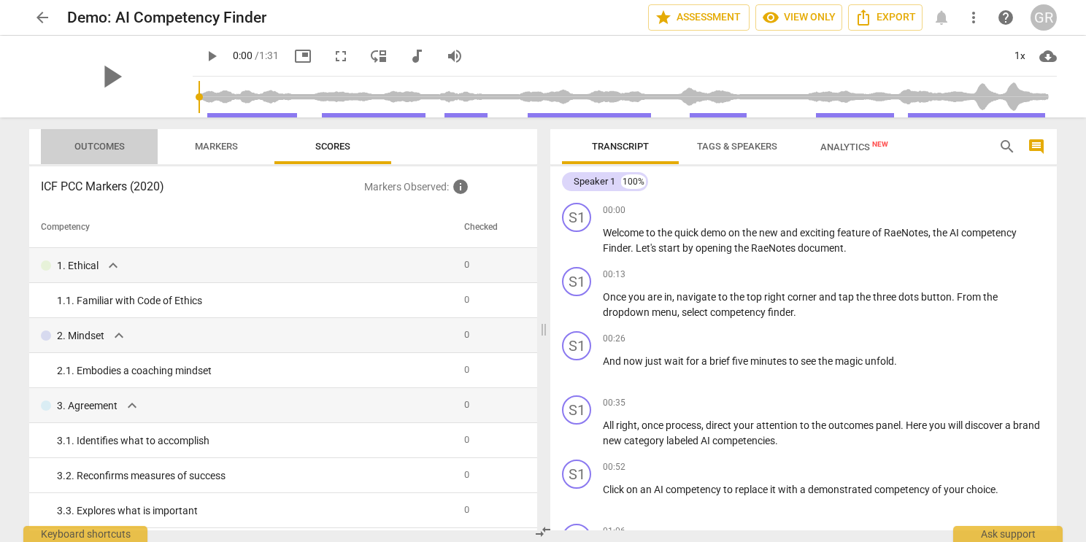
click at [104, 147] on span "Outcomes" at bounding box center [99, 146] width 50 height 11
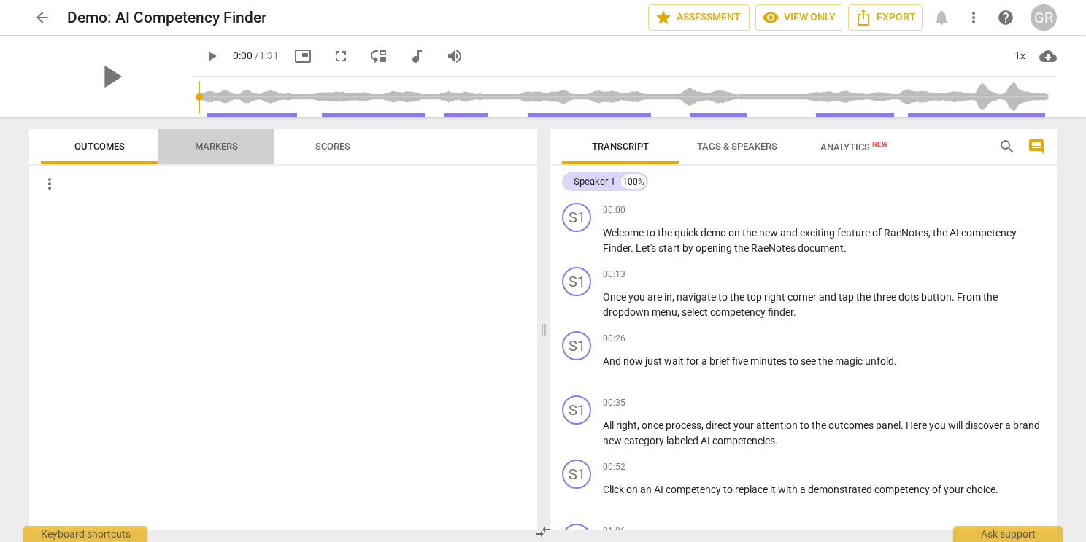
click at [225, 148] on span "Markers" at bounding box center [216, 146] width 43 height 11
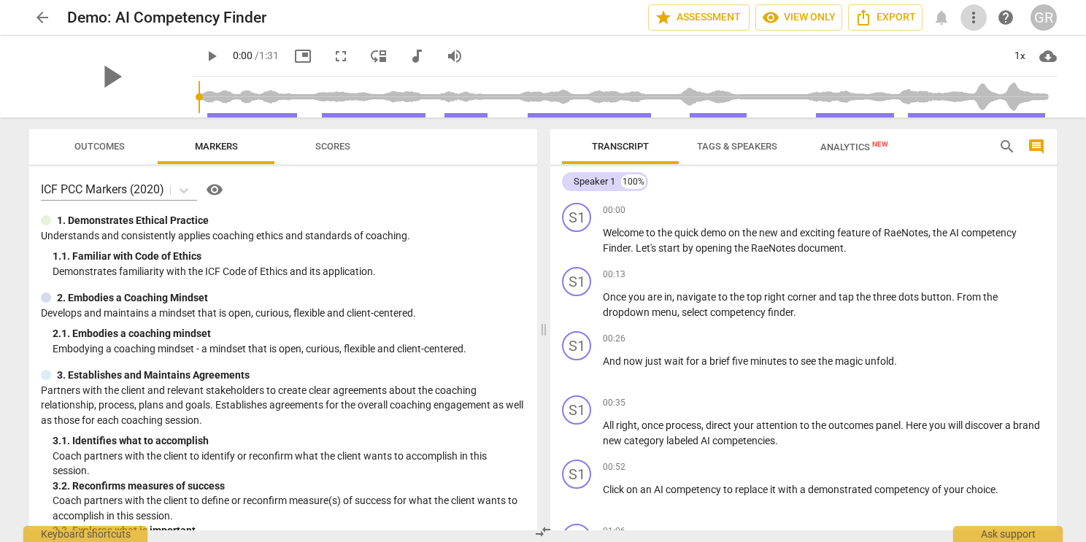
click at [971, 17] on span "more_vert" at bounding box center [974, 18] width 18 height 18
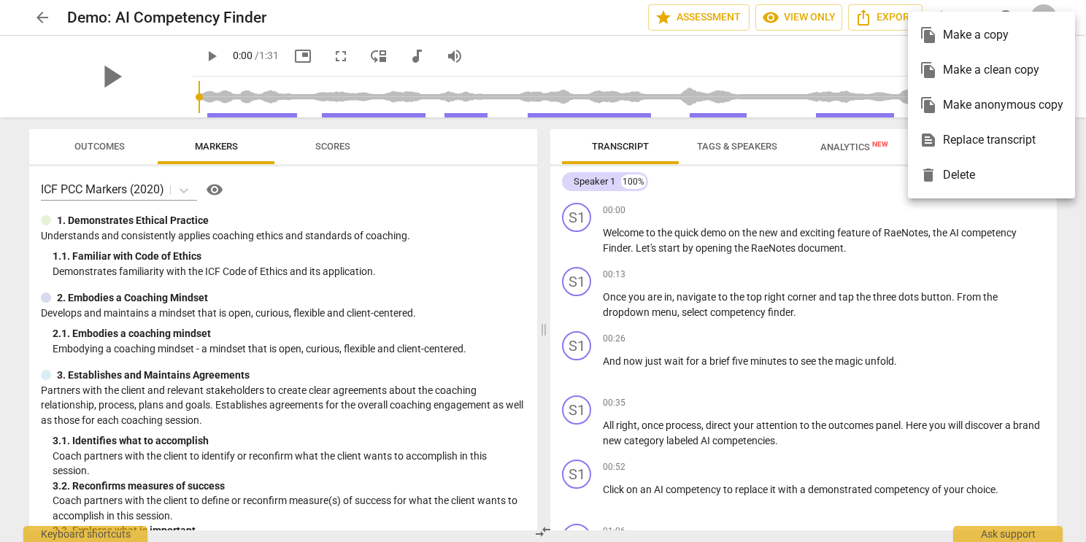
click at [1053, 318] on div at bounding box center [543, 271] width 1086 height 542
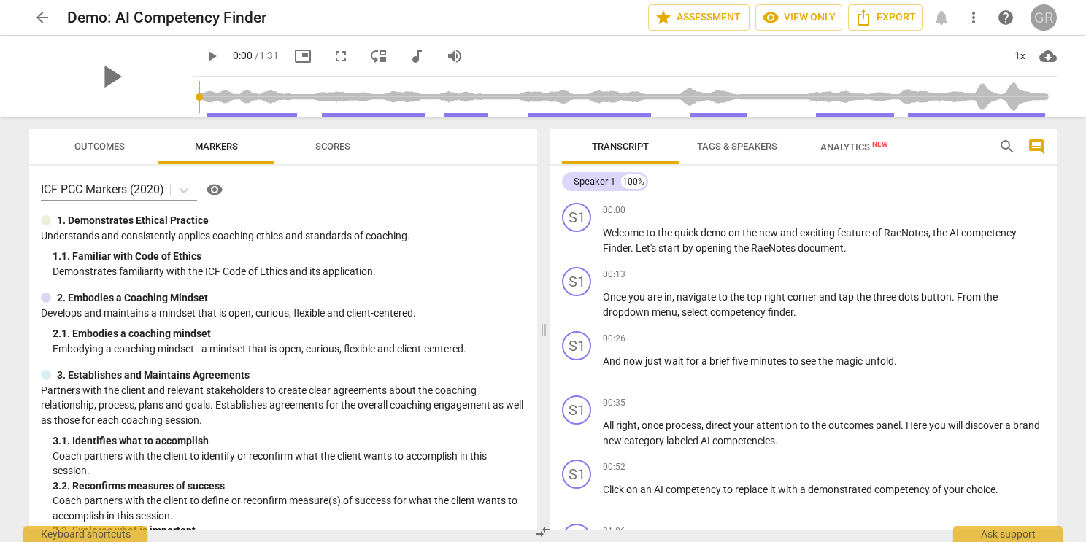
click at [1044, 14] on div "GR" at bounding box center [1043, 17] width 26 height 26
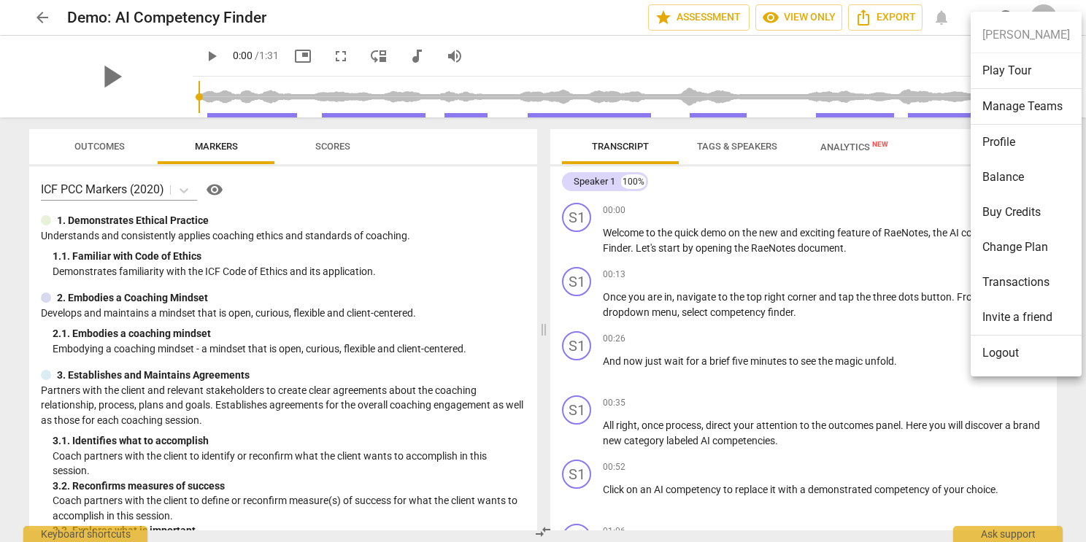
click at [670, 49] on div at bounding box center [543, 271] width 1086 height 542
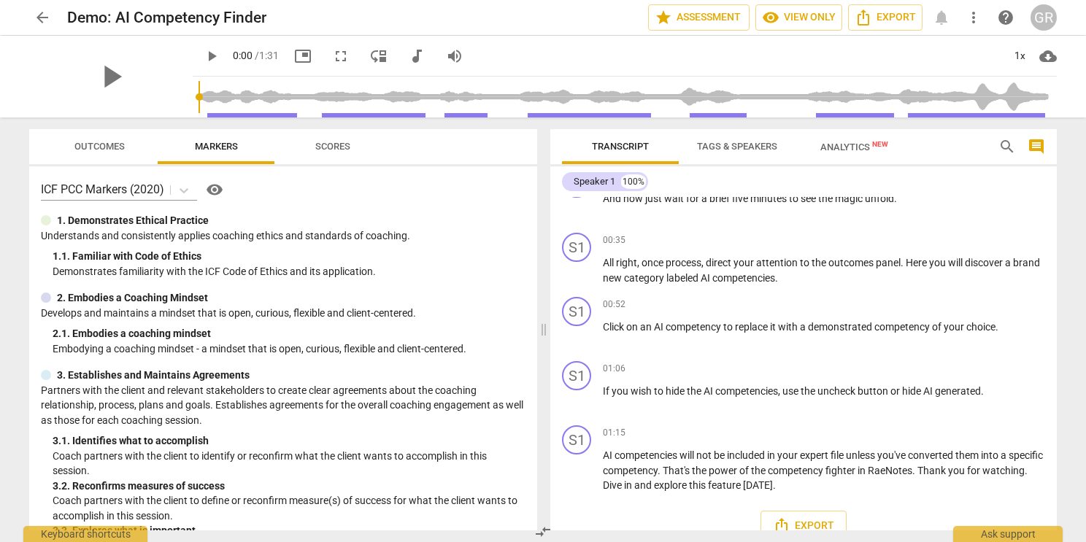
scroll to position [183, 0]
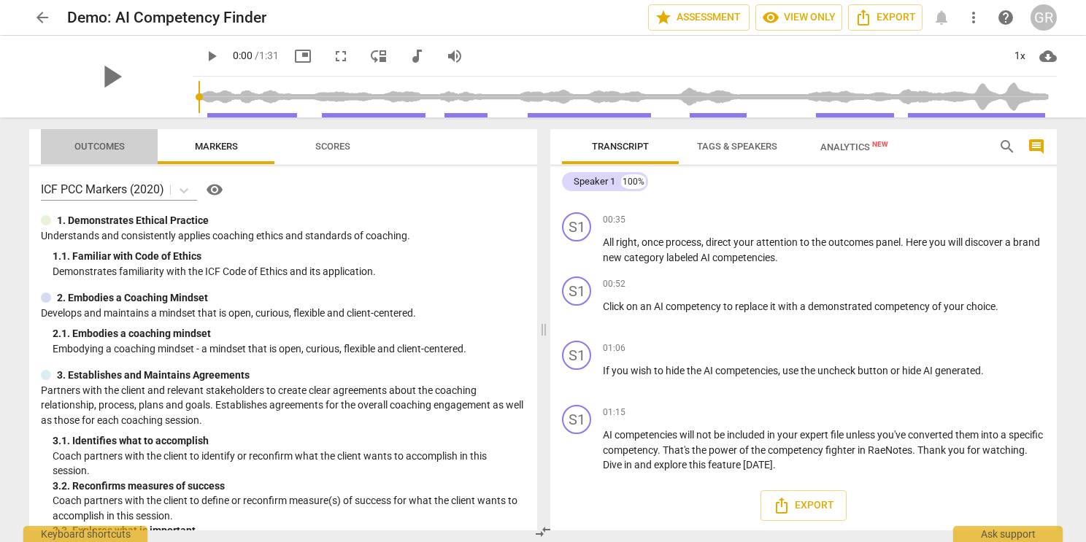
click at [99, 147] on span "Outcomes" at bounding box center [99, 146] width 50 height 11
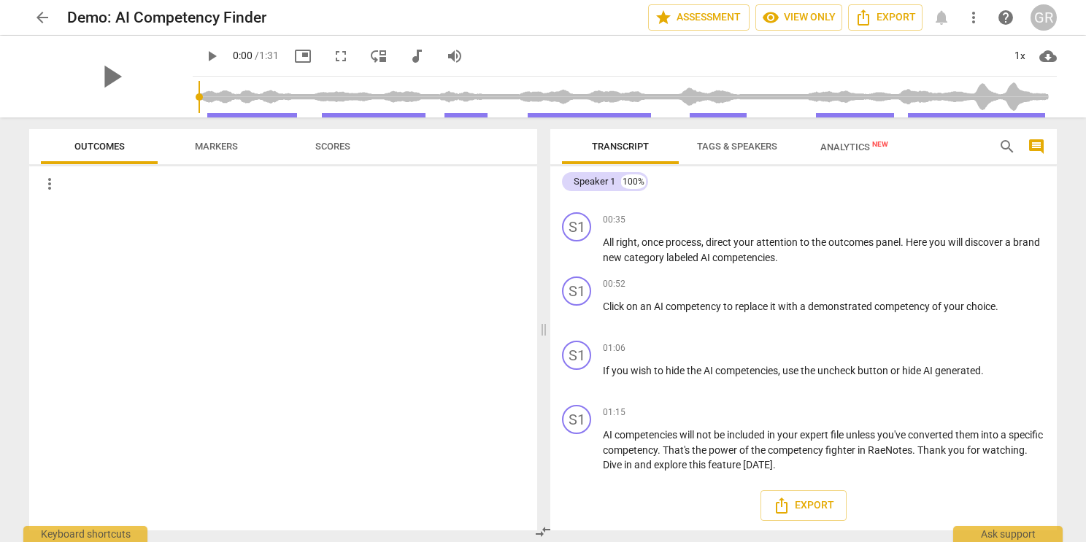
click at [153, 75] on div "play_arrow" at bounding box center [110, 77] width 163 height 82
click at [114, 77] on span "play_arrow" at bounding box center [111, 77] width 38 height 38
click at [114, 77] on span "pause" at bounding box center [111, 77] width 38 height 38
type input "2"
click at [43, 12] on span "arrow_back" at bounding box center [43, 18] width 18 height 18
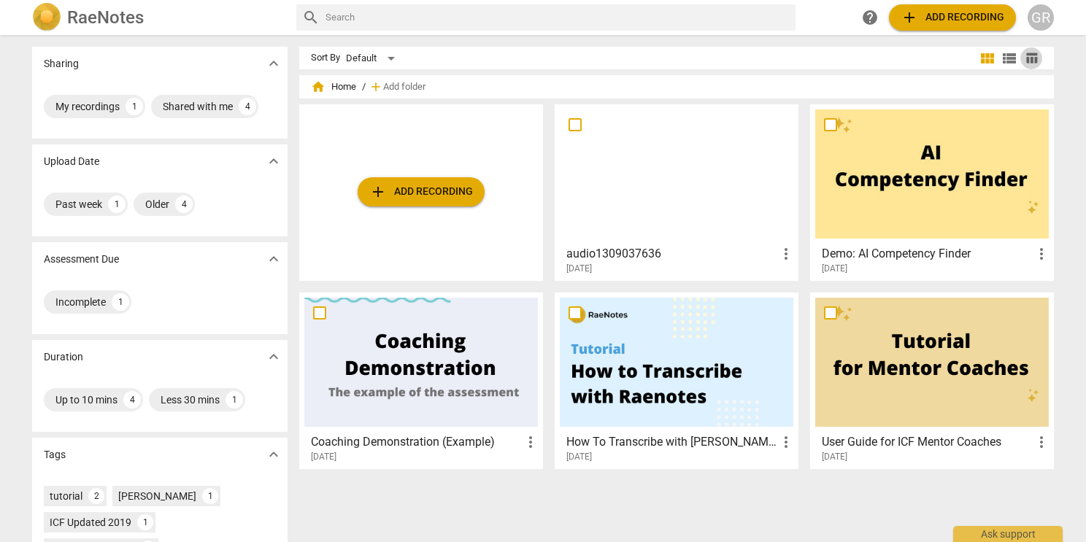
click at [1036, 58] on span "table_chart" at bounding box center [1031, 58] width 22 height 14
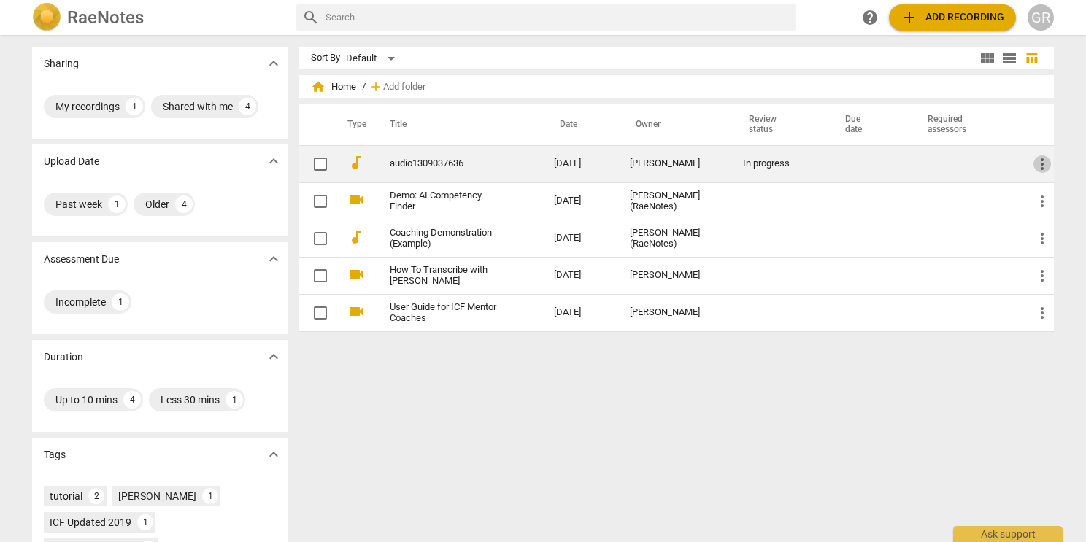
click at [1044, 163] on span "more_vert" at bounding box center [1042, 164] width 18 height 18
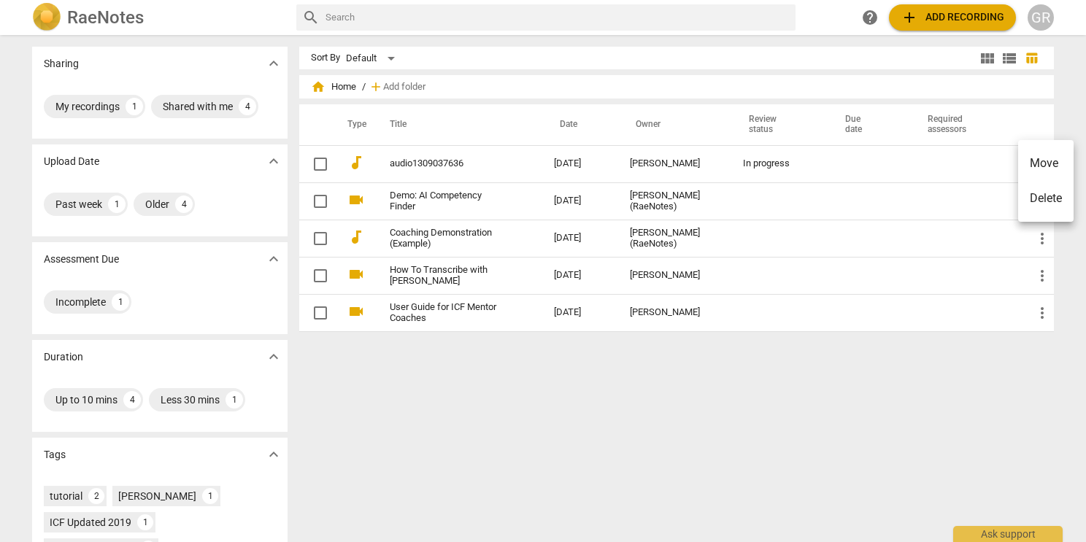
click at [1044, 11] on div at bounding box center [543, 271] width 1086 height 542
click at [1044, 11] on div "GR" at bounding box center [1041, 17] width 26 height 26
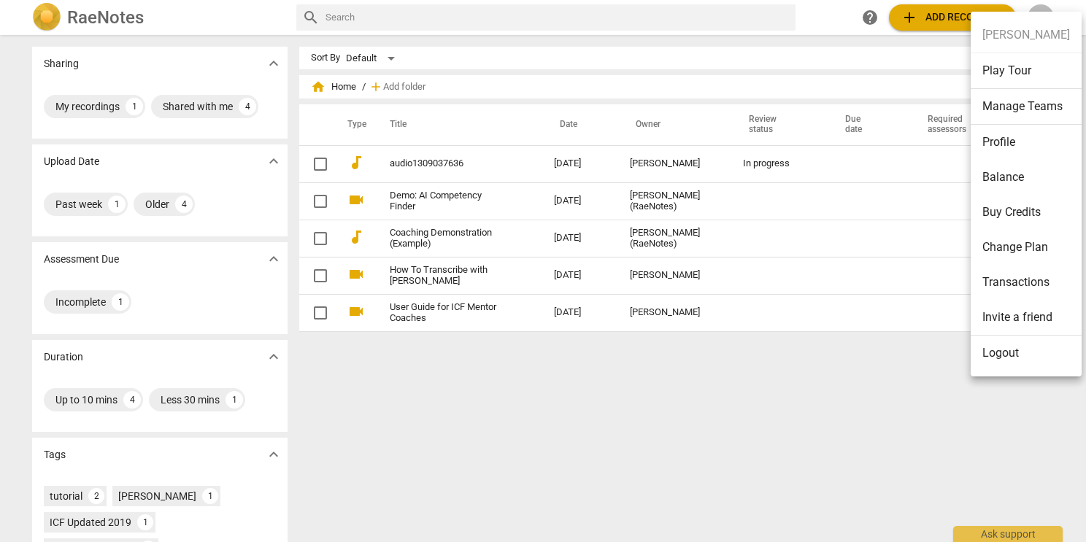
click at [444, 163] on div at bounding box center [543, 271] width 1086 height 542
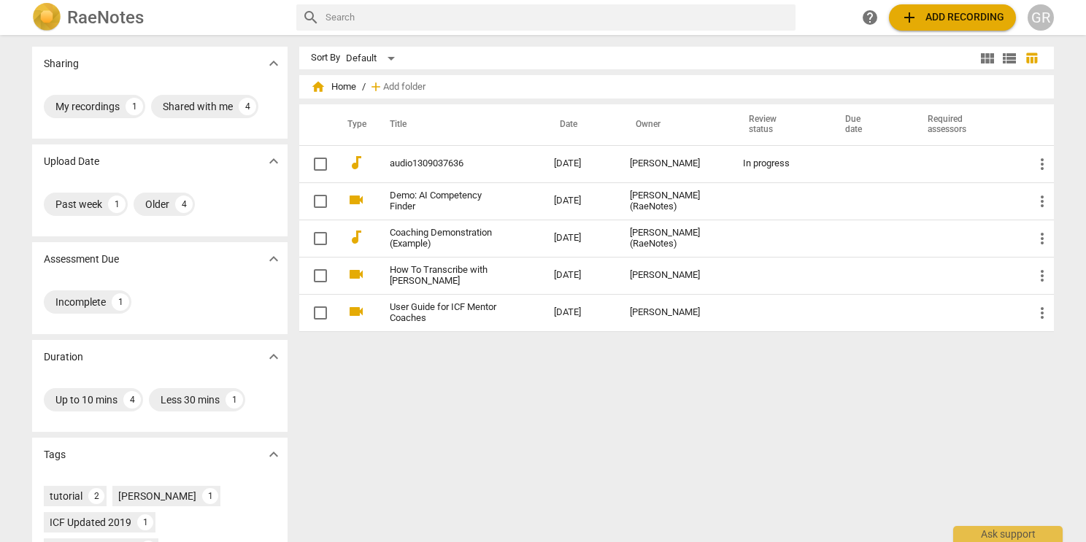
click at [444, 163] on div at bounding box center [543, 271] width 1086 height 542
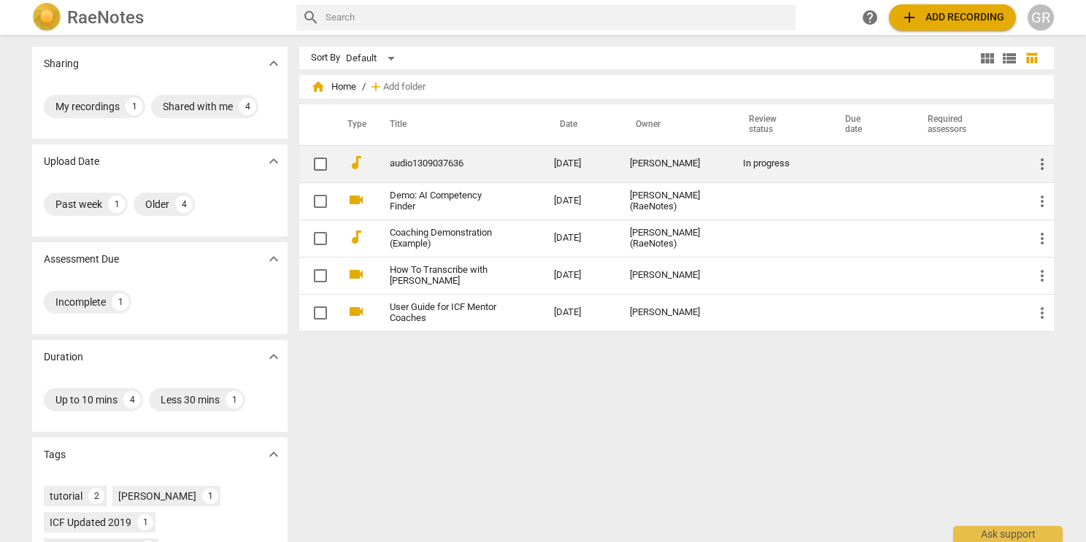
click at [444, 163] on link "audio1309037636" at bounding box center [446, 163] width 112 height 11
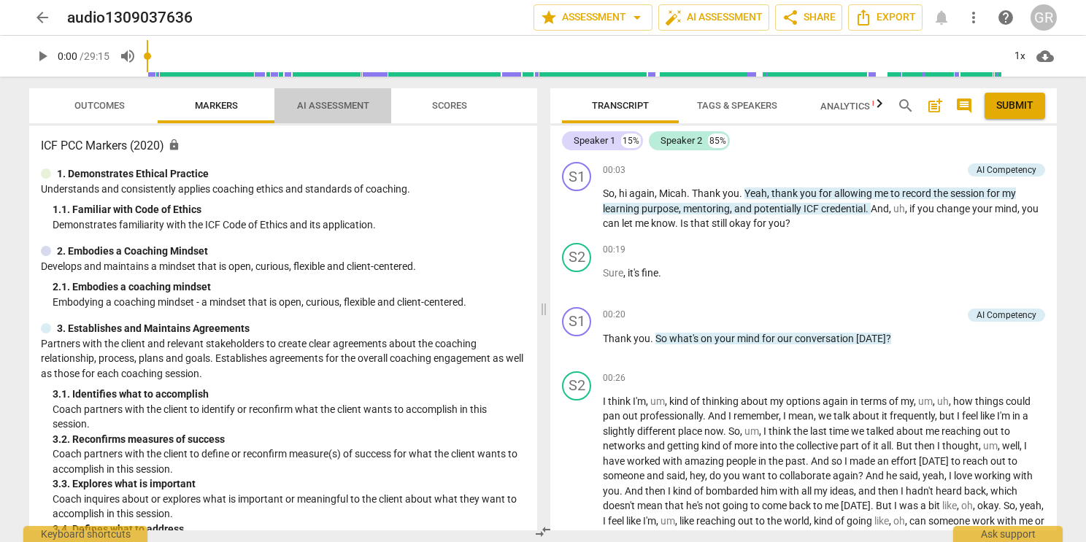
click at [344, 110] on span "AI Assessment" at bounding box center [333, 105] width 72 height 11
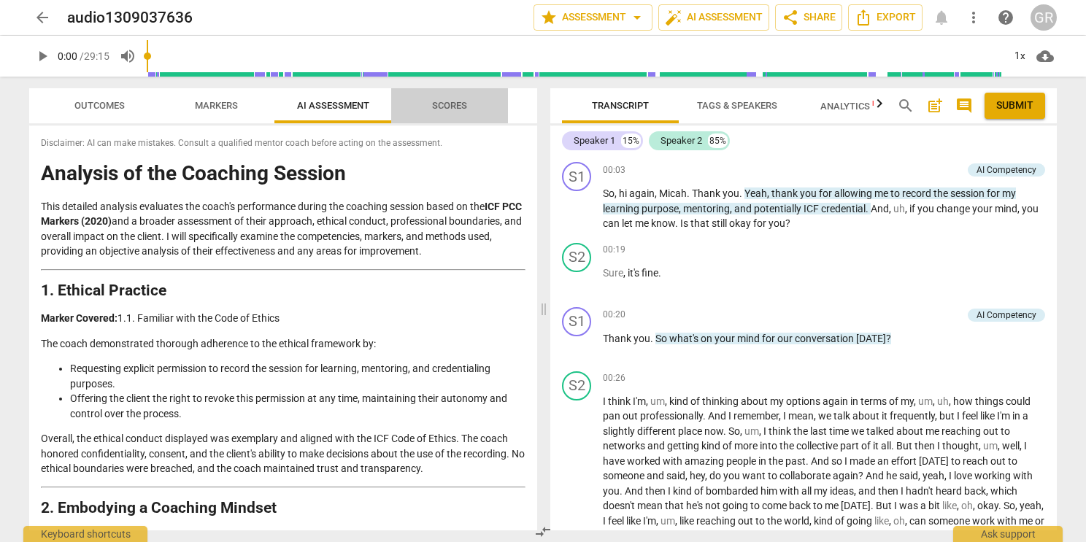
click at [463, 105] on span "Scores" at bounding box center [449, 105] width 35 height 11
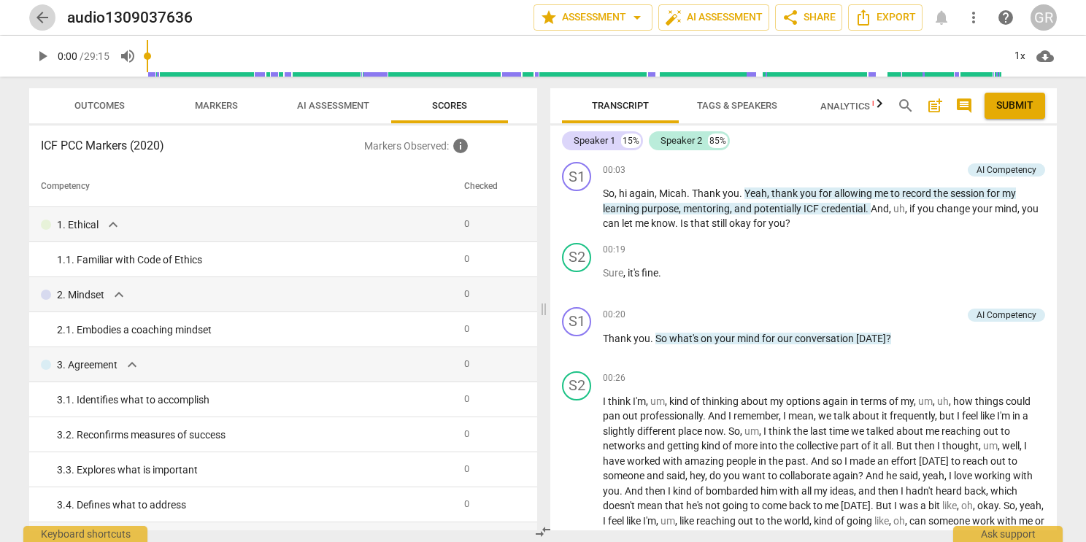
click at [36, 17] on span "arrow_back" at bounding box center [43, 18] width 18 height 18
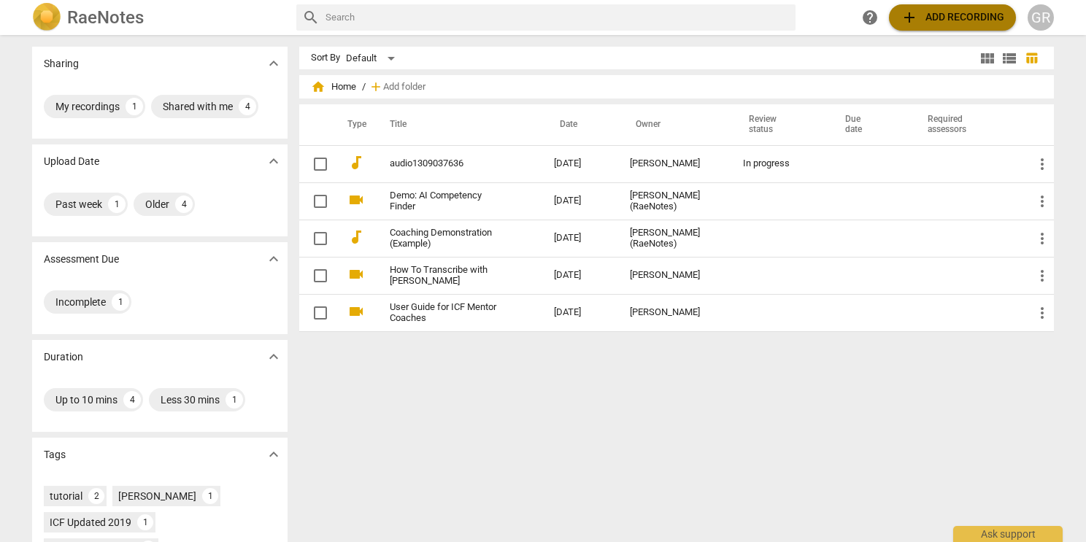
click at [954, 17] on span "add Add recording" at bounding box center [953, 18] width 104 height 18
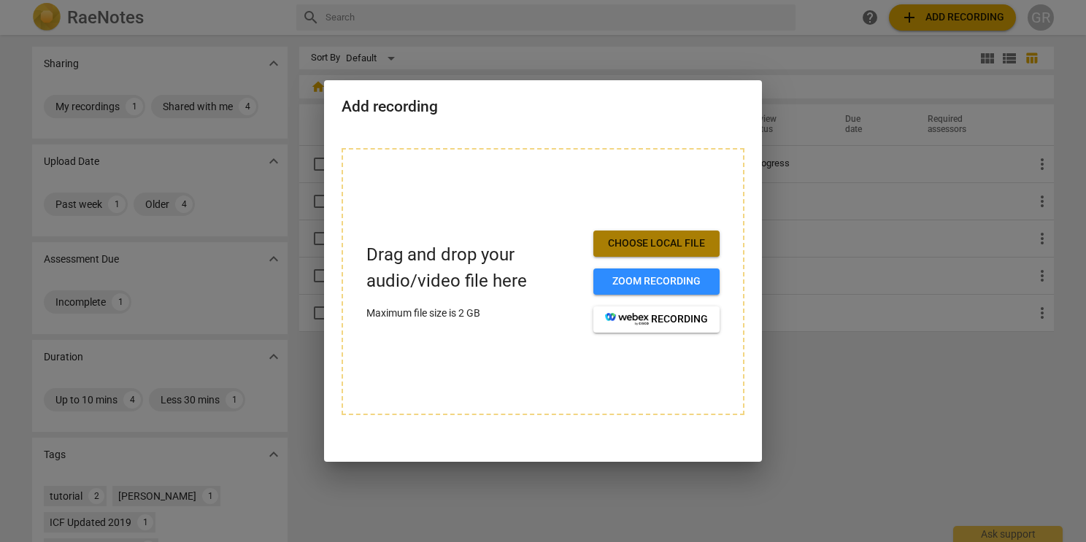
click at [666, 242] on span "Choose local file" at bounding box center [656, 243] width 103 height 15
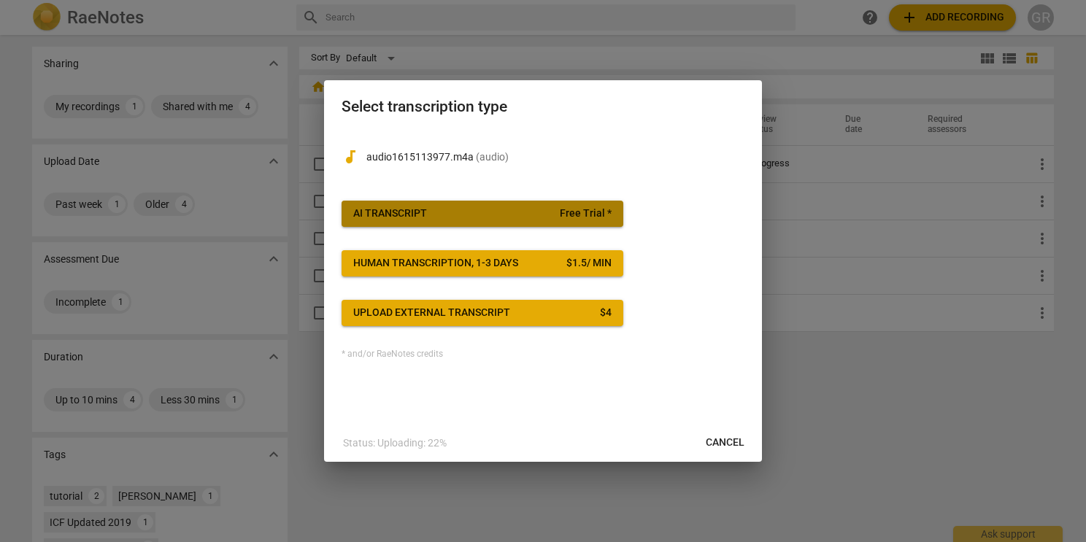
click at [479, 212] on span "AI Transcript Free Trial *" at bounding box center [482, 214] width 258 height 15
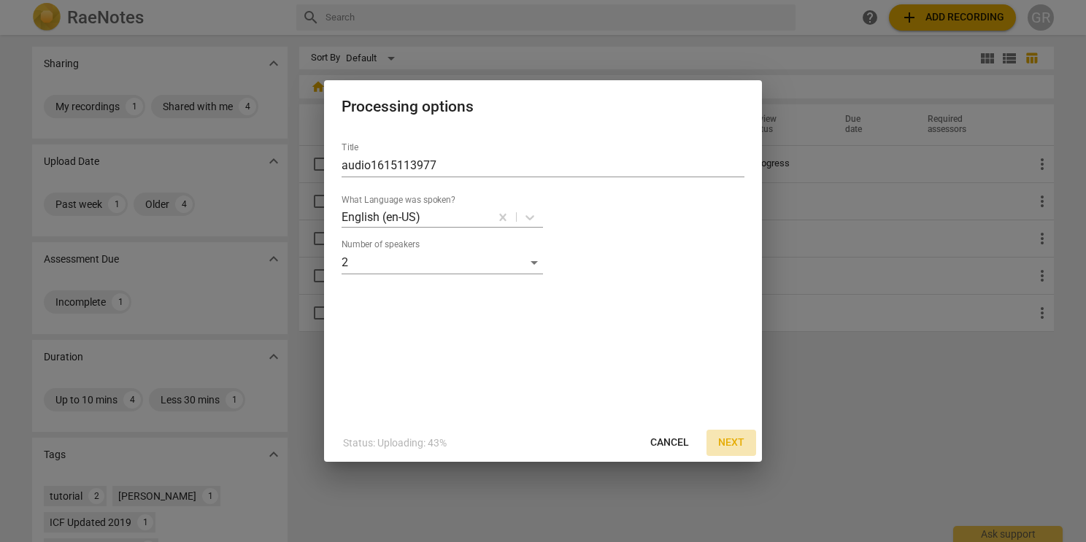
click at [735, 439] on span "Next" at bounding box center [731, 443] width 26 height 15
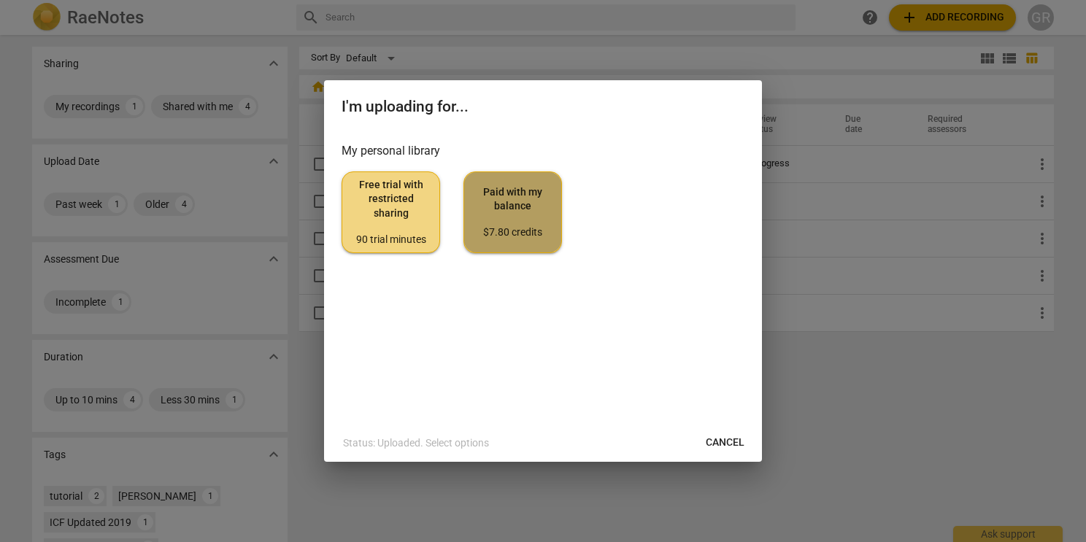
click at [518, 194] on span "Paid with my balance $7.80 credits" at bounding box center [513, 212] width 74 height 55
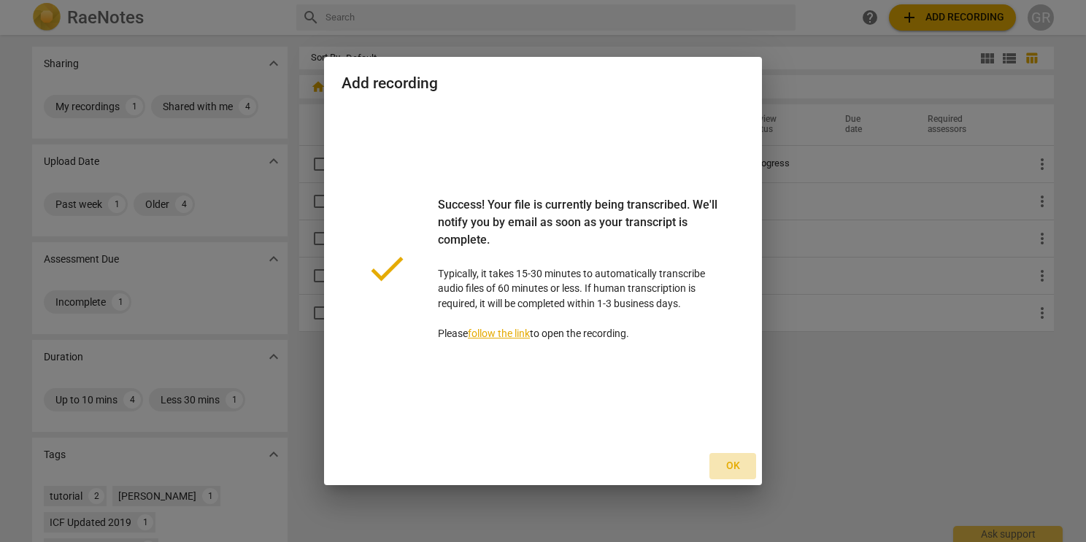
click at [739, 466] on span "Ok" at bounding box center [732, 466] width 23 height 15
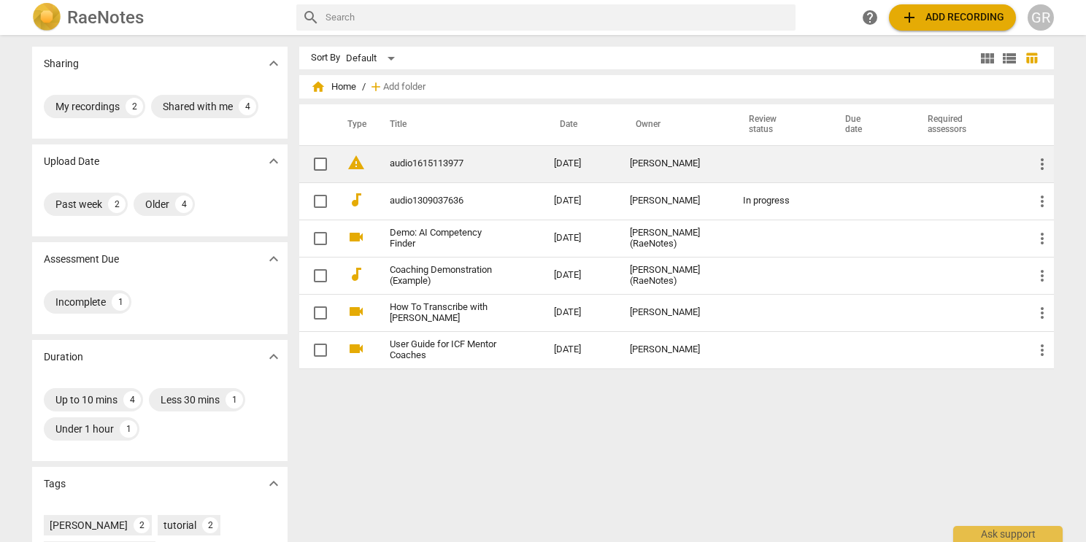
click at [415, 158] on link "audio1615113977" at bounding box center [446, 163] width 112 height 11
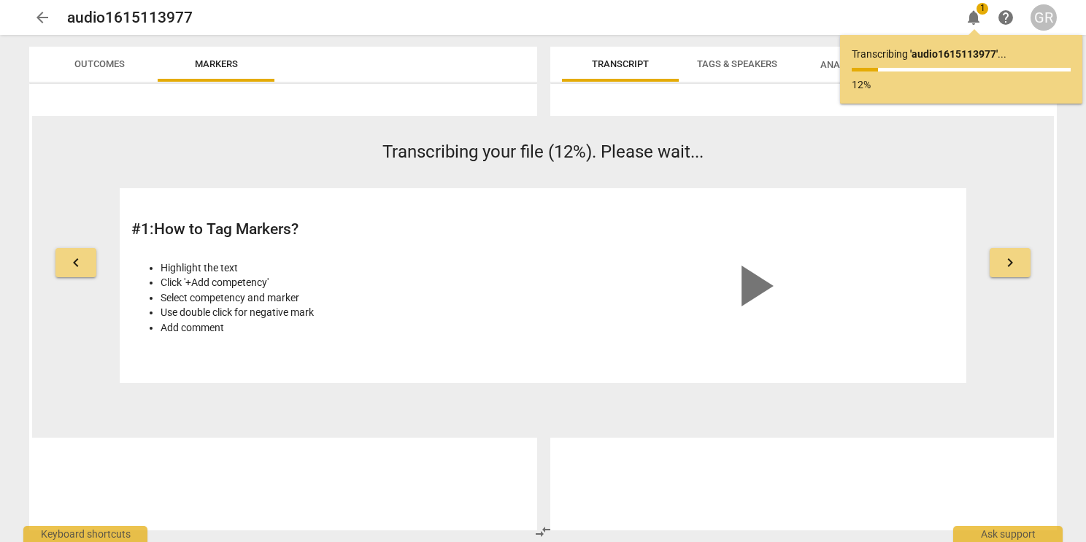
click at [36, 11] on span "arrow_back" at bounding box center [43, 18] width 18 height 18
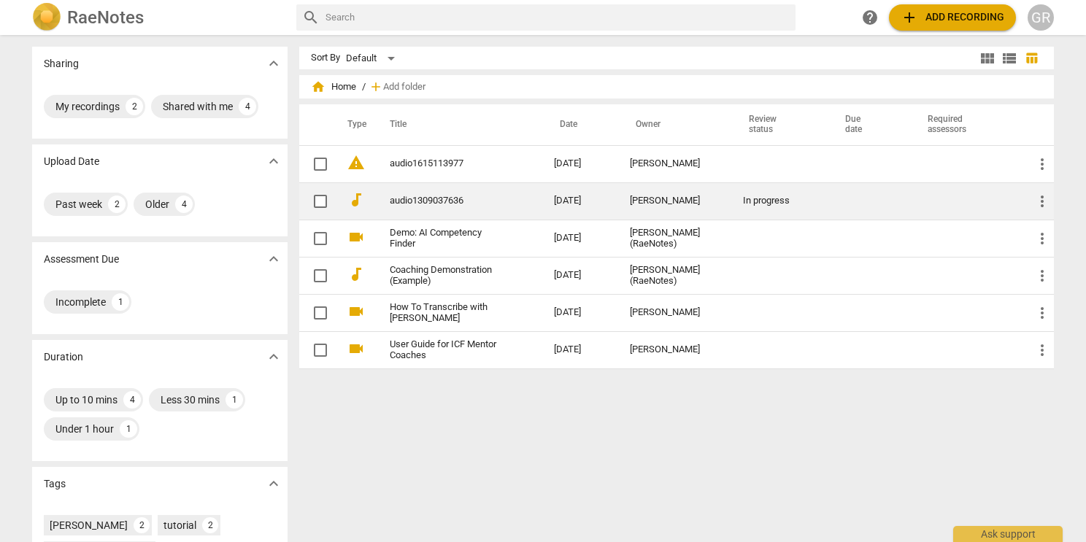
click at [425, 209] on td "audio1309037636" at bounding box center [457, 200] width 170 height 37
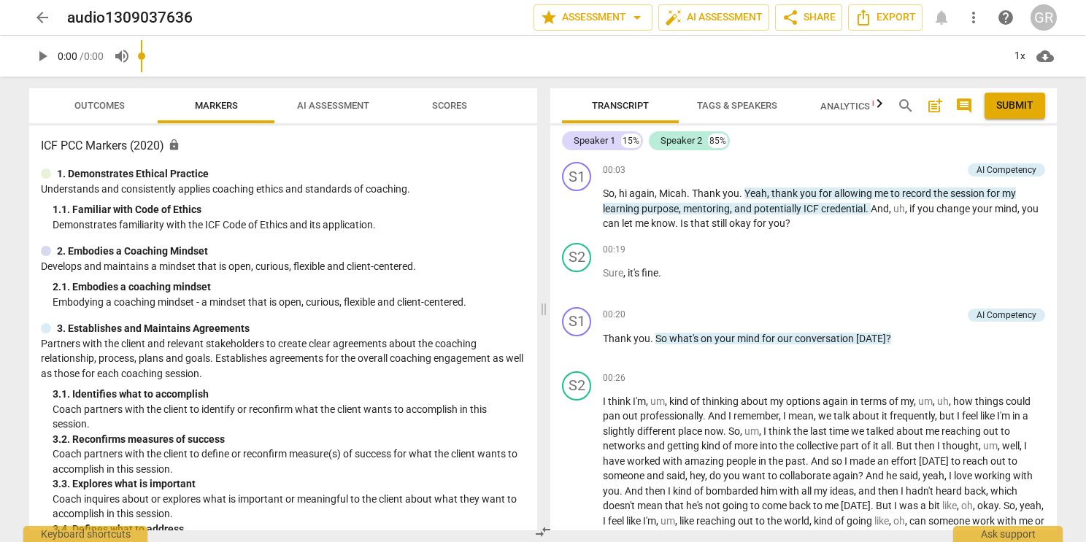
click at [99, 112] on span "Outcomes" at bounding box center [99, 106] width 85 height 20
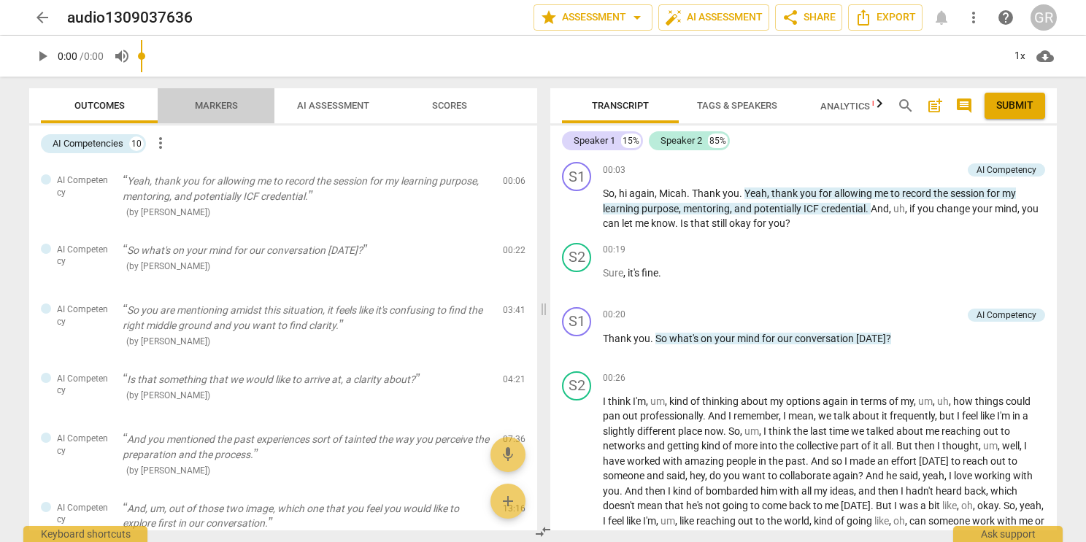
click at [230, 107] on span "Markers" at bounding box center [216, 105] width 43 height 11
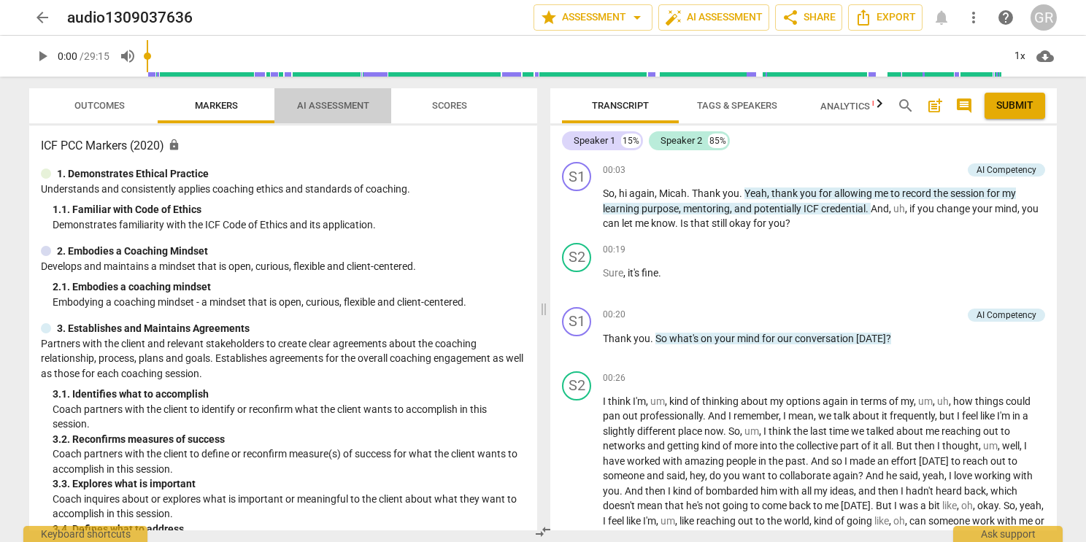
click at [367, 107] on span "AI Assessment" at bounding box center [333, 105] width 72 height 11
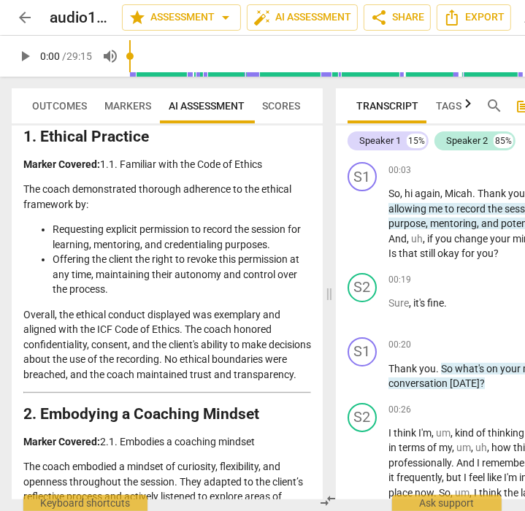
scroll to position [239, 0]
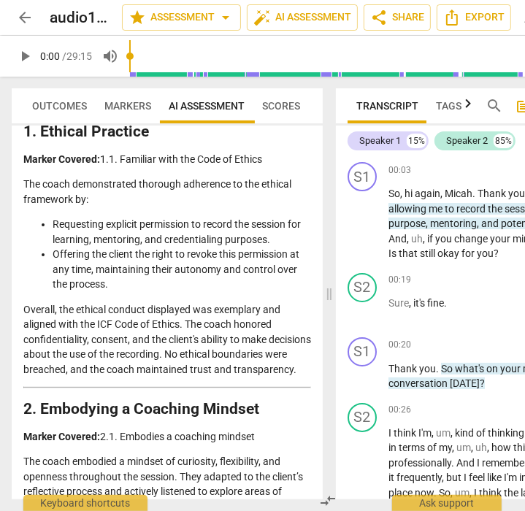
click at [329, 496] on span "compare_arrows" at bounding box center [329, 501] width 18 height 18
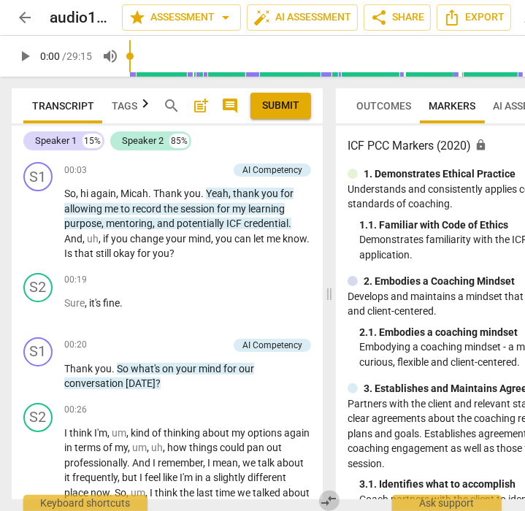
click at [329, 496] on span "compare_arrows" at bounding box center [329, 501] width 18 height 18
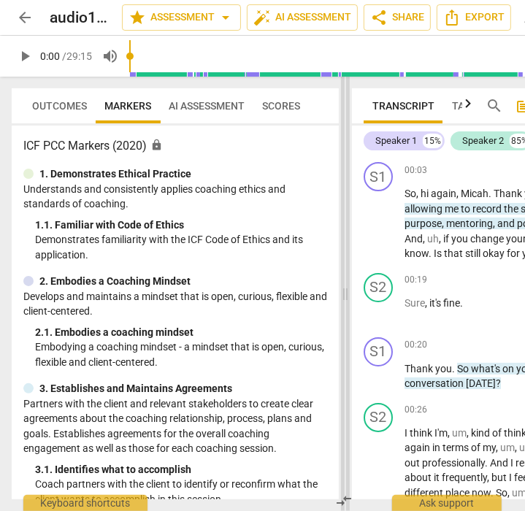
drag, startPoint x: 328, startPoint y: 295, endPoint x: 344, endPoint y: 304, distance: 18.3
click at [344, 304] on span at bounding box center [345, 294] width 9 height 434
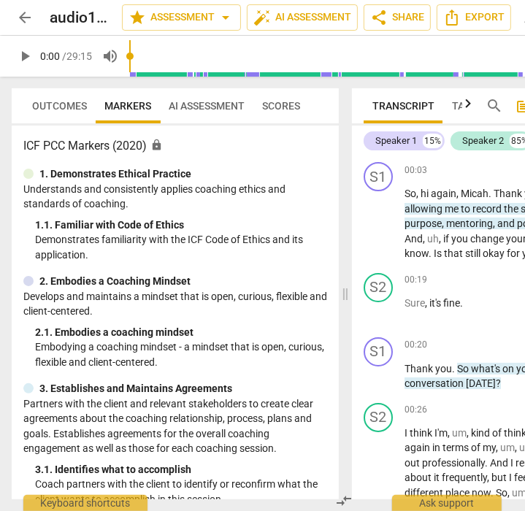
click at [215, 115] on span "AI Assessment" at bounding box center [206, 106] width 93 height 20
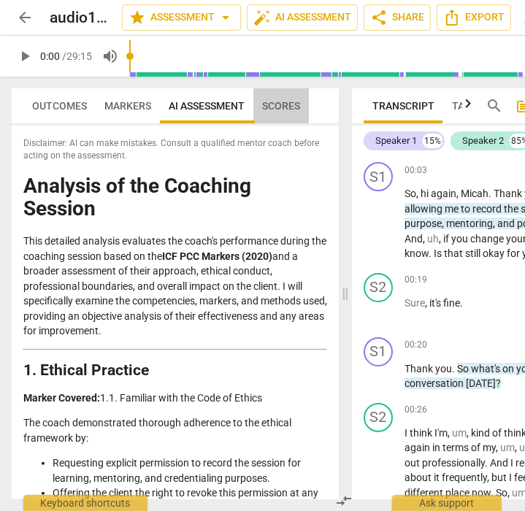
click at [301, 99] on span "Scores" at bounding box center [280, 106] width 55 height 20
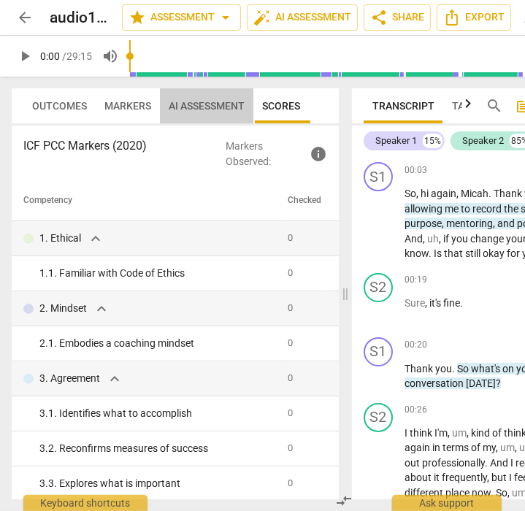
click at [201, 98] on span "AI Assessment" at bounding box center [206, 106] width 93 height 20
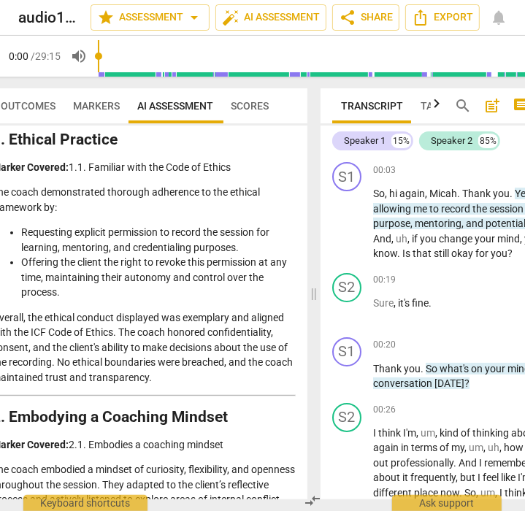
scroll to position [0, 0]
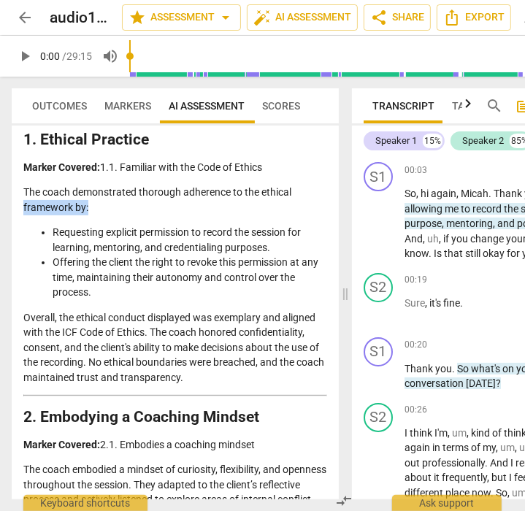
drag, startPoint x: 339, startPoint y: 182, endPoint x: 334, endPoint y: 201, distance: 20.4
click at [334, 201] on div "Outcomes Markers AI Assessment Scores Disclaimer: AI can make mistakes. Consult…" at bounding box center [172, 294] width 344 height 434
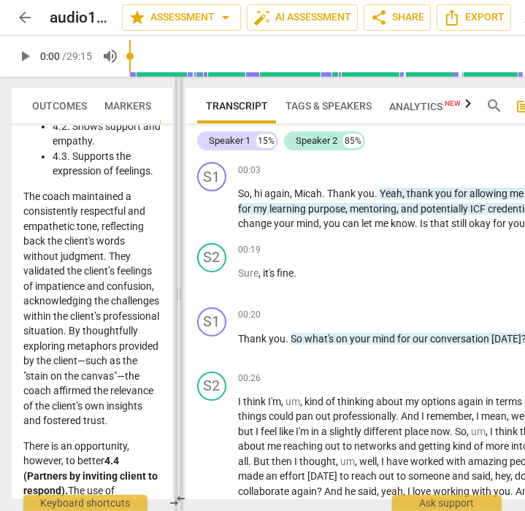
scroll to position [2140, 0]
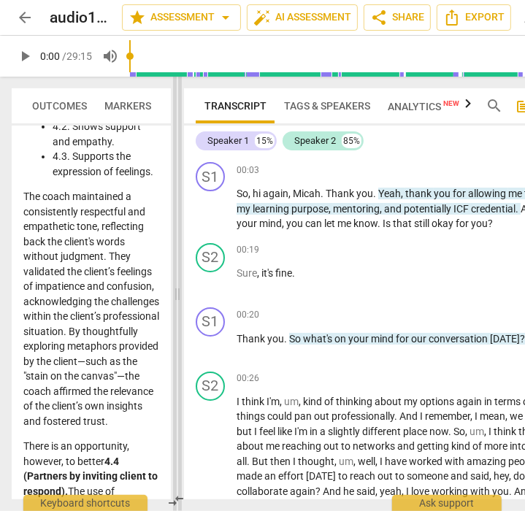
drag, startPoint x: 344, startPoint y: 300, endPoint x: 177, endPoint y: 307, distance: 168.0
click at [177, 307] on span at bounding box center [177, 294] width 9 height 434
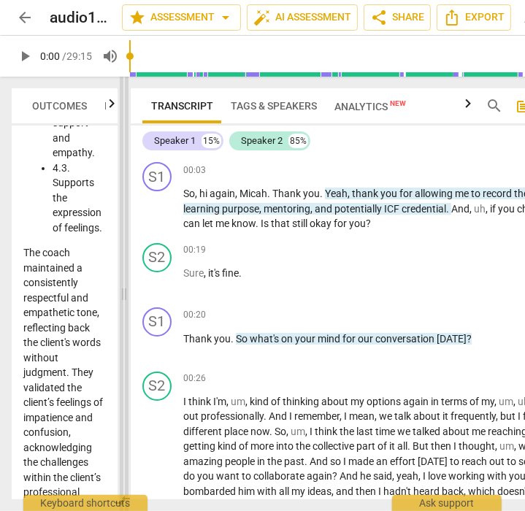
scroll to position [3772, 0]
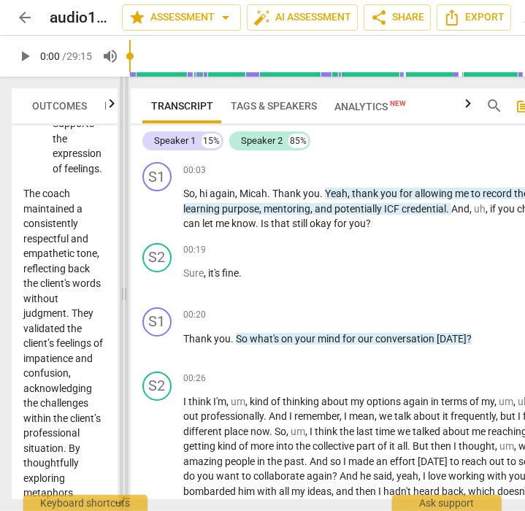
drag, startPoint x: 178, startPoint y: 300, endPoint x: 125, endPoint y: 293, distance: 53.8
click at [125, 293] on span at bounding box center [124, 294] width 9 height 434
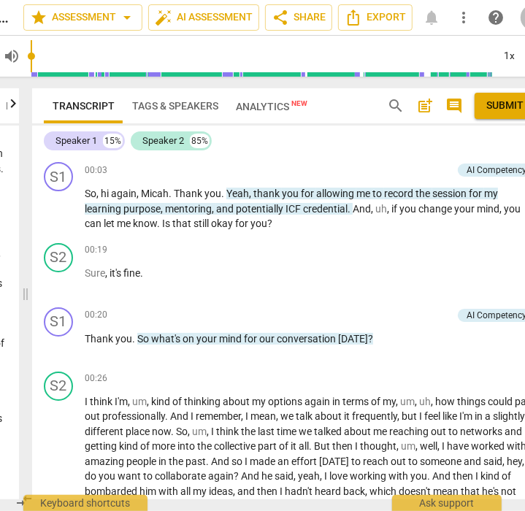
scroll to position [0, 107]
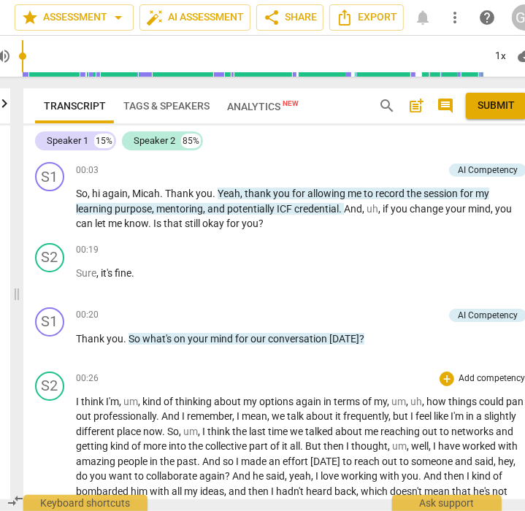
click at [290, 404] on span "options" at bounding box center [277, 402] width 36 height 12
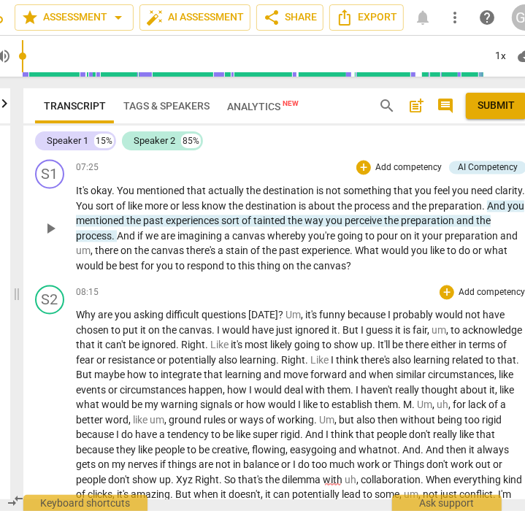
scroll to position [1830, 0]
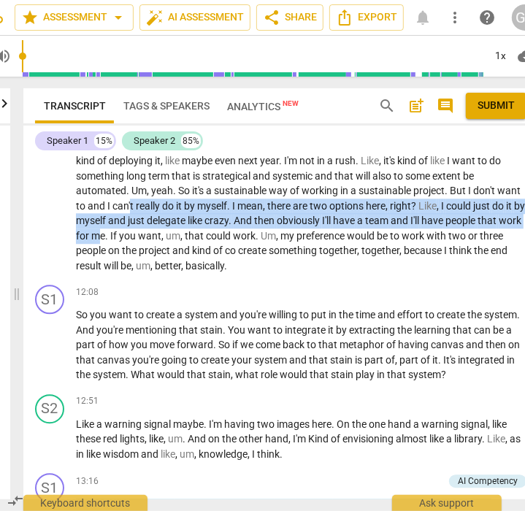
drag, startPoint x: 348, startPoint y: 245, endPoint x: 350, endPoint y: 215, distance: 30.7
click at [350, 215] on p "Why are you asking difficult questions [DATE] ? Um , it's funny because I proba…" at bounding box center [301, 63] width 450 height 419
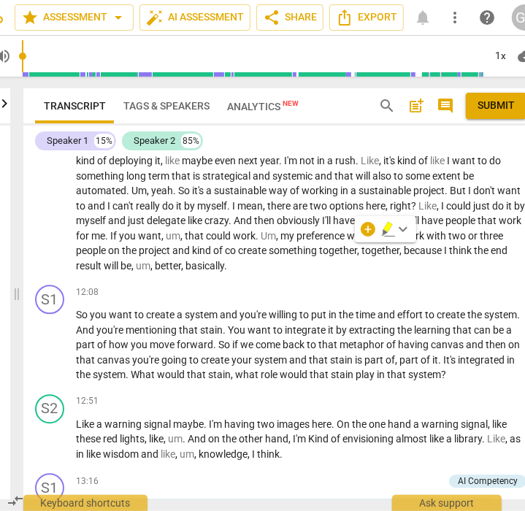
click at [136, 212] on span "can't" at bounding box center [123, 206] width 23 height 12
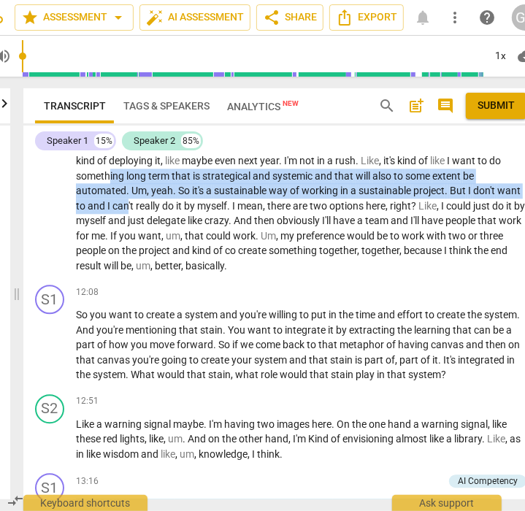
drag, startPoint x: 348, startPoint y: 219, endPoint x: 355, endPoint y: 194, distance: 25.9
click at [355, 194] on p "Why are you asking difficult questions [DATE] ? Um , it's funny because I proba…" at bounding box center [301, 63] width 450 height 419
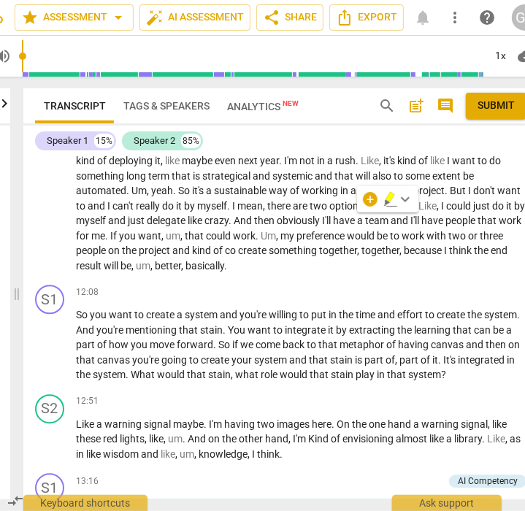
click at [452, 279] on div "S2 play_arrow pause 08:15 + Add competency keyboard_arrow_right Why are you ask…" at bounding box center [280, 52] width 514 height 453
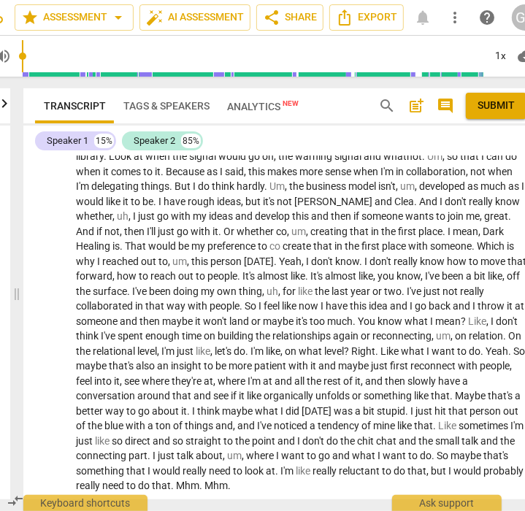
scroll to position [2734, 0]
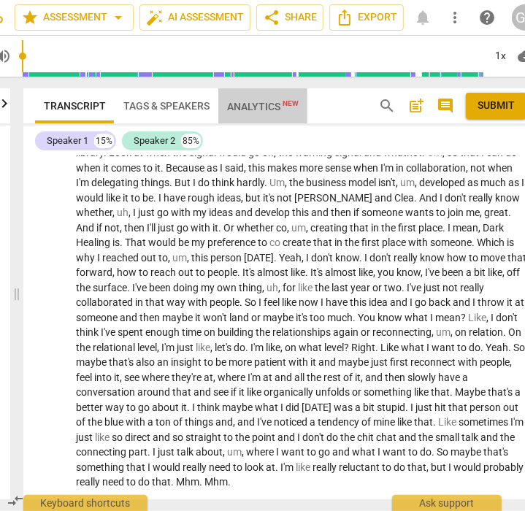
click at [266, 105] on span "Analytics New" at bounding box center [263, 107] width 72 height 12
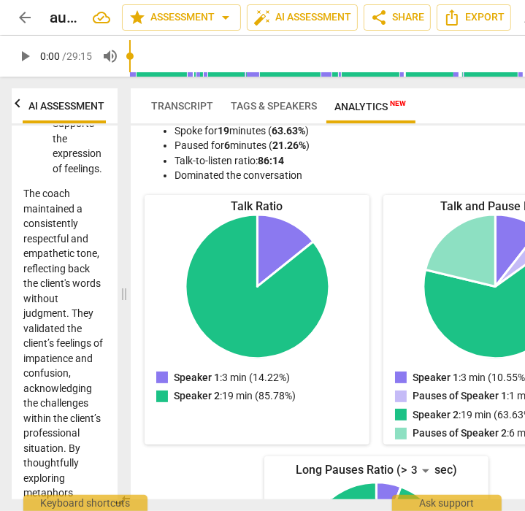
scroll to position [0, 136]
click at [191, 106] on span "Transcript" at bounding box center [182, 106] width 62 height 12
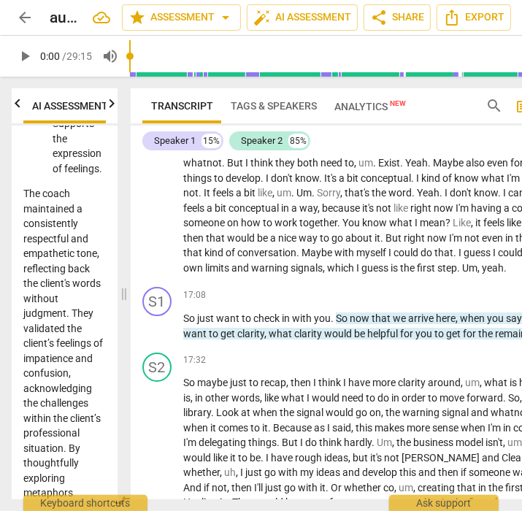
click at [388, 258] on span "myself" at bounding box center [372, 253] width 32 height 12
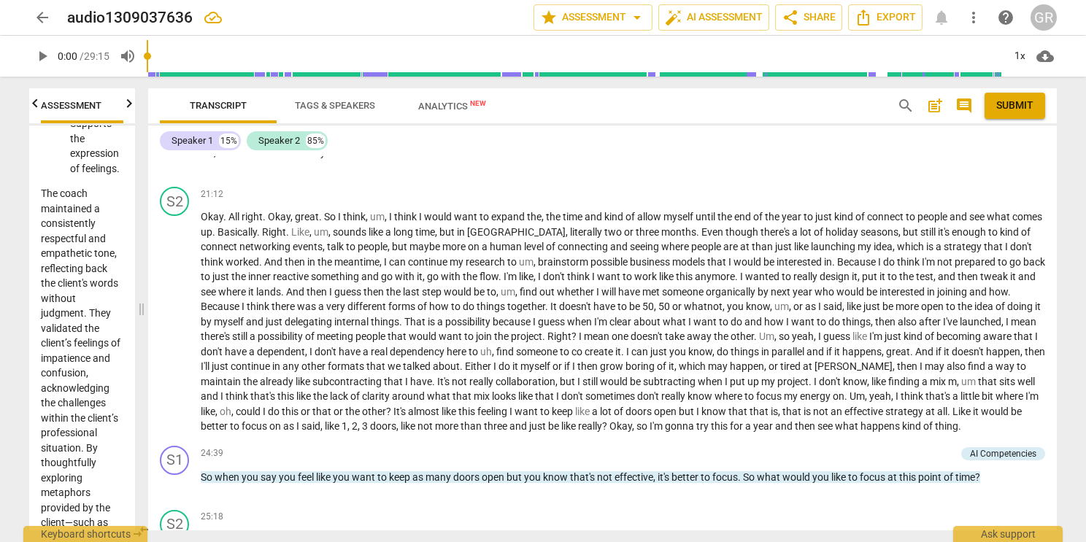
scroll to position [2277, 0]
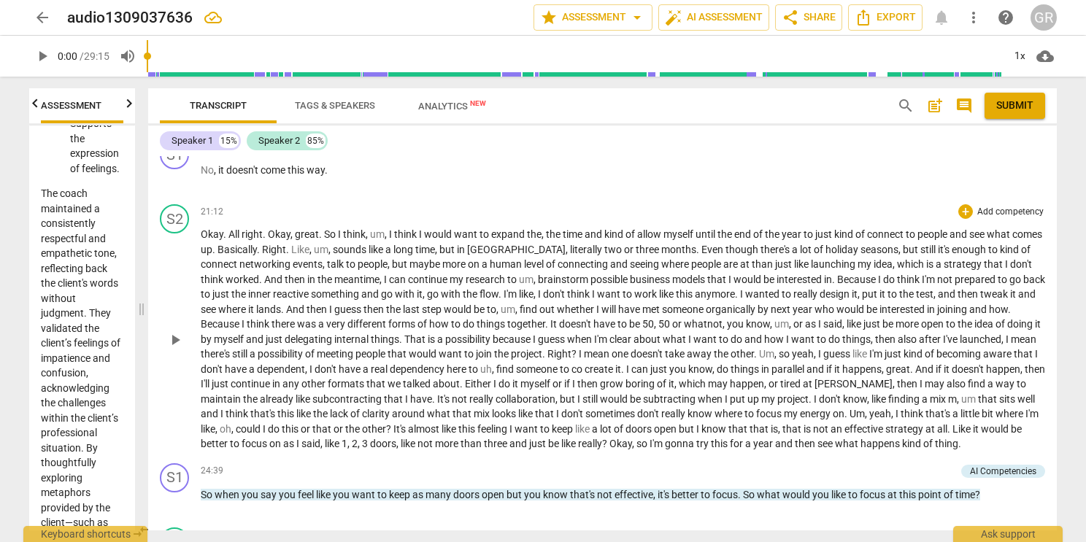
click at [765, 370] on p "Okay . All right . Okay , great . So I think , um , I think I would want to exp…" at bounding box center [623, 339] width 844 height 225
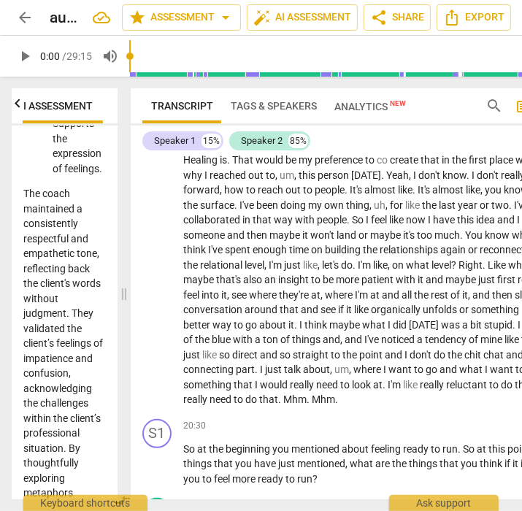
scroll to position [0, 136]
drag, startPoint x: 409, startPoint y: 509, endPoint x: 361, endPoint y: 493, distance: 50.8
click at [361, 0] on div "arrow_back audio1309037636 edit star Assessment arrow_drop_down auto_fix_high A…" at bounding box center [261, 0] width 522 height 0
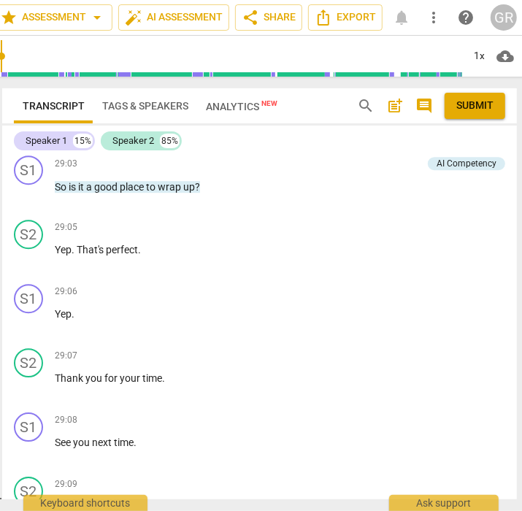
scroll to position [4692, 0]
